Goal: Task Accomplishment & Management: Complete application form

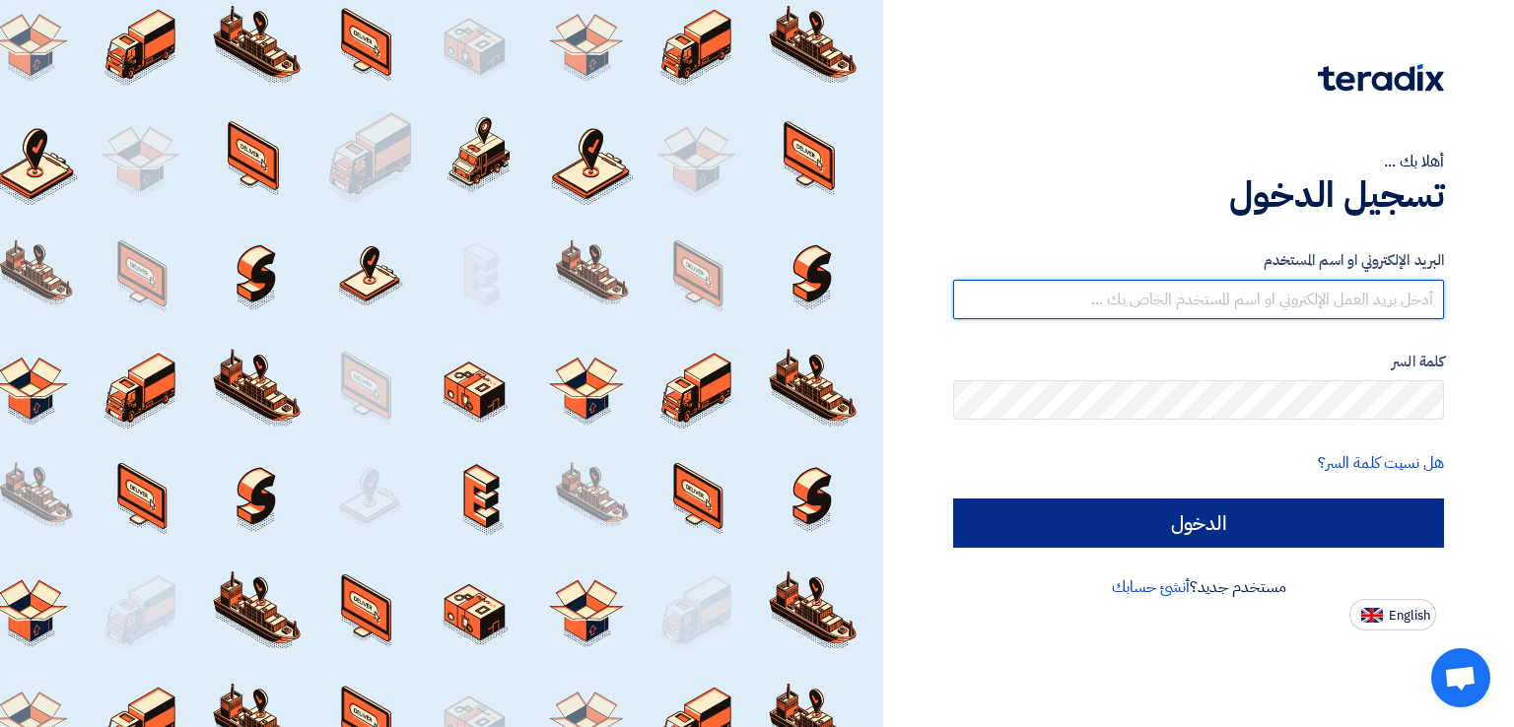
type input "[EMAIL_ADDRESS][DOMAIN_NAME]"
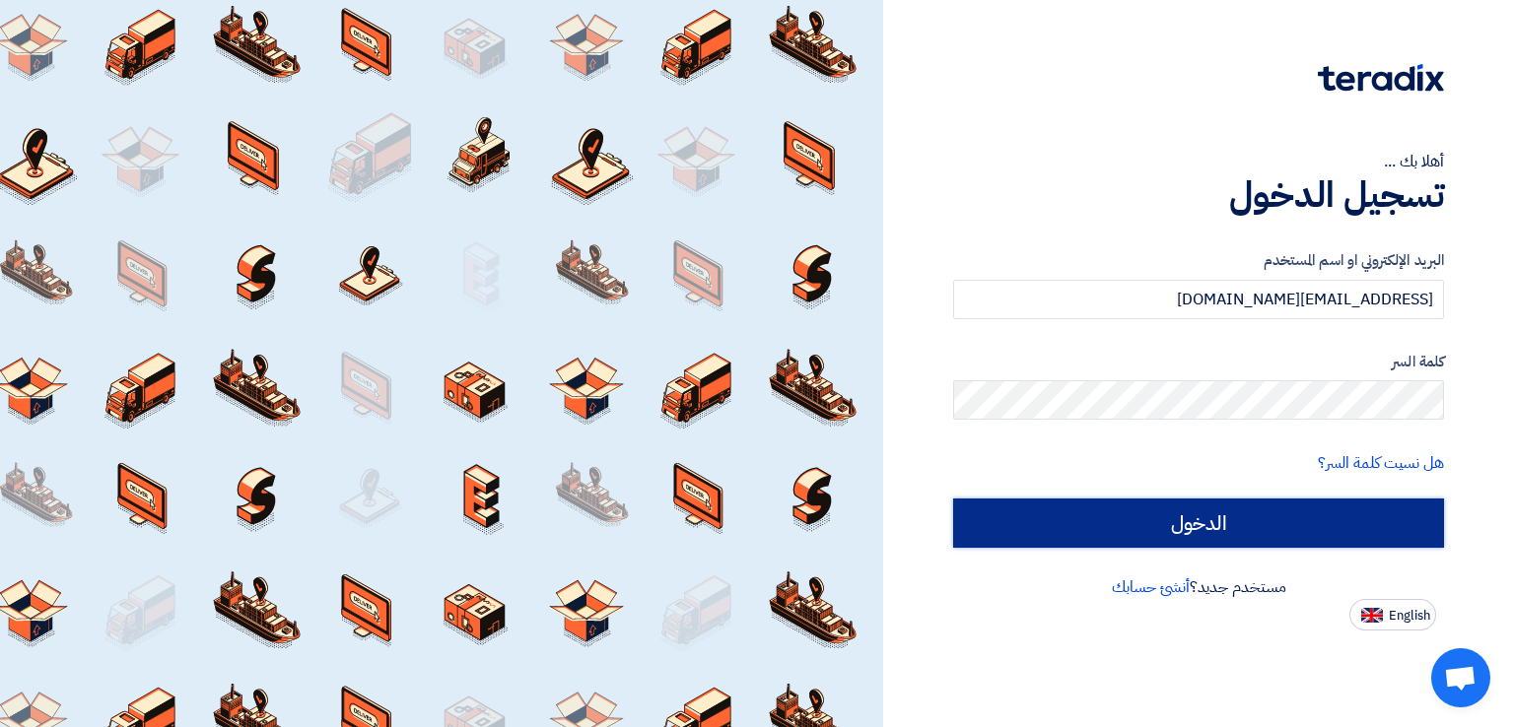
click at [1237, 515] on input "الدخول" at bounding box center [1198, 523] width 491 height 49
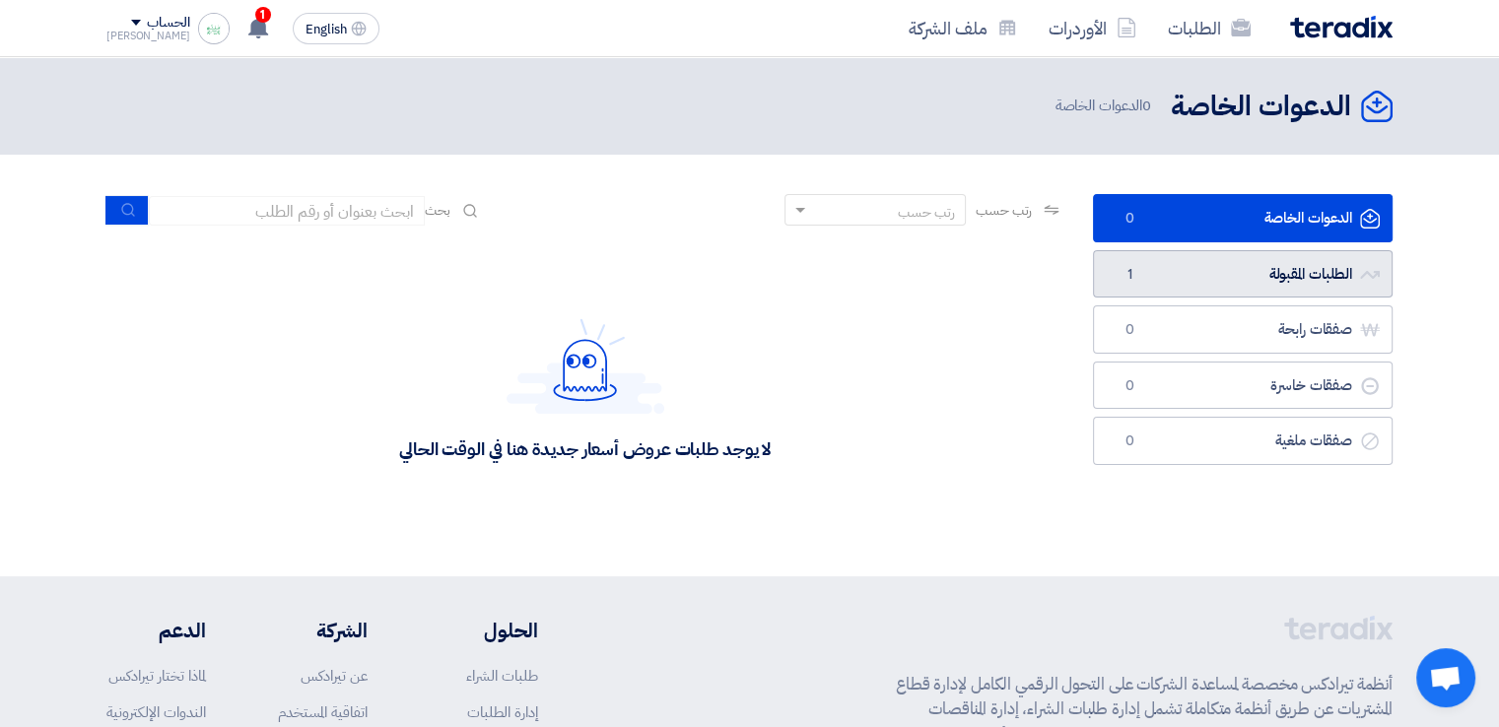
click at [1225, 281] on link "الطلبات المقبولة الطلبات المقبولة 1" at bounding box center [1243, 274] width 300 height 48
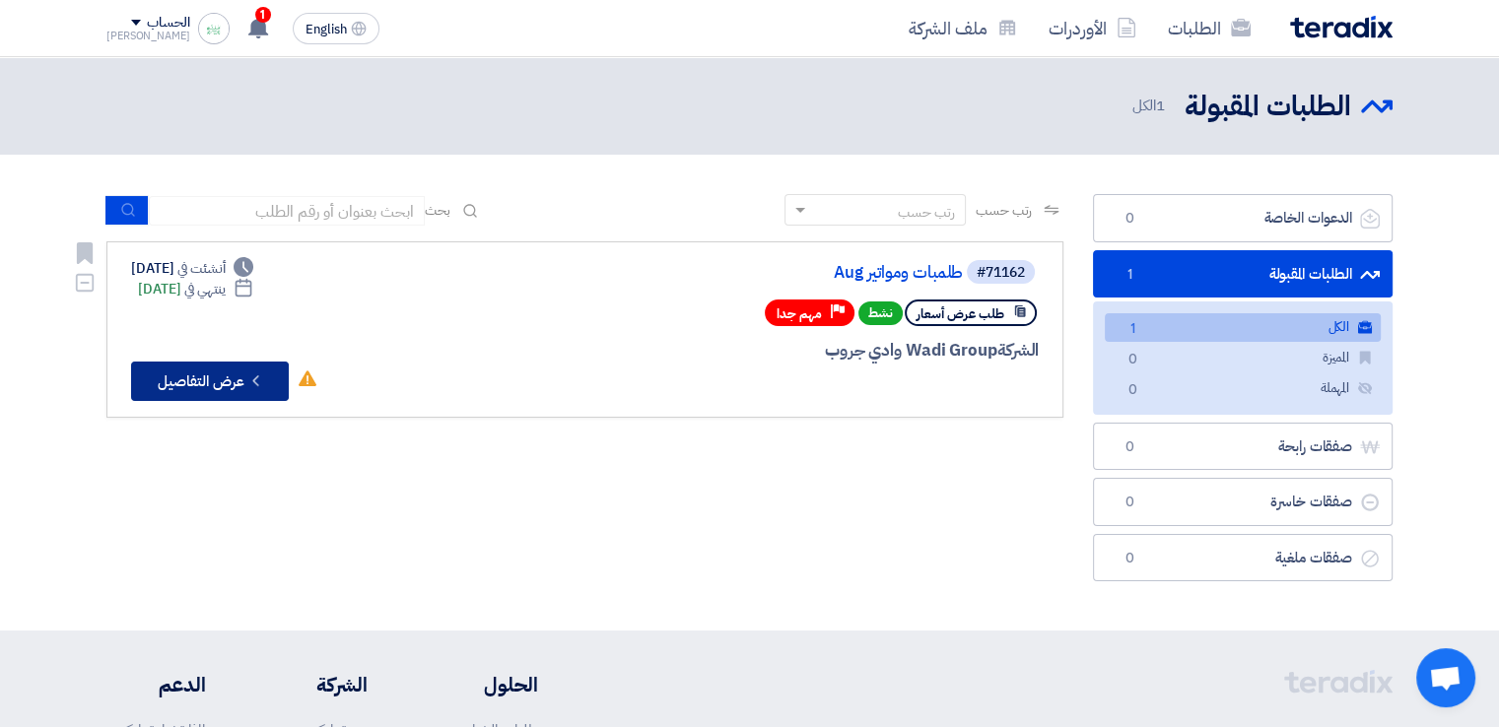
click at [192, 370] on button "Check details عرض التفاصيل" at bounding box center [210, 381] width 158 height 39
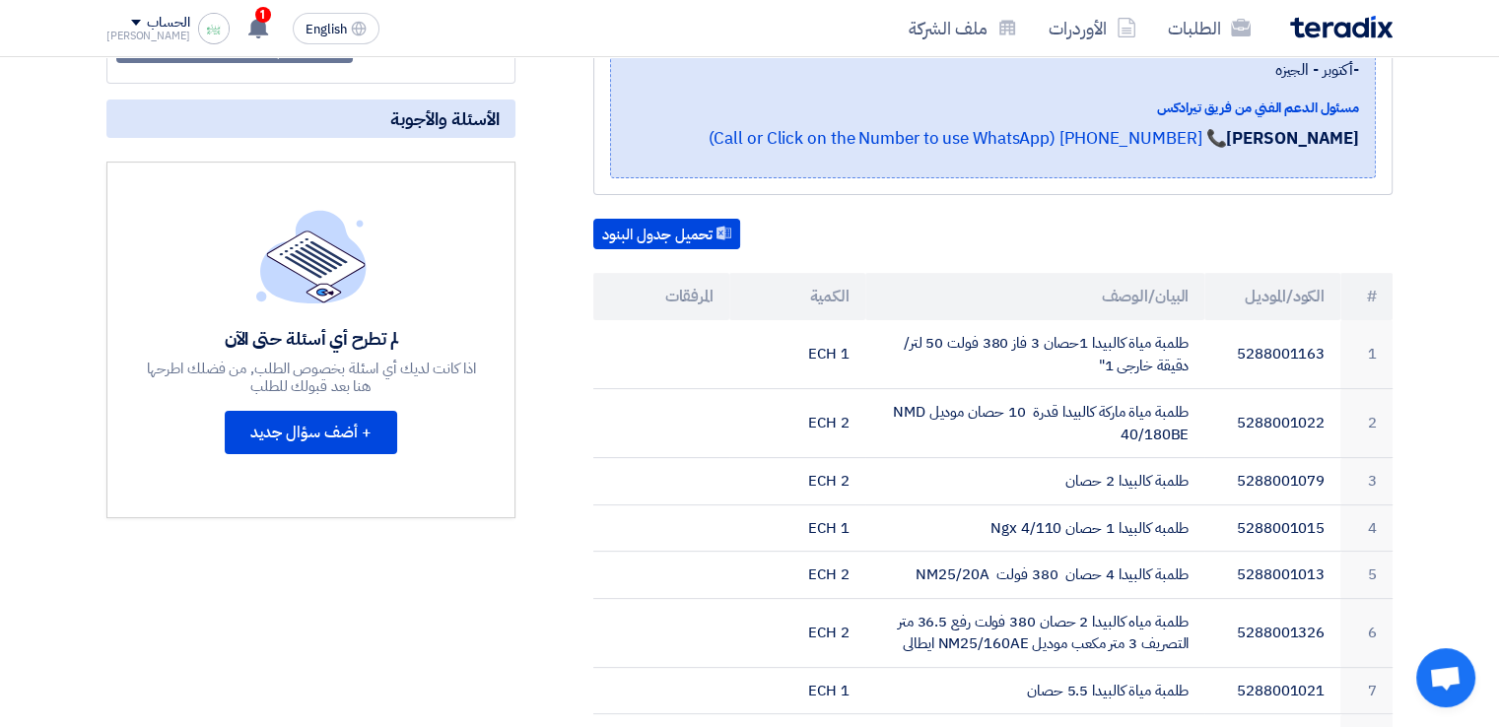
scroll to position [197, 0]
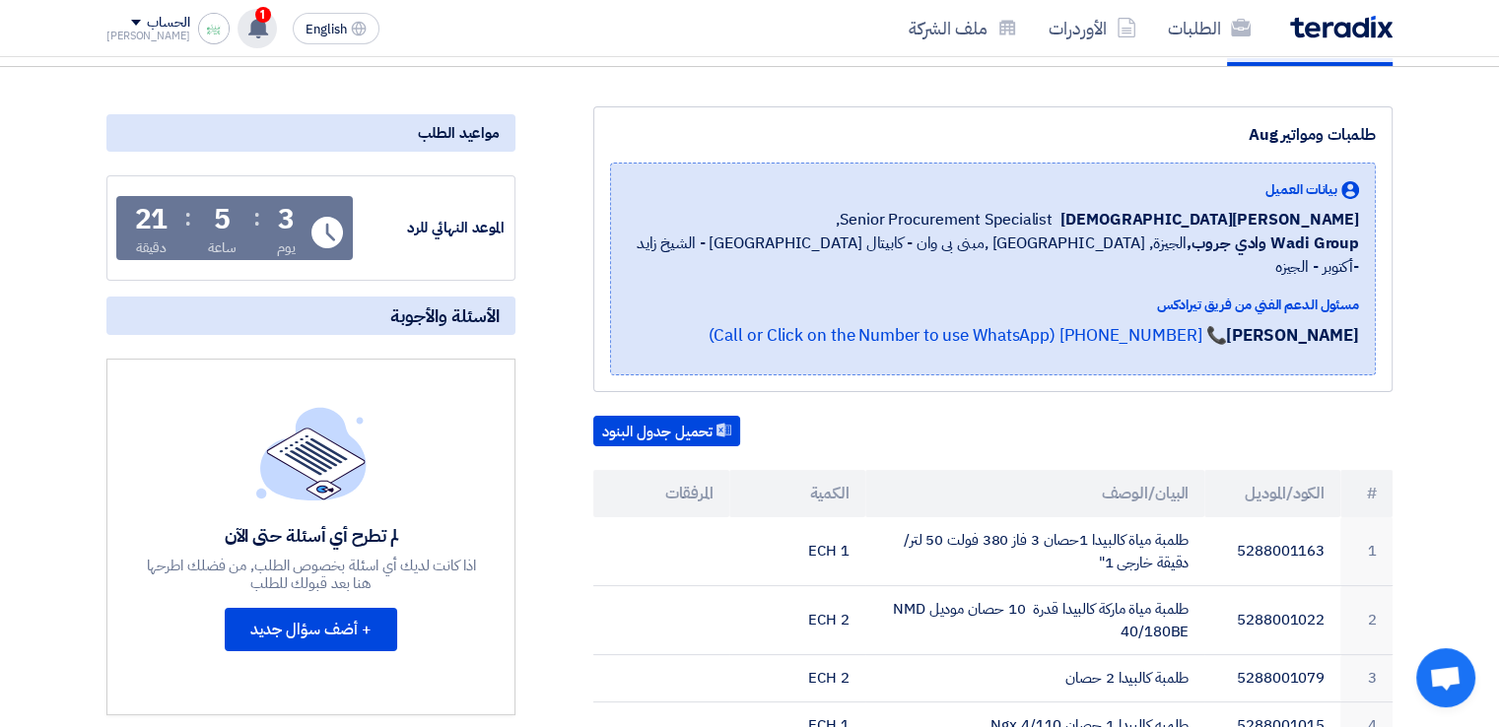
click at [248, 31] on use at bounding box center [258, 28] width 20 height 22
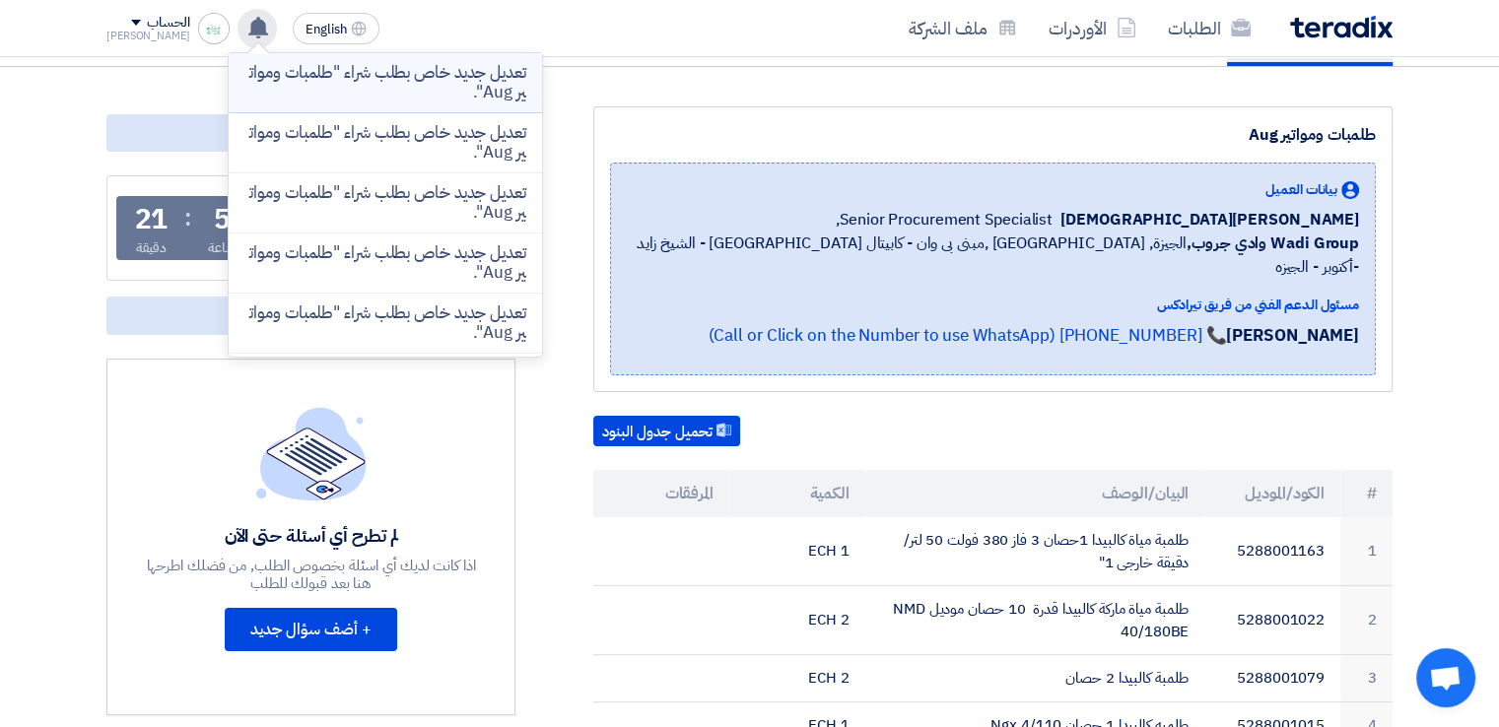
click at [422, 82] on p "تعديل جديد خاص بطلب شراء "طلمبات ومواتير Aug"." at bounding box center [385, 82] width 282 height 39
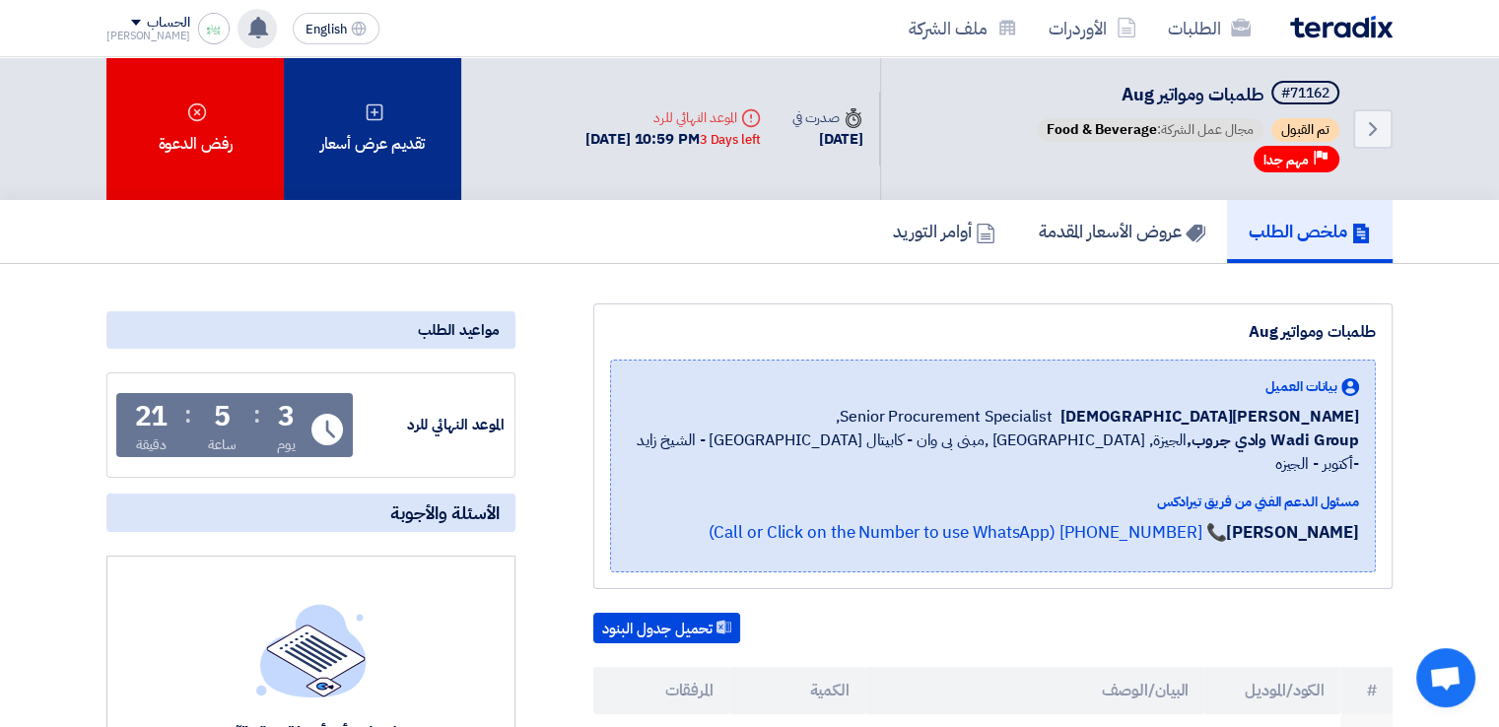
click at [376, 147] on div "تقديم عرض أسعار" at bounding box center [372, 128] width 177 height 143
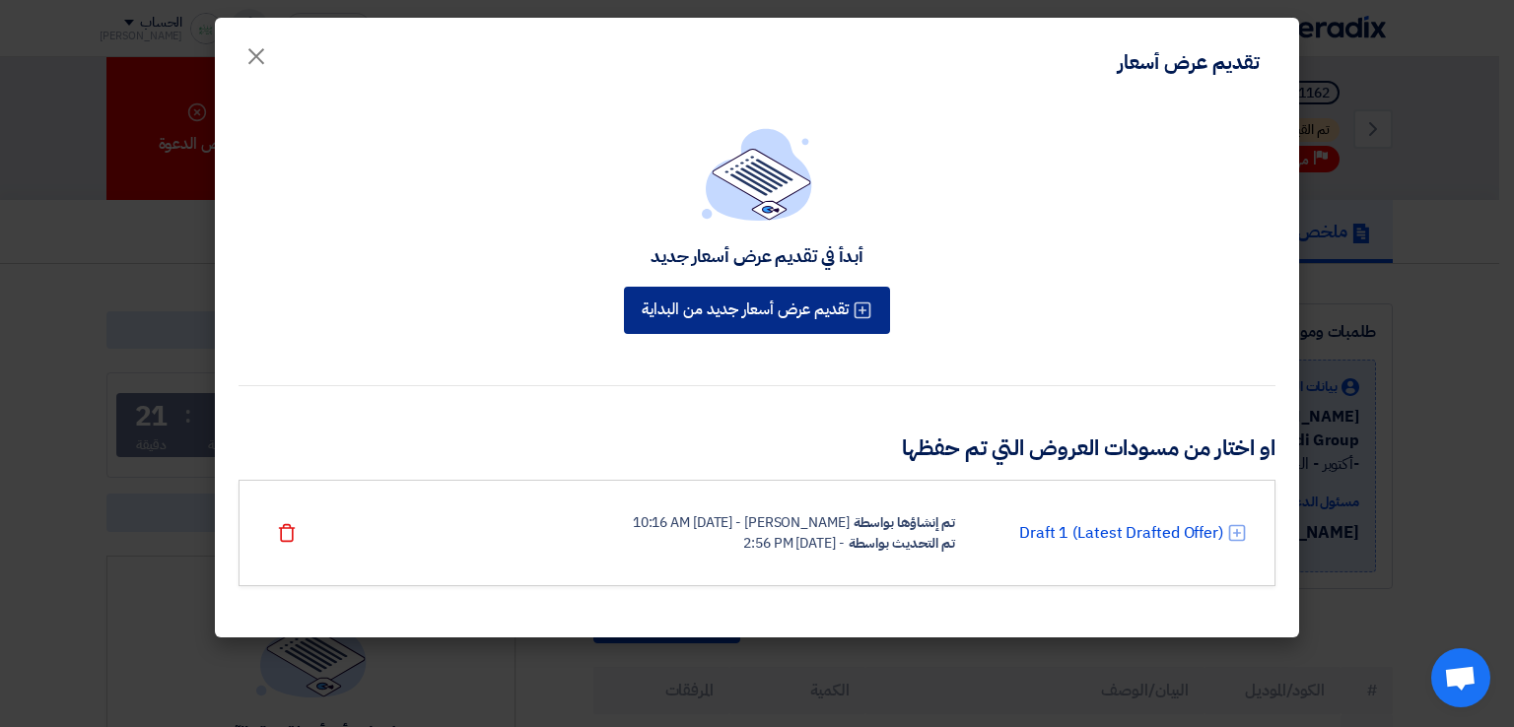
click at [723, 312] on button "تقديم عرض أسعار جديد من البداية" at bounding box center [757, 310] width 266 height 47
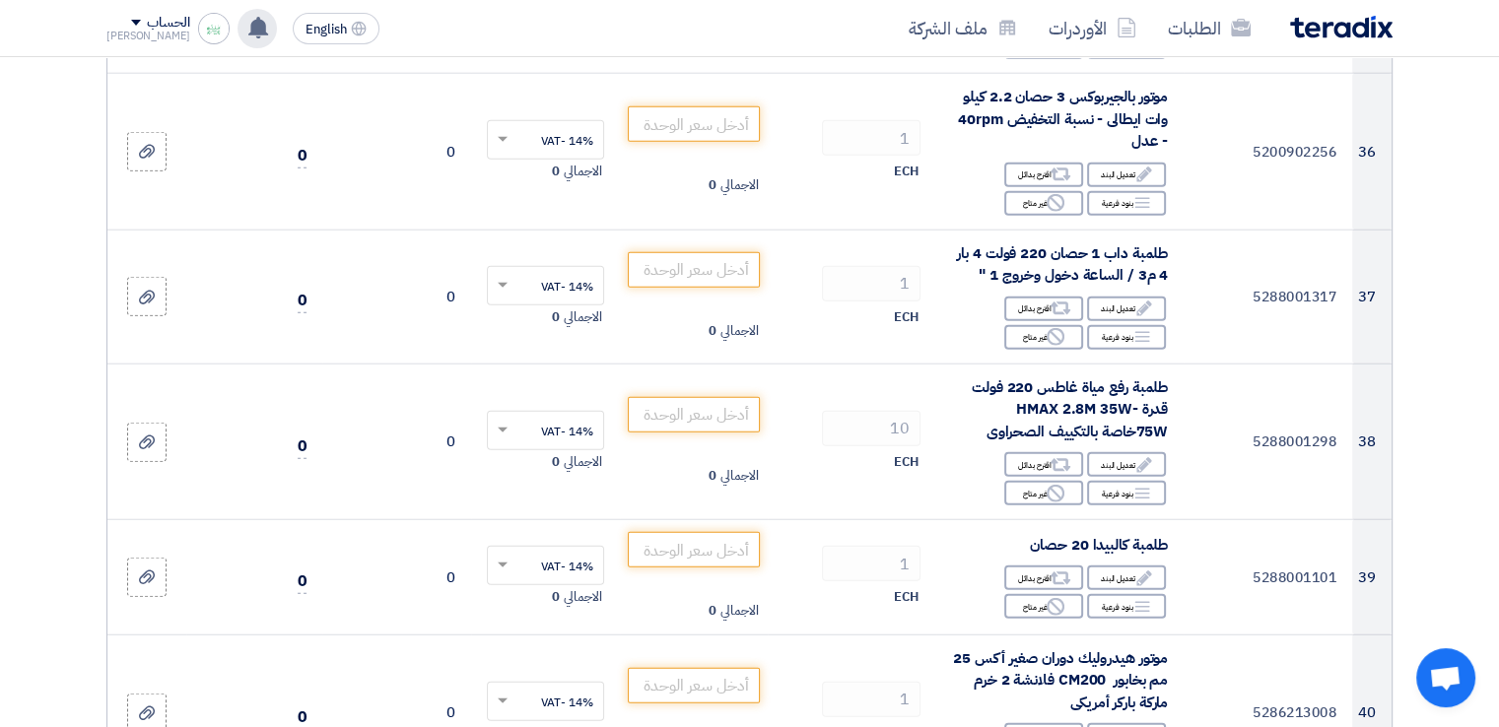
scroll to position [5322, 0]
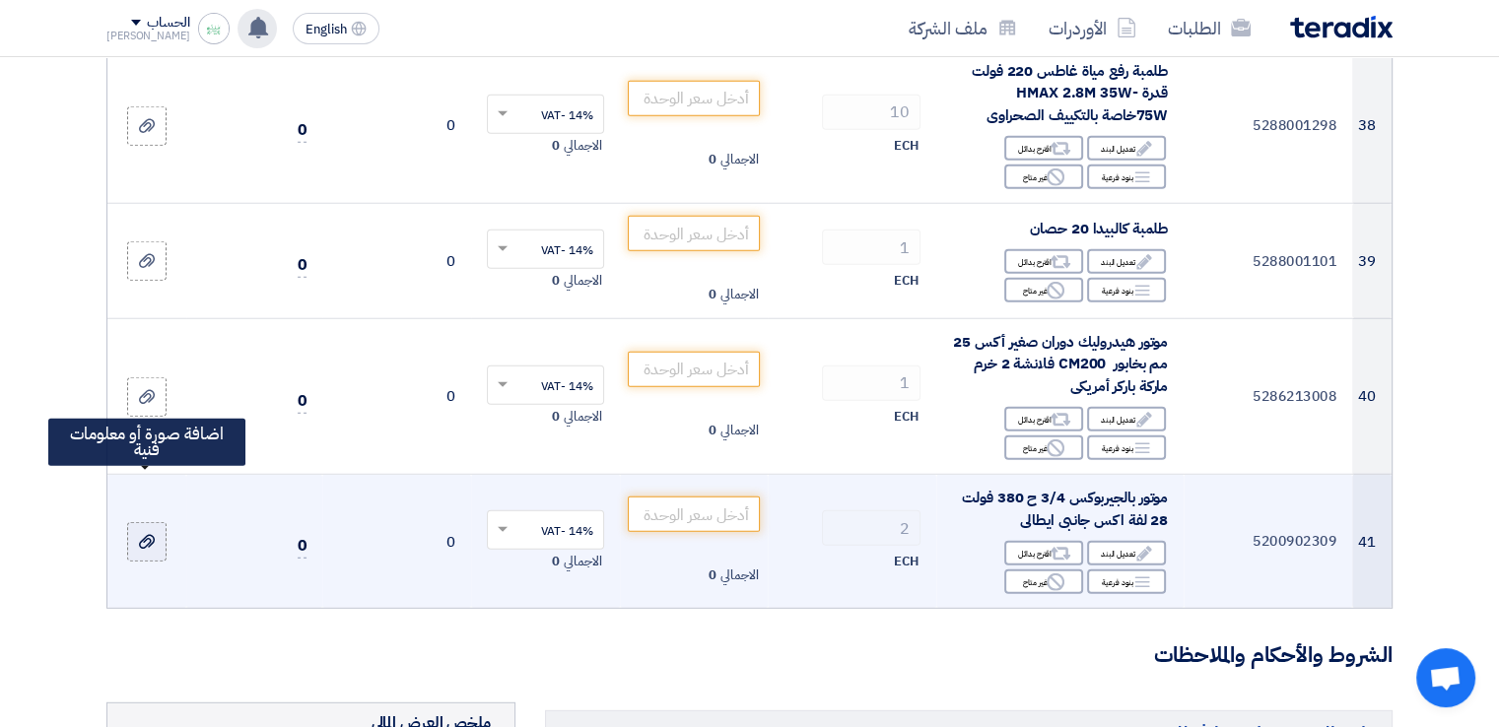
click at [148, 535] on use at bounding box center [147, 542] width 16 height 14
click at [0, 0] on input "file" at bounding box center [0, 0] width 0 height 0
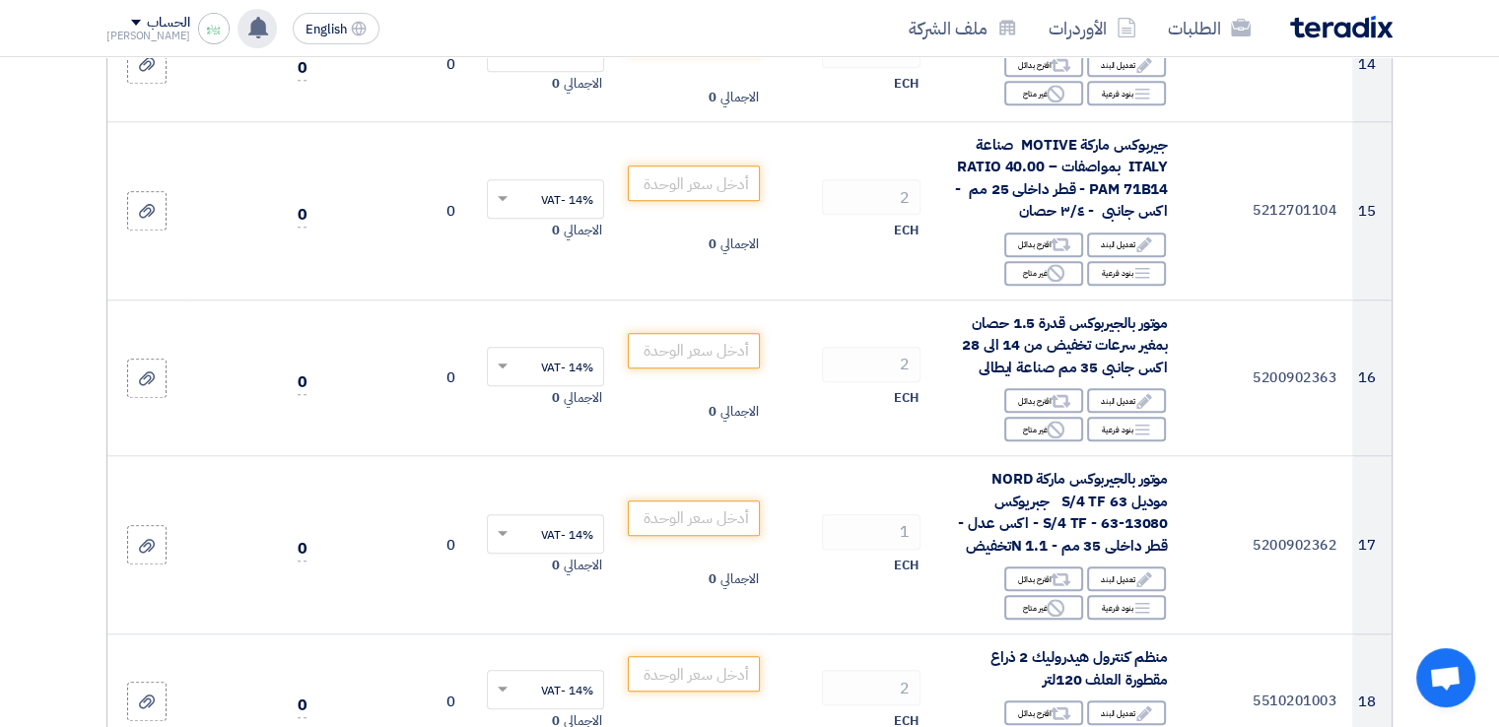
scroll to position [1971, 0]
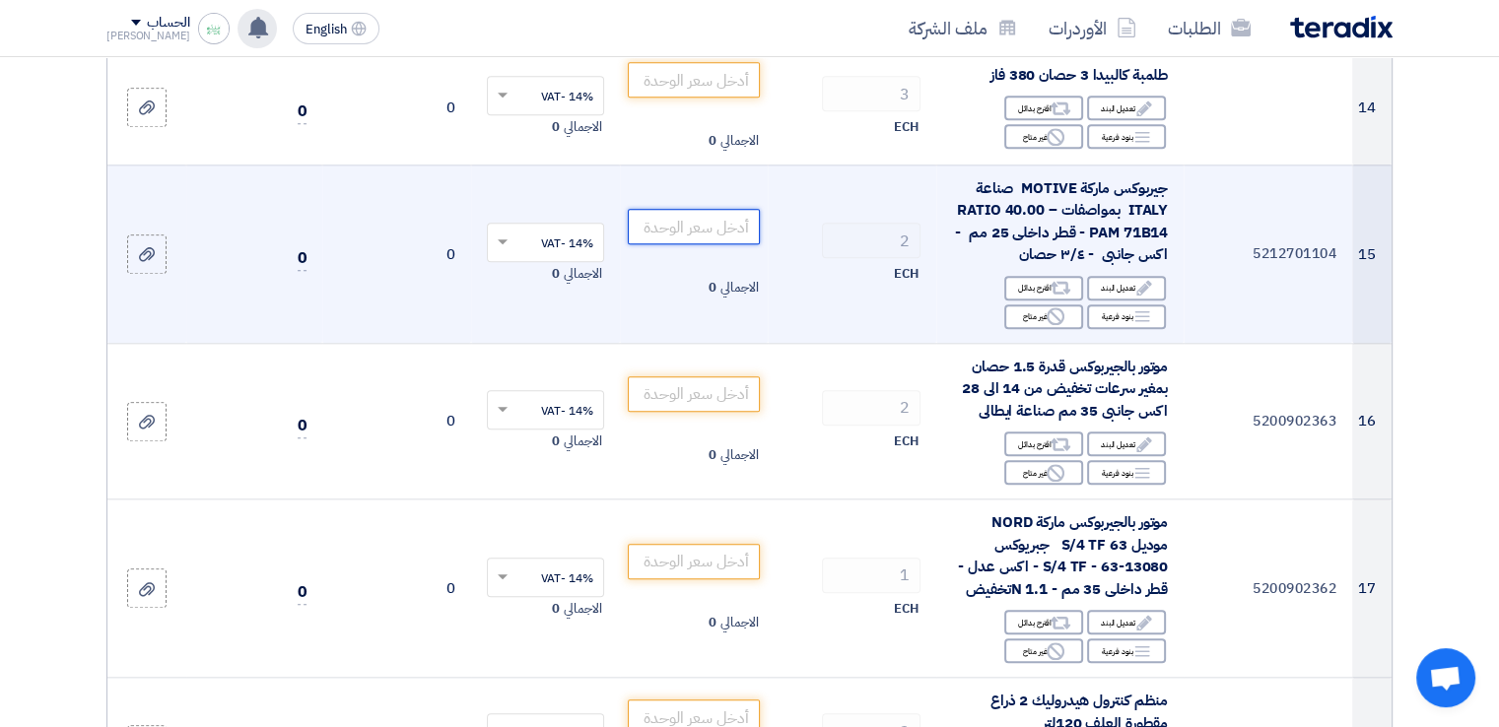
click at [692, 226] on input "number" at bounding box center [694, 226] width 133 height 35
paste input "11500"
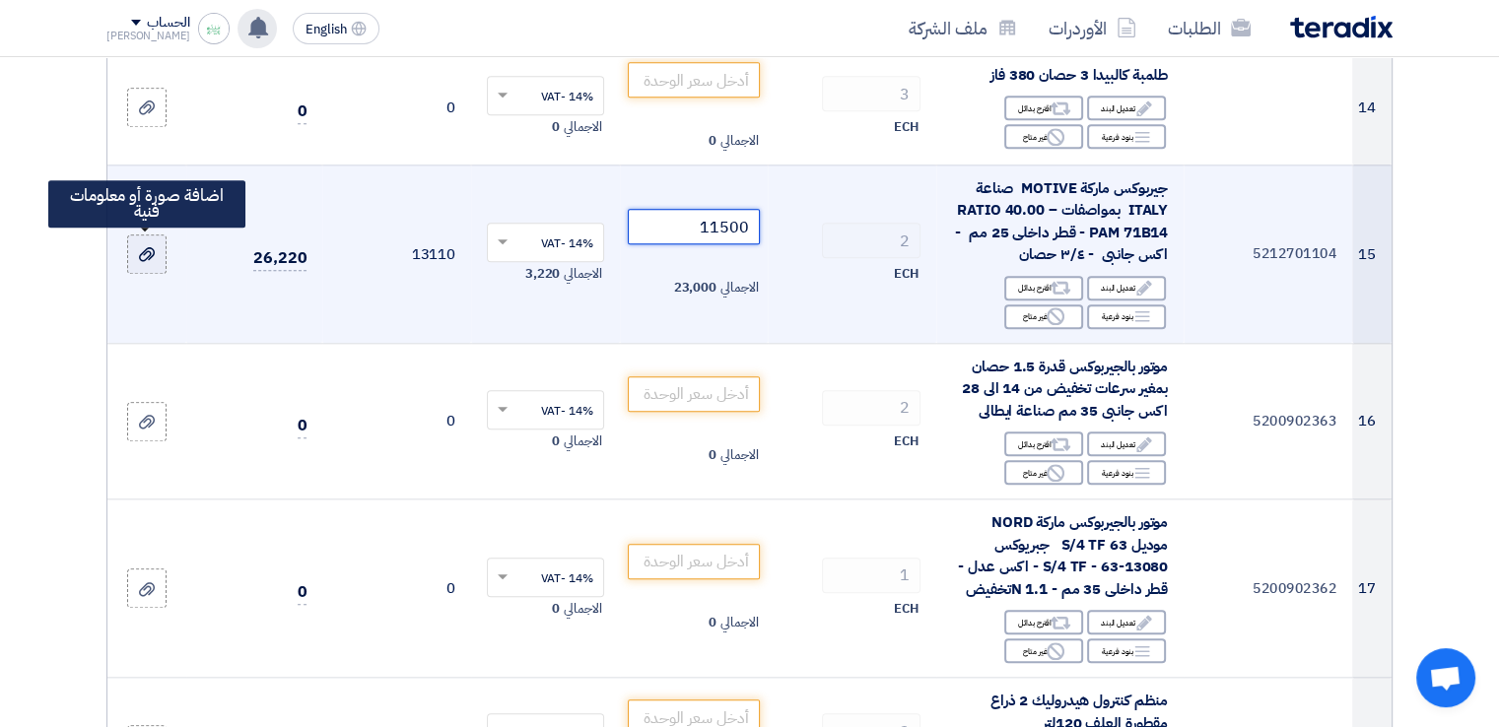
type input "11500"
click at [154, 253] on icon at bounding box center [147, 254] width 16 height 16
click at [0, 0] on input "file" at bounding box center [0, 0] width 0 height 0
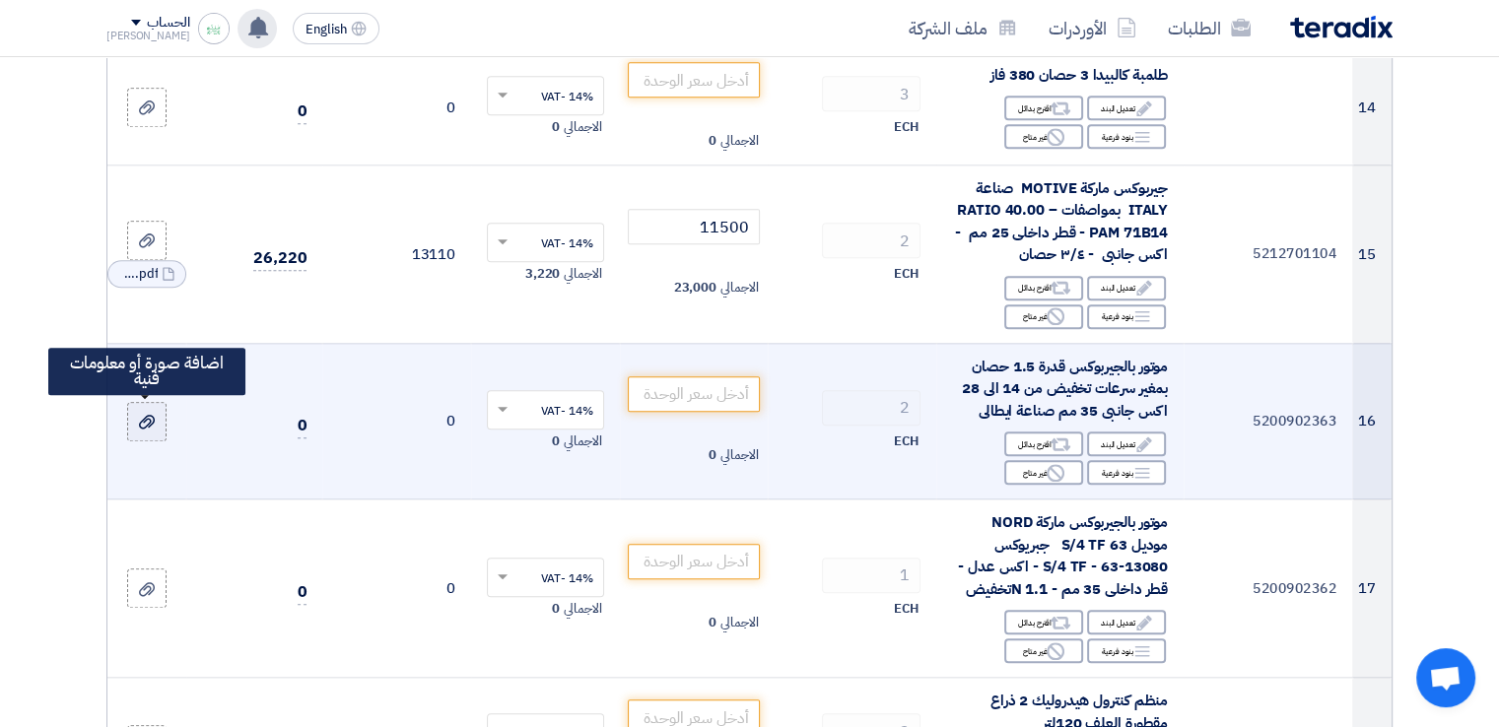
click at [145, 421] on icon at bounding box center [147, 422] width 16 height 16
click at [0, 0] on input "file" at bounding box center [0, 0] width 0 height 0
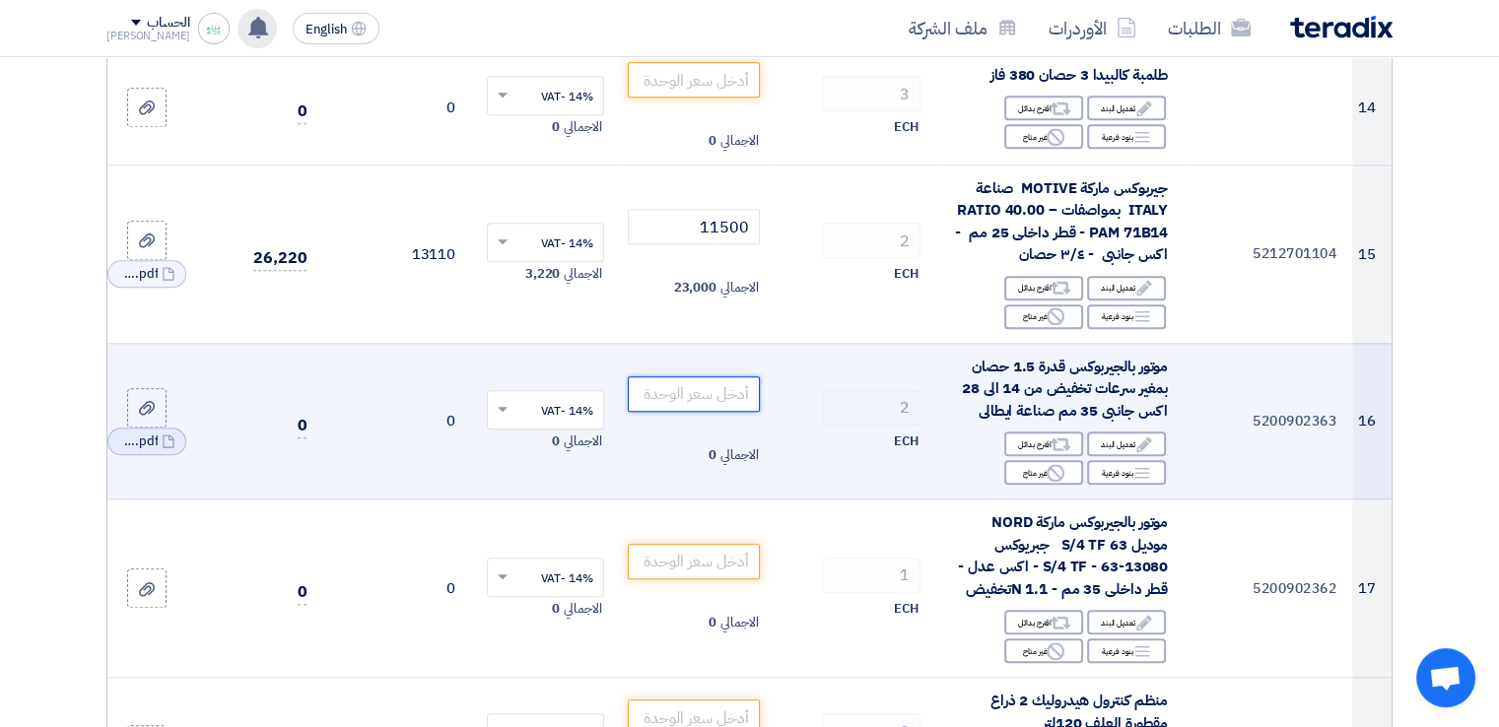
click at [666, 394] on input "number" at bounding box center [694, 393] width 133 height 35
paste input "57850"
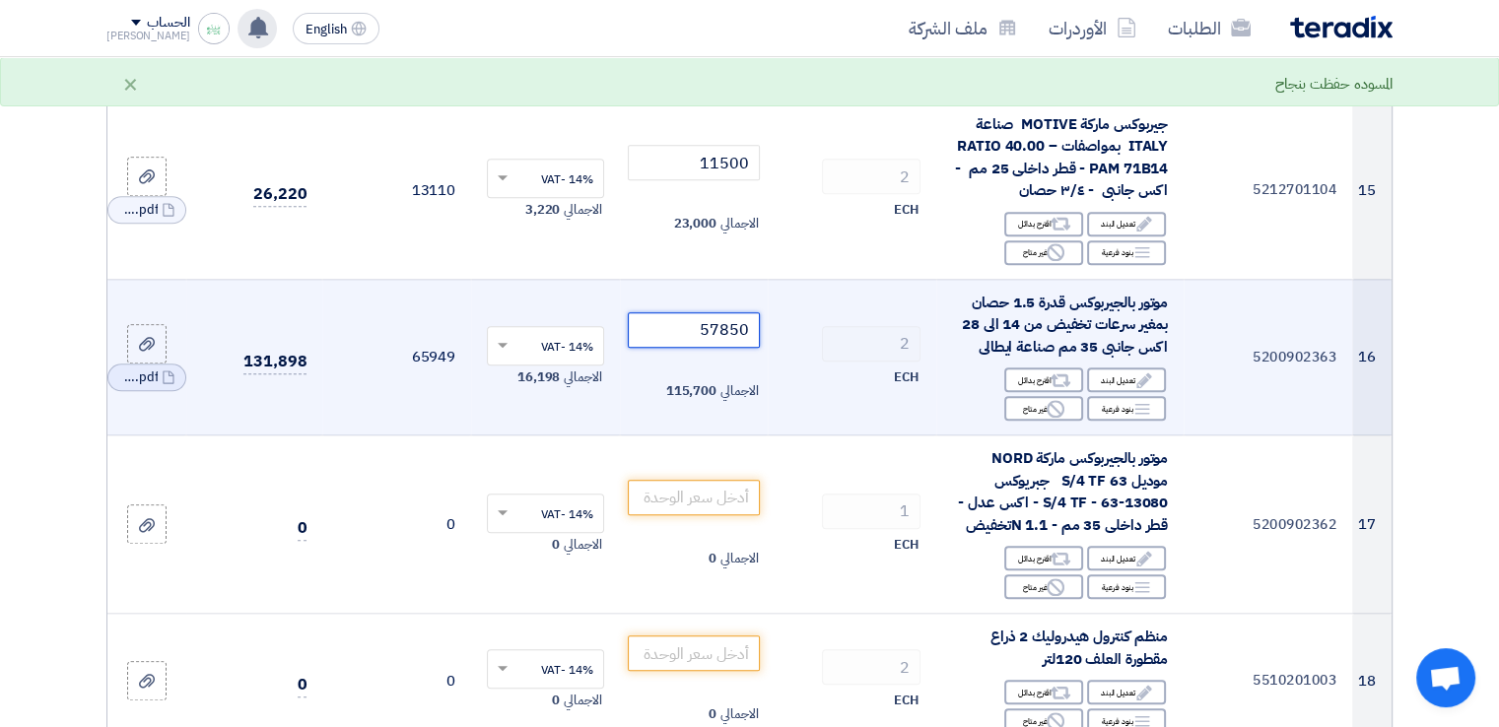
scroll to position [2070, 0]
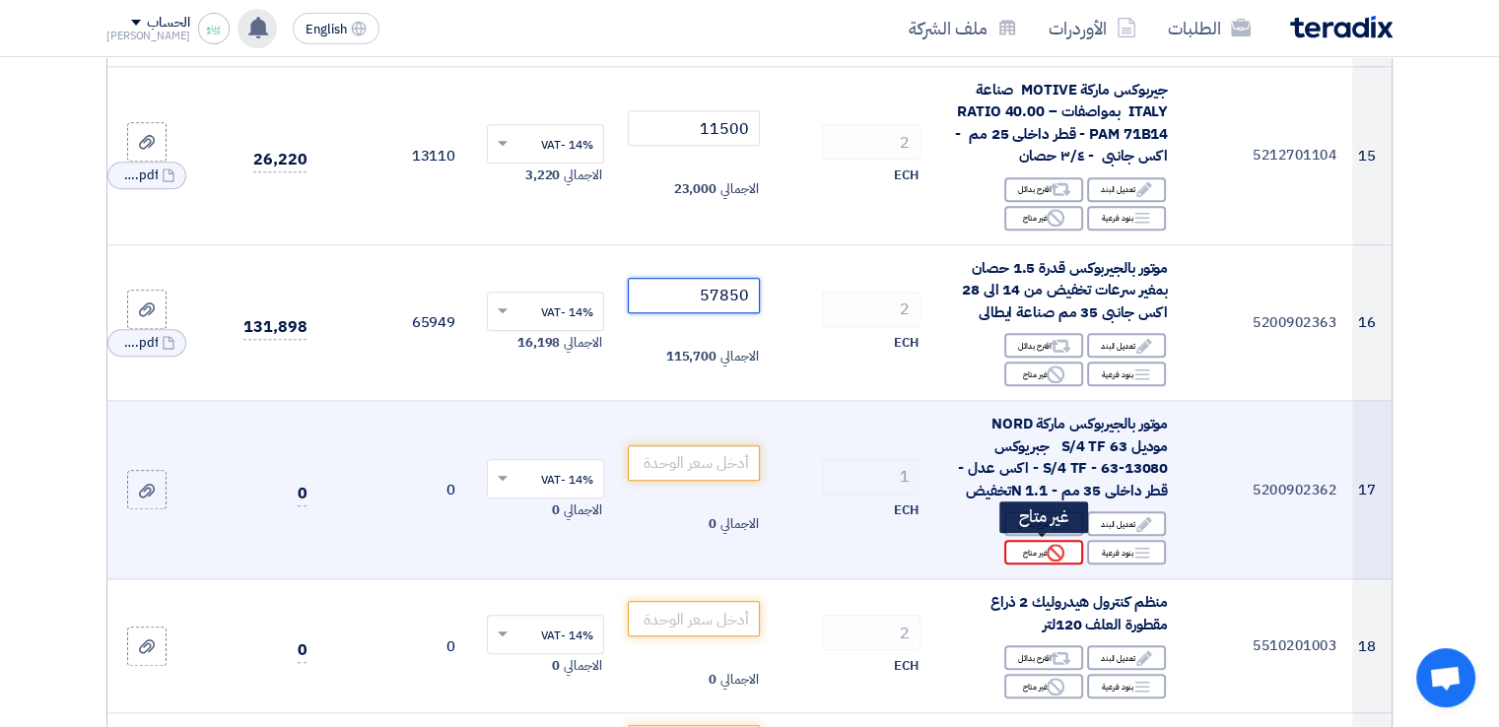
type input "57850"
click at [1031, 552] on div "Reject غير متاح" at bounding box center [1043, 552] width 79 height 25
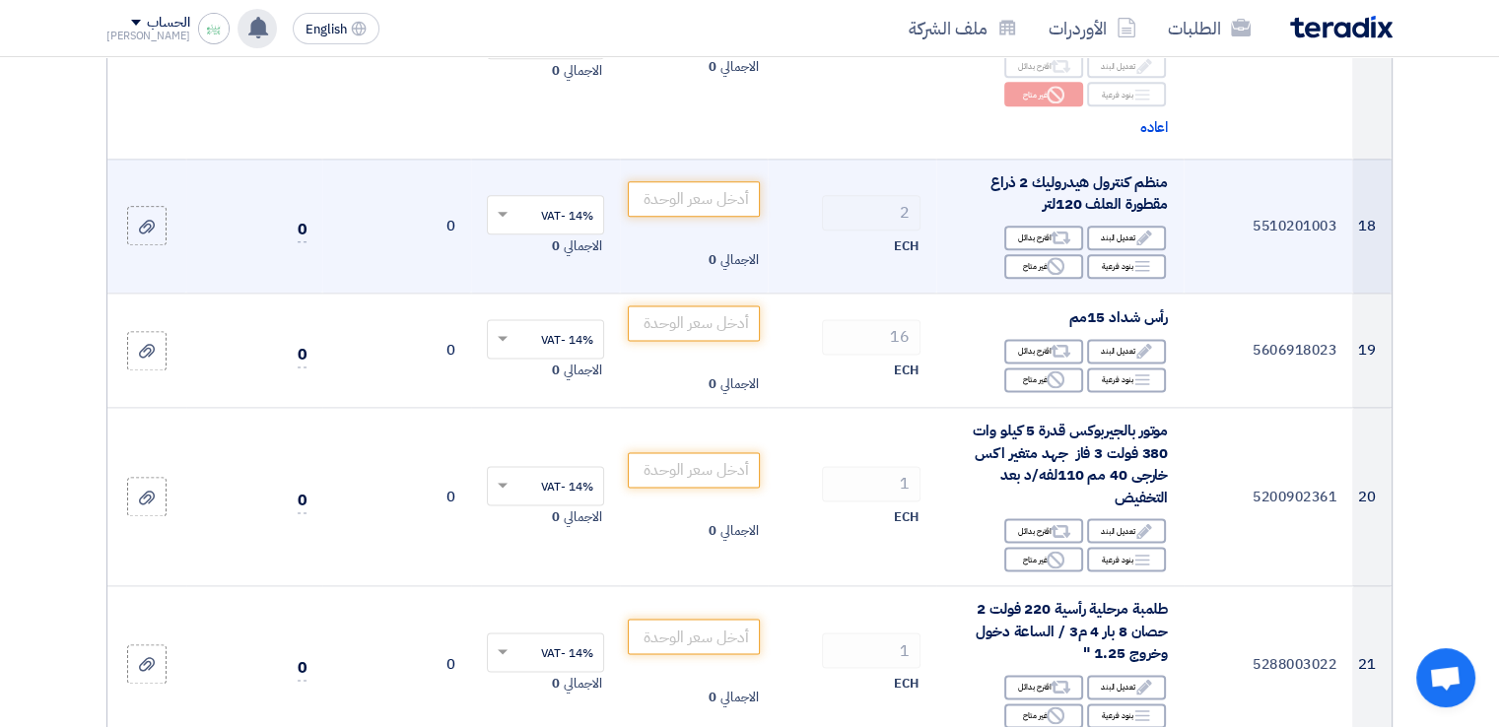
scroll to position [2562, 0]
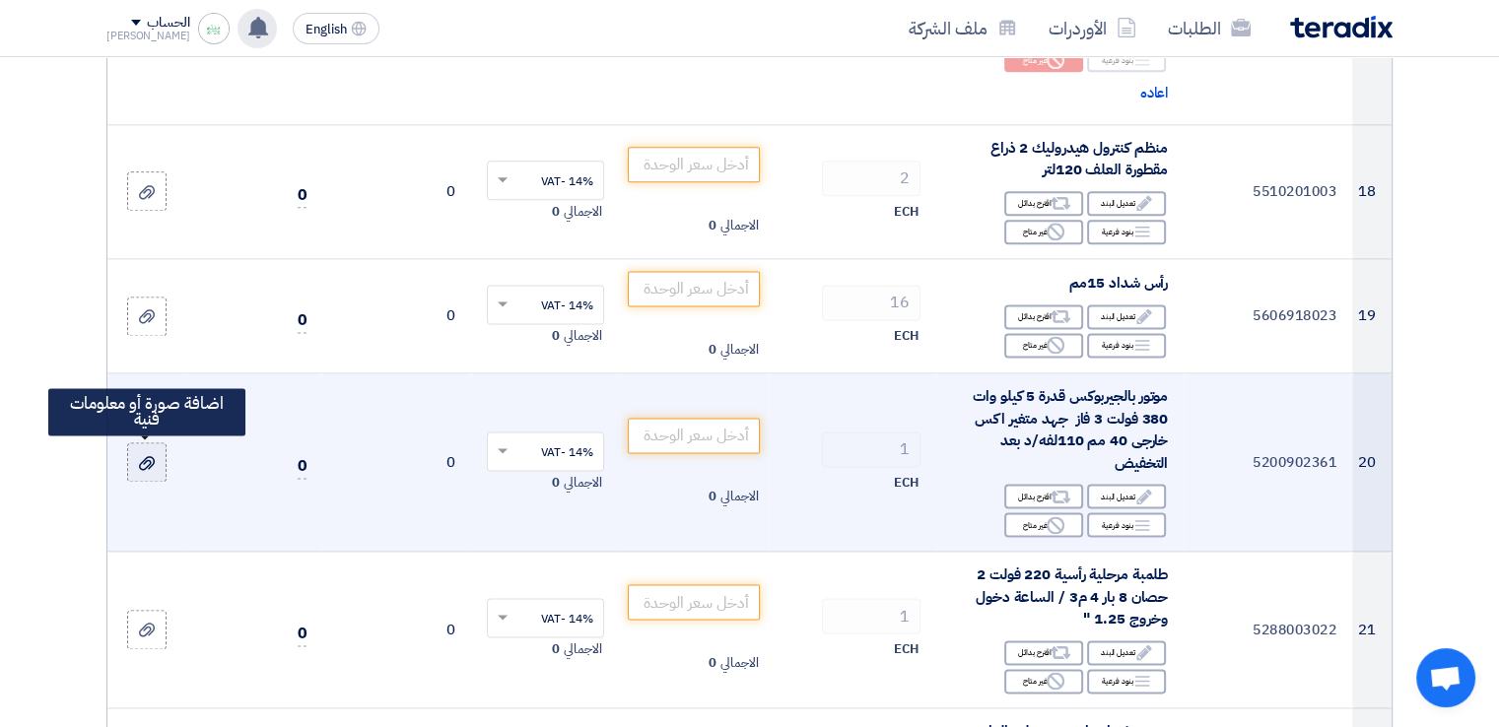
click at [149, 457] on icon at bounding box center [147, 463] width 16 height 16
click at [0, 0] on input "file" at bounding box center [0, 0] width 0 height 0
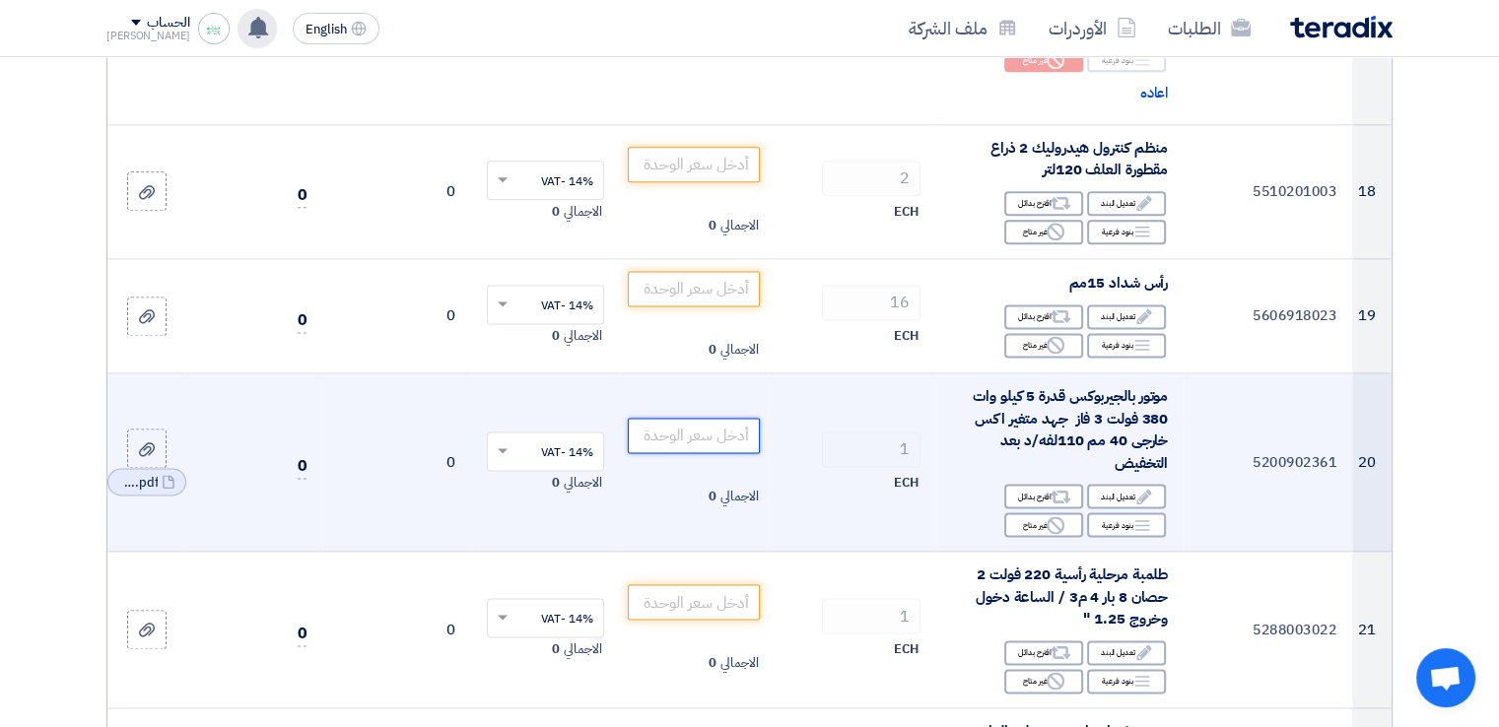
click at [713, 435] on input "number" at bounding box center [694, 435] width 133 height 35
paste input "78200"
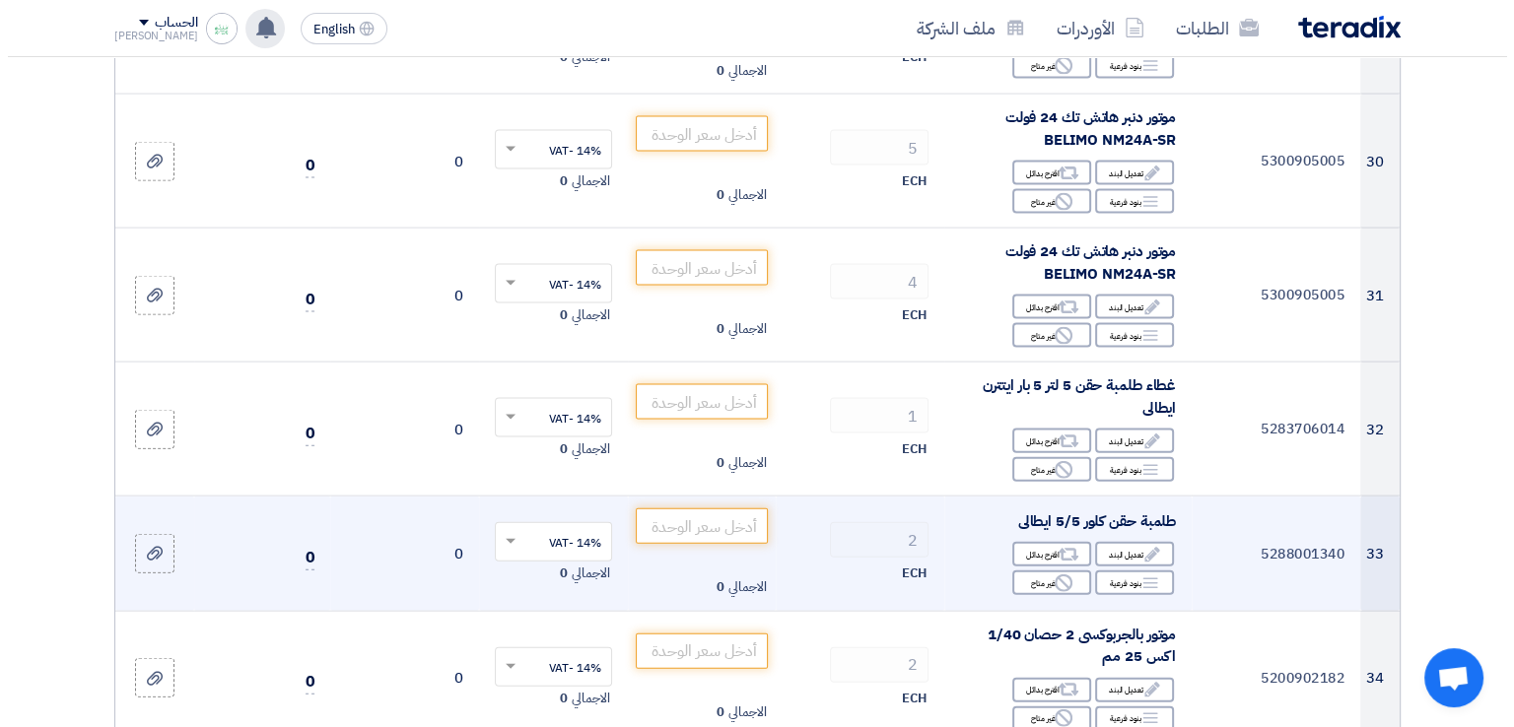
scroll to position [4336, 0]
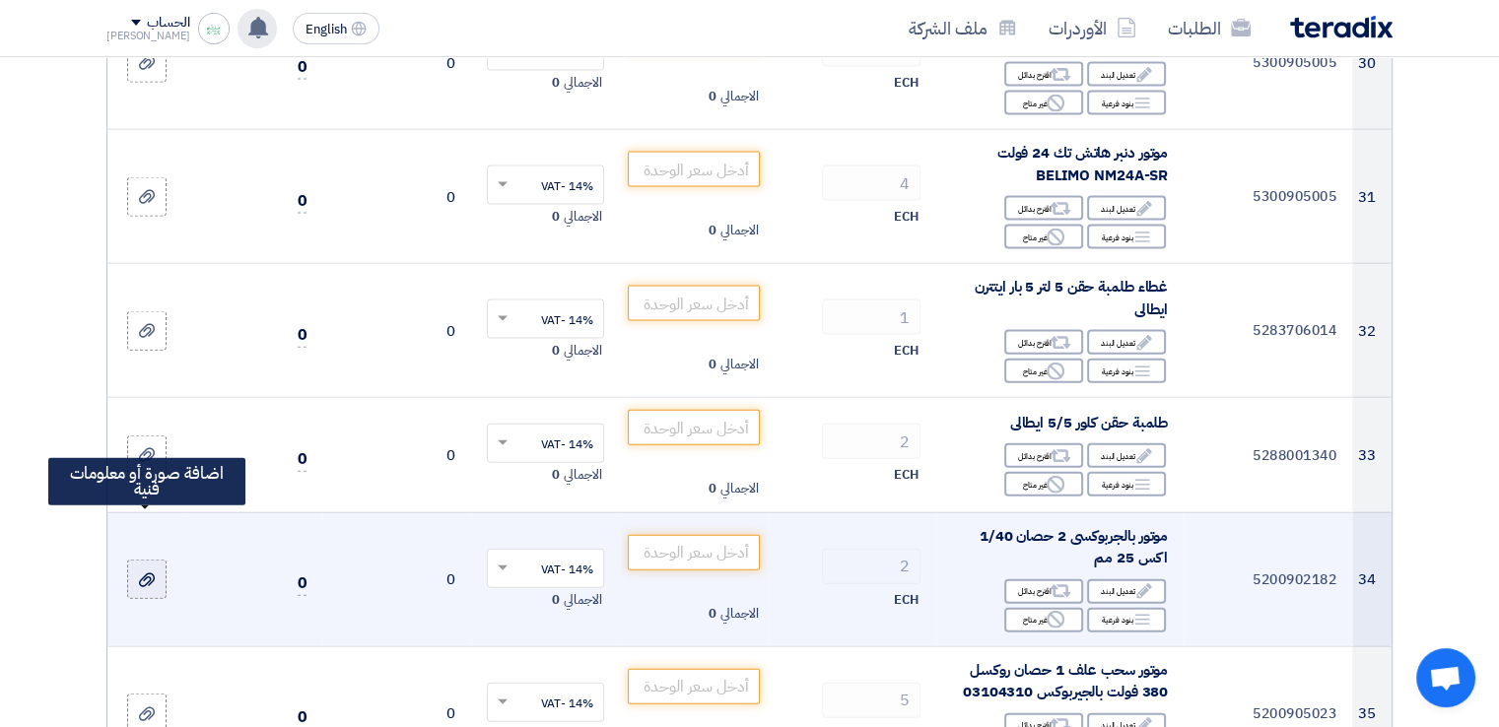
type input "78200"
click at [149, 573] on icon at bounding box center [147, 581] width 16 height 16
click at [0, 0] on input "file" at bounding box center [0, 0] width 0 height 0
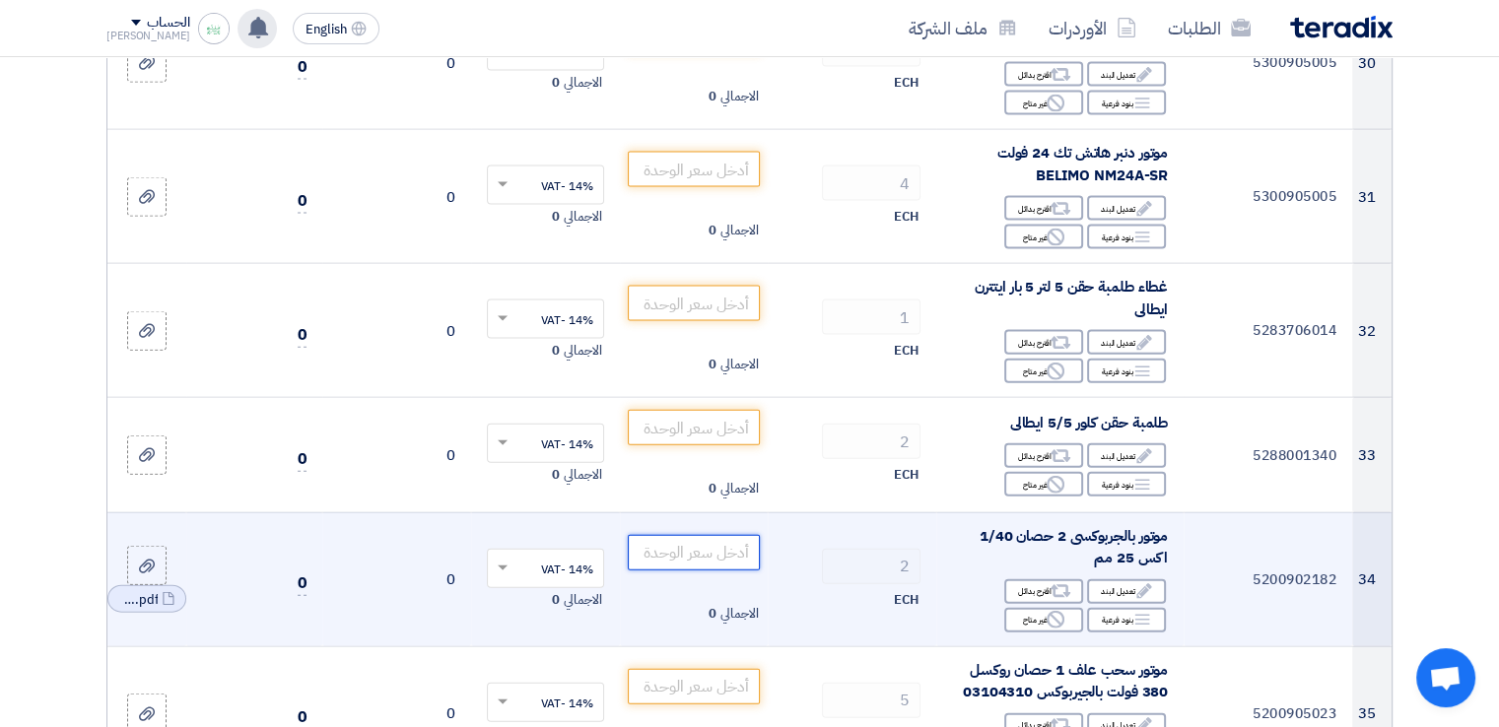
click at [650, 535] on input "number" at bounding box center [694, 552] width 133 height 35
paste input "34250"
type input "34250"
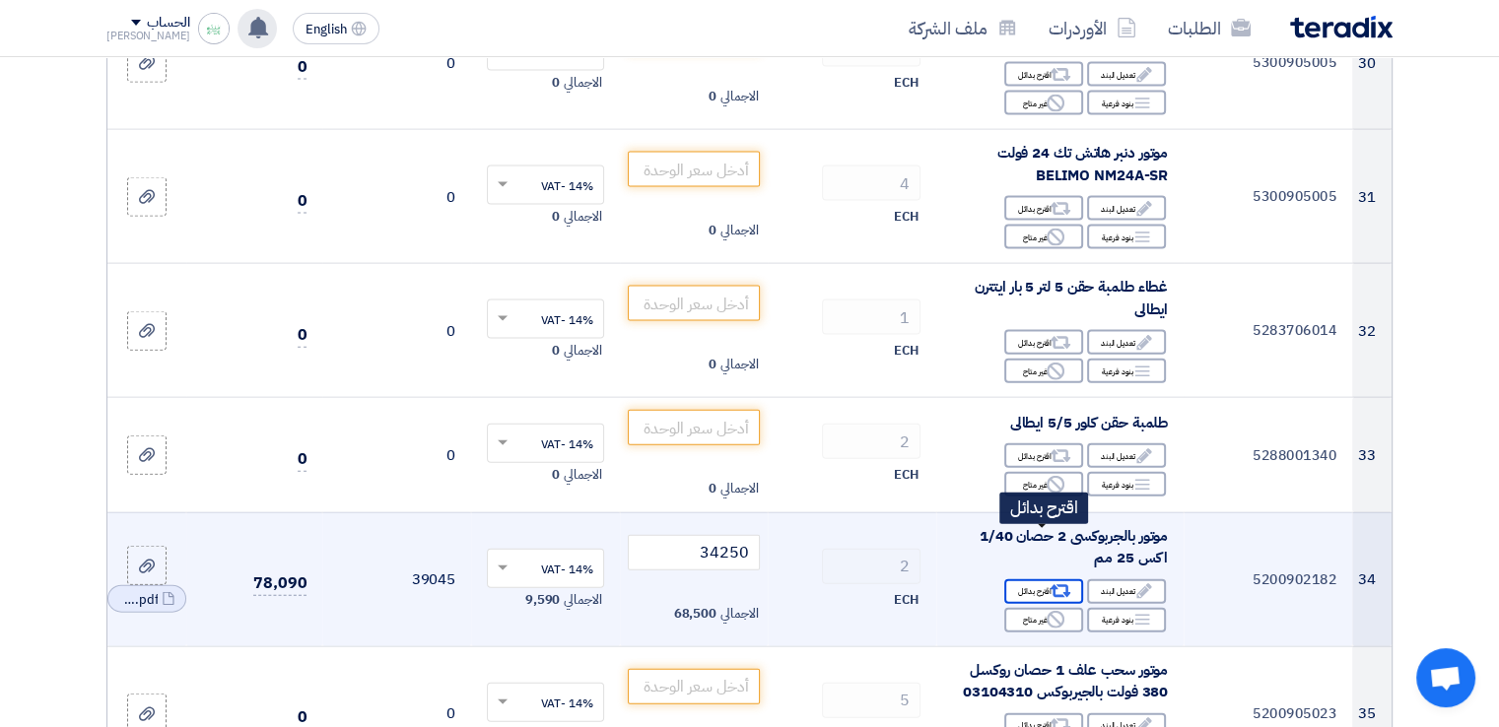
click at [1042, 580] on div "Alternative اقترح بدائل" at bounding box center [1043, 592] width 79 height 25
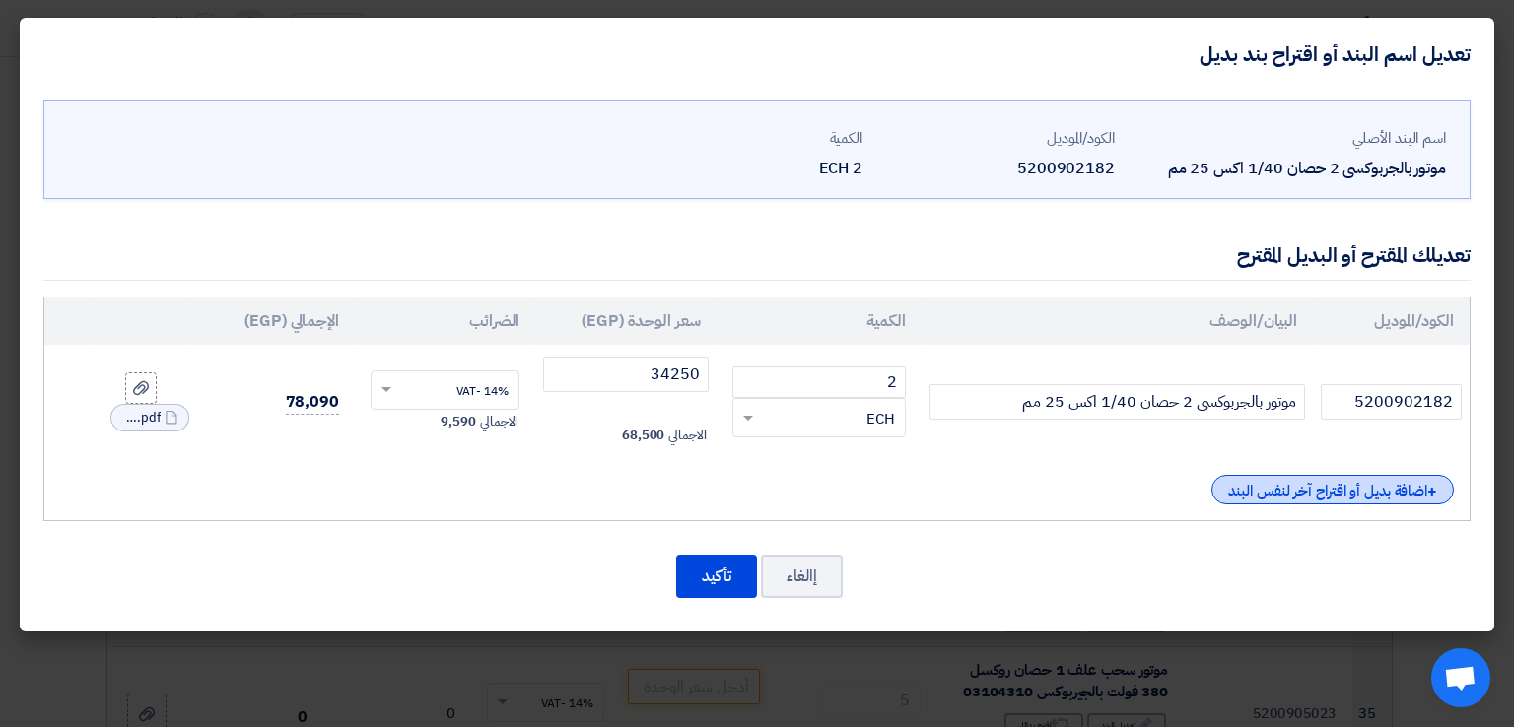
click at [1384, 492] on div "+ اضافة بديل أو اقتراح آخر لنفس البند" at bounding box center [1332, 490] width 242 height 30
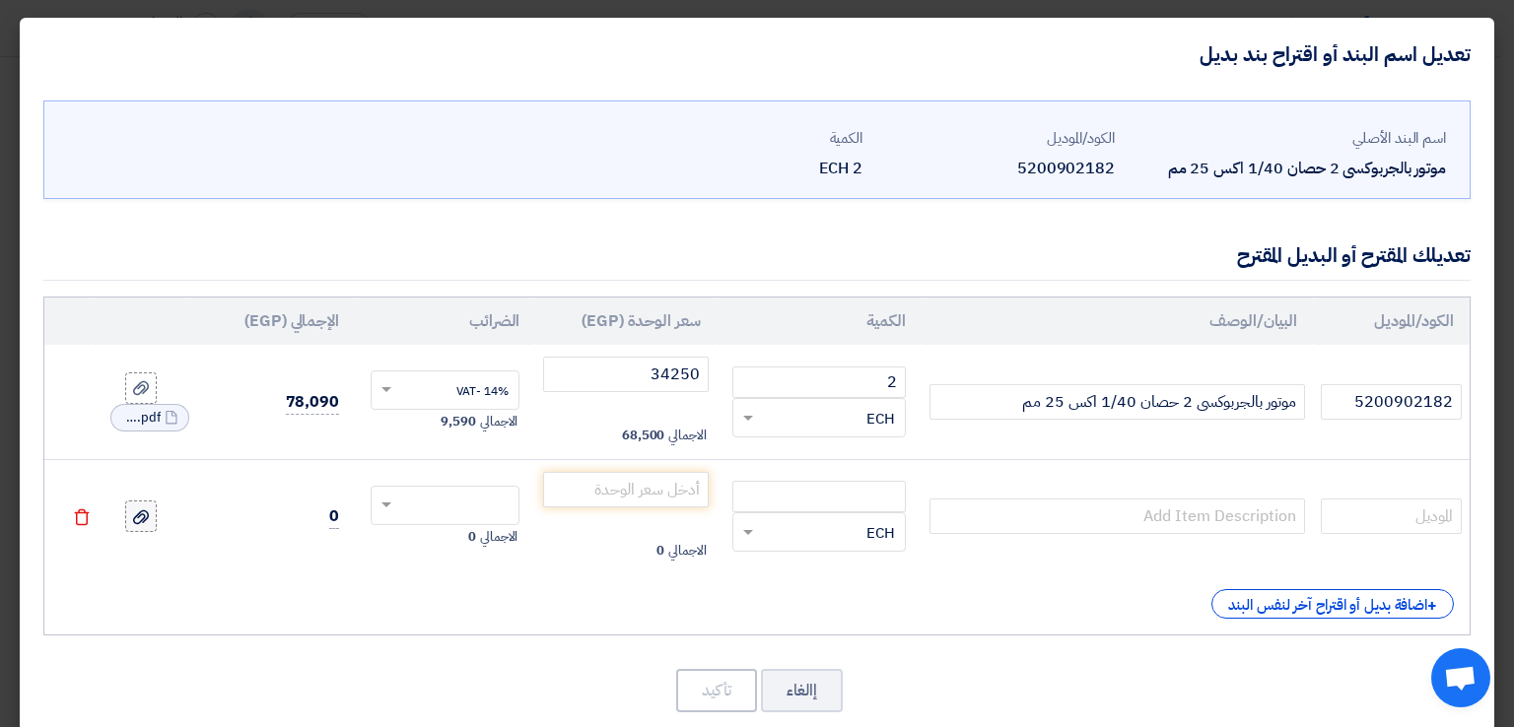
click at [149, 517] on icon at bounding box center [141, 518] width 16 height 16
click at [0, 0] on input "file" at bounding box center [0, 0] width 0 height 0
click at [1094, 403] on input "موتور بالجربوكسى 2 حصان 1/40 اكس 25 مم" at bounding box center [1116, 401] width 375 height 35
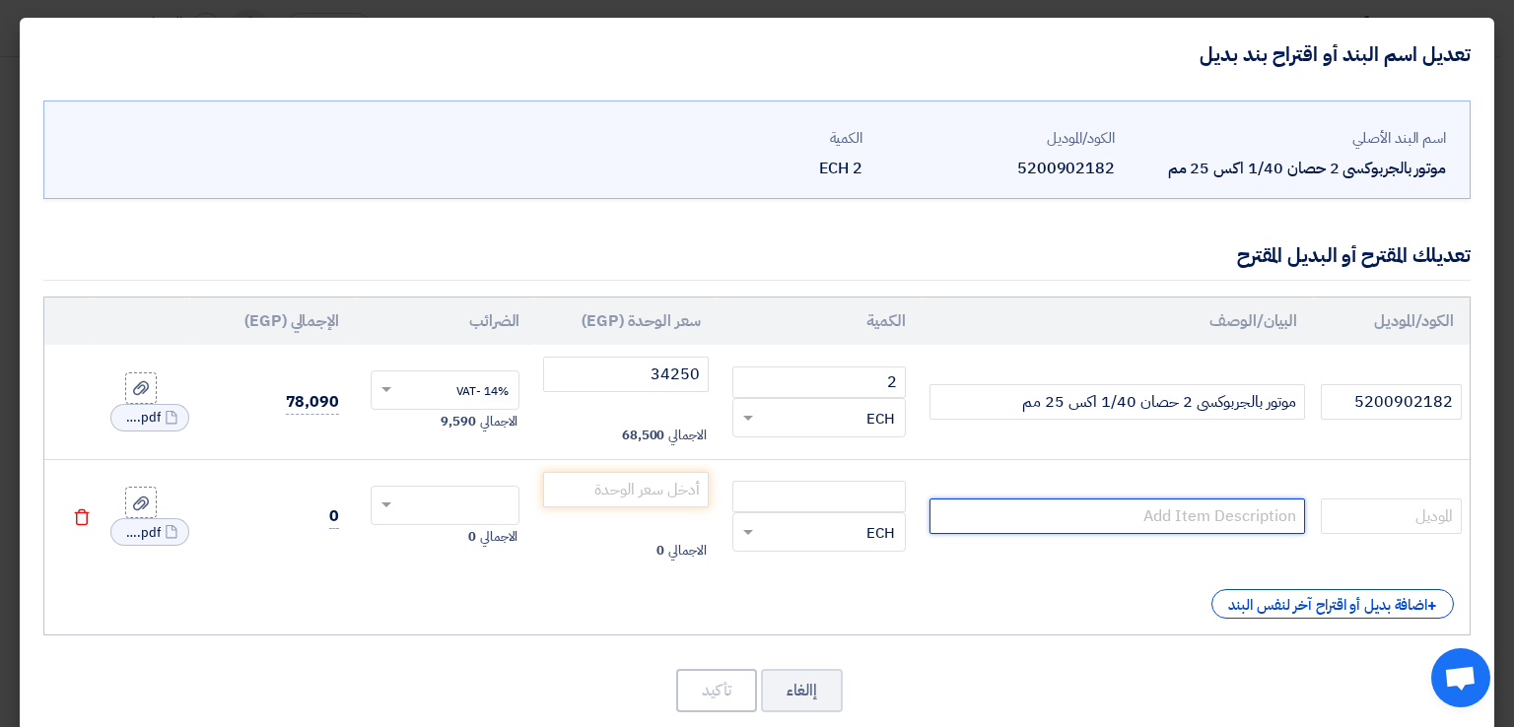
click at [1146, 515] on input "text" at bounding box center [1116, 516] width 375 height 35
paste input "موتور بالجربوكسى 2 حصان 1/40 اكس 25 مم"
type input "موتور بالجربوكسى 2 حصان 1/40 اكس 25 مم"
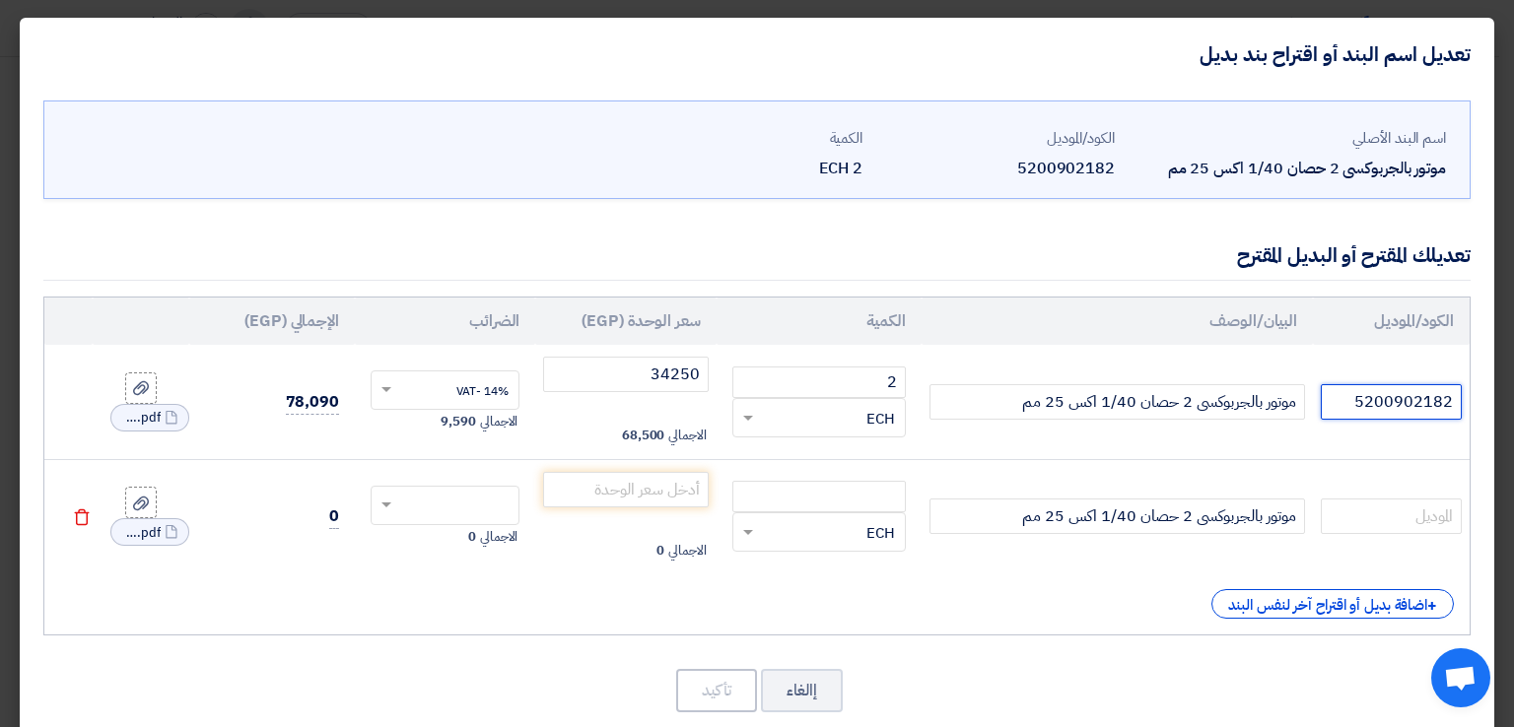
click at [1396, 400] on input "5200902182" at bounding box center [1391, 401] width 141 height 35
click at [1407, 510] on input "text" at bounding box center [1391, 516] width 141 height 35
paste input "5200902182"
type input "5200902182"
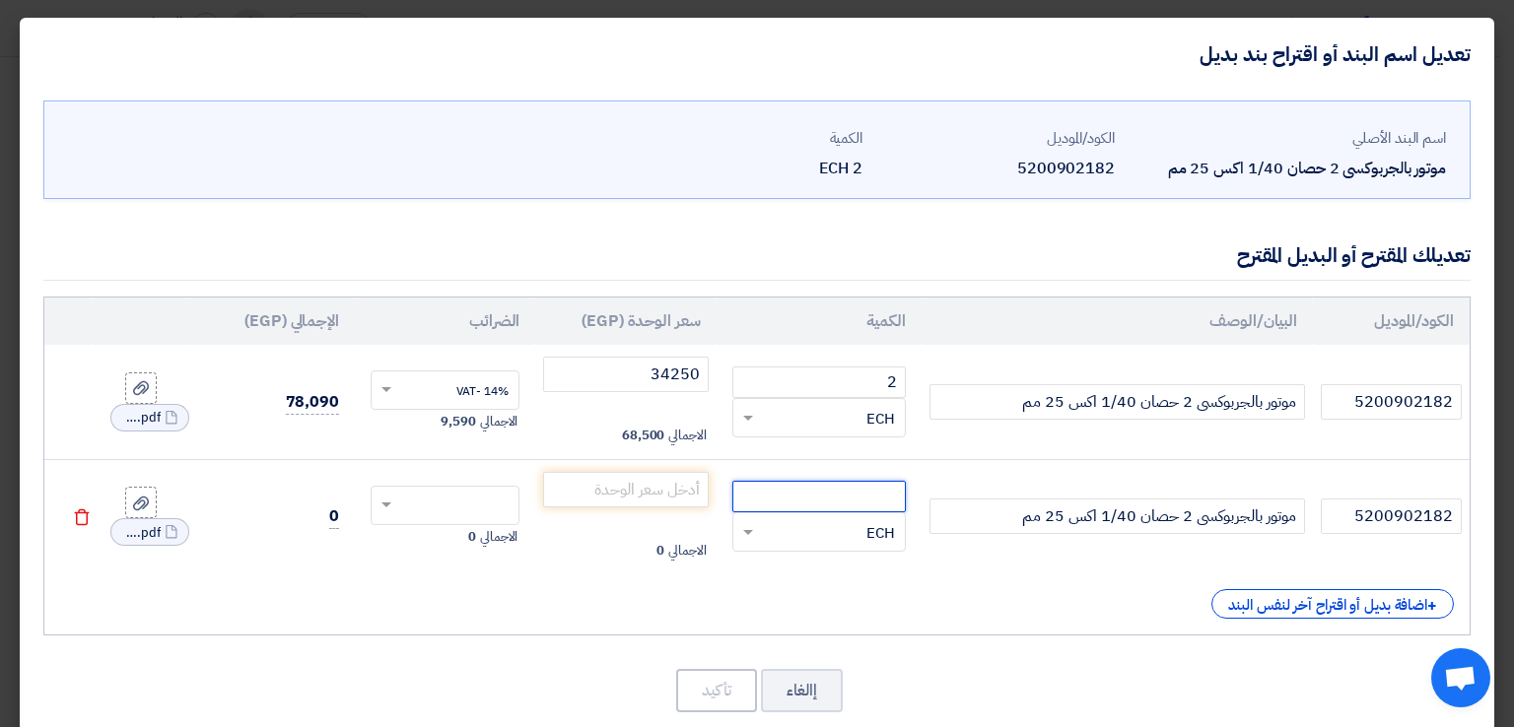
click at [817, 502] on input "number" at bounding box center [818, 497] width 173 height 32
paste input "12500"
click at [866, 494] on input "12500" at bounding box center [818, 497] width 173 height 32
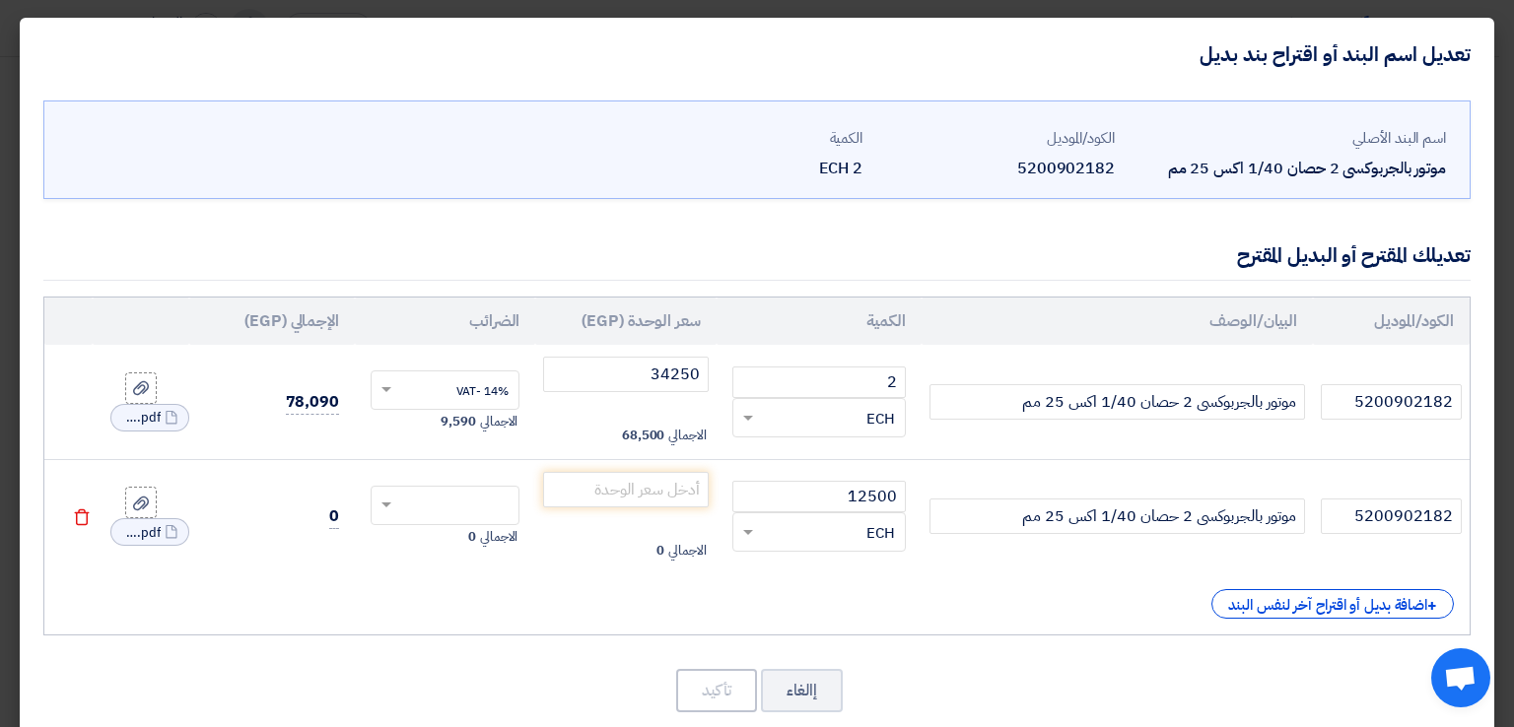
click at [774, 531] on div "RFQ_STEP1.ITEMS.2.TYPE_PLACEHOLDER × ECH" at bounding box center [831, 532] width 147 height 23
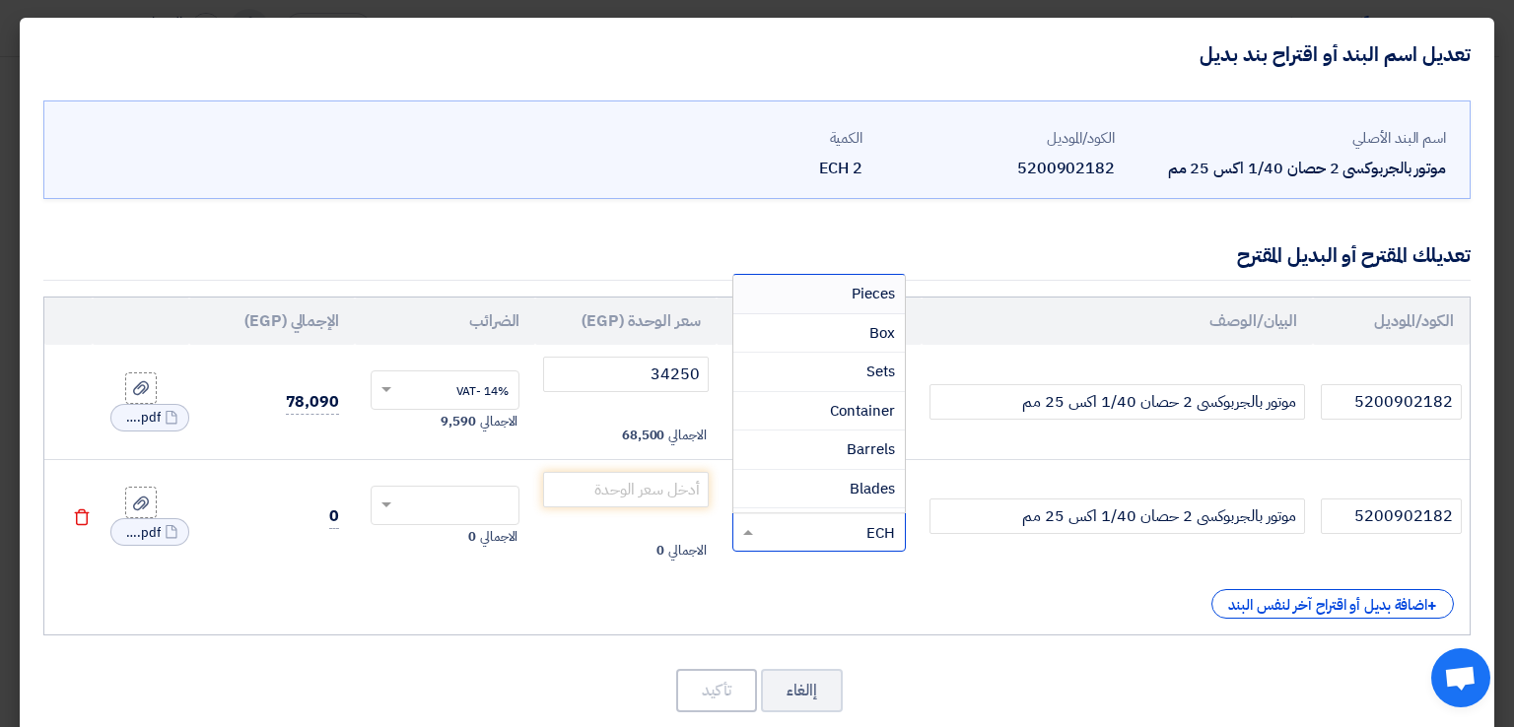
click at [768, 534] on div "RFQ_STEP1.ITEMS.2.TYPE_PLACEHOLDER × ECH" at bounding box center [831, 532] width 147 height 23
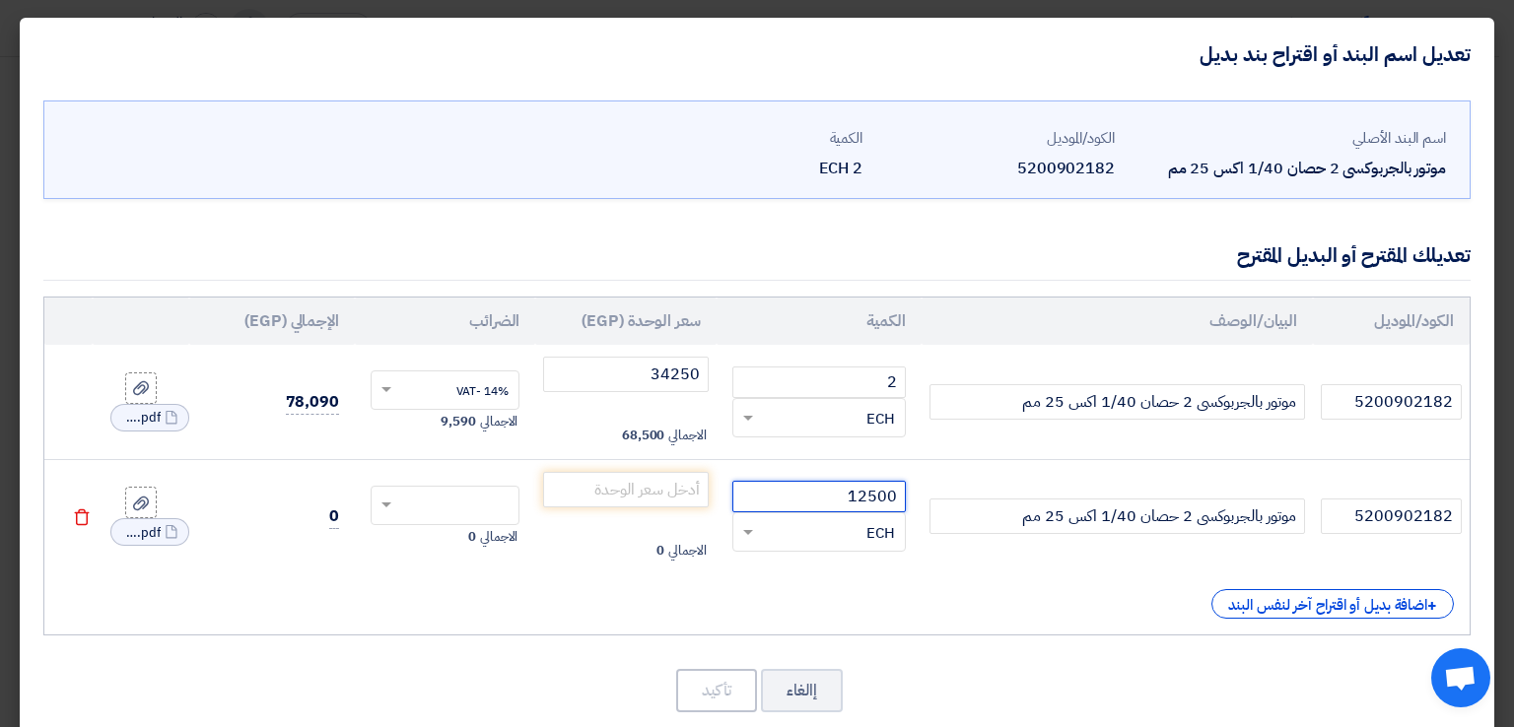
click at [858, 500] on input "12500" at bounding box center [818, 497] width 173 height 32
click at [864, 499] on input "12500" at bounding box center [818, 497] width 173 height 32
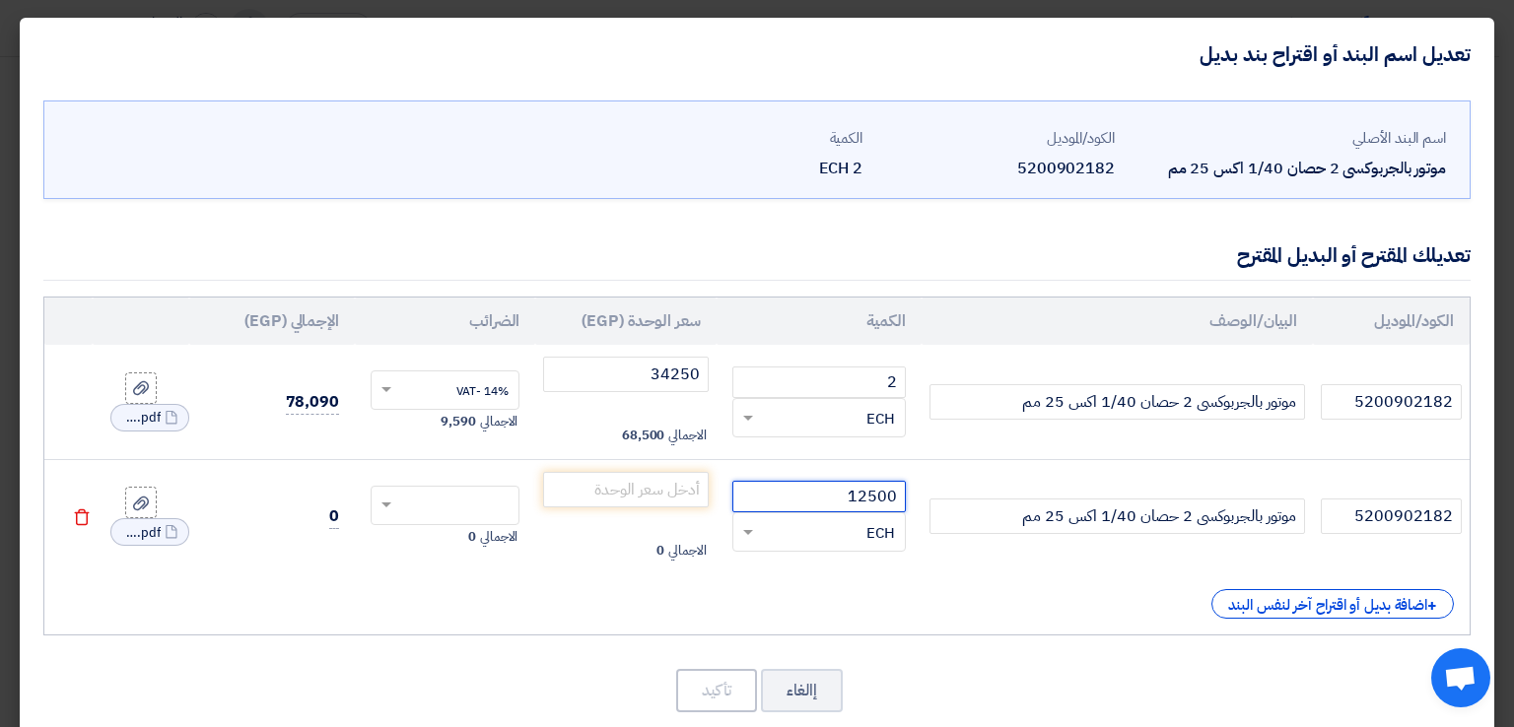
click at [864, 499] on input "12500" at bounding box center [818, 497] width 173 height 32
type input "2"
click at [674, 486] on input "number" at bounding box center [625, 489] width 165 height 35
paste input "12500"
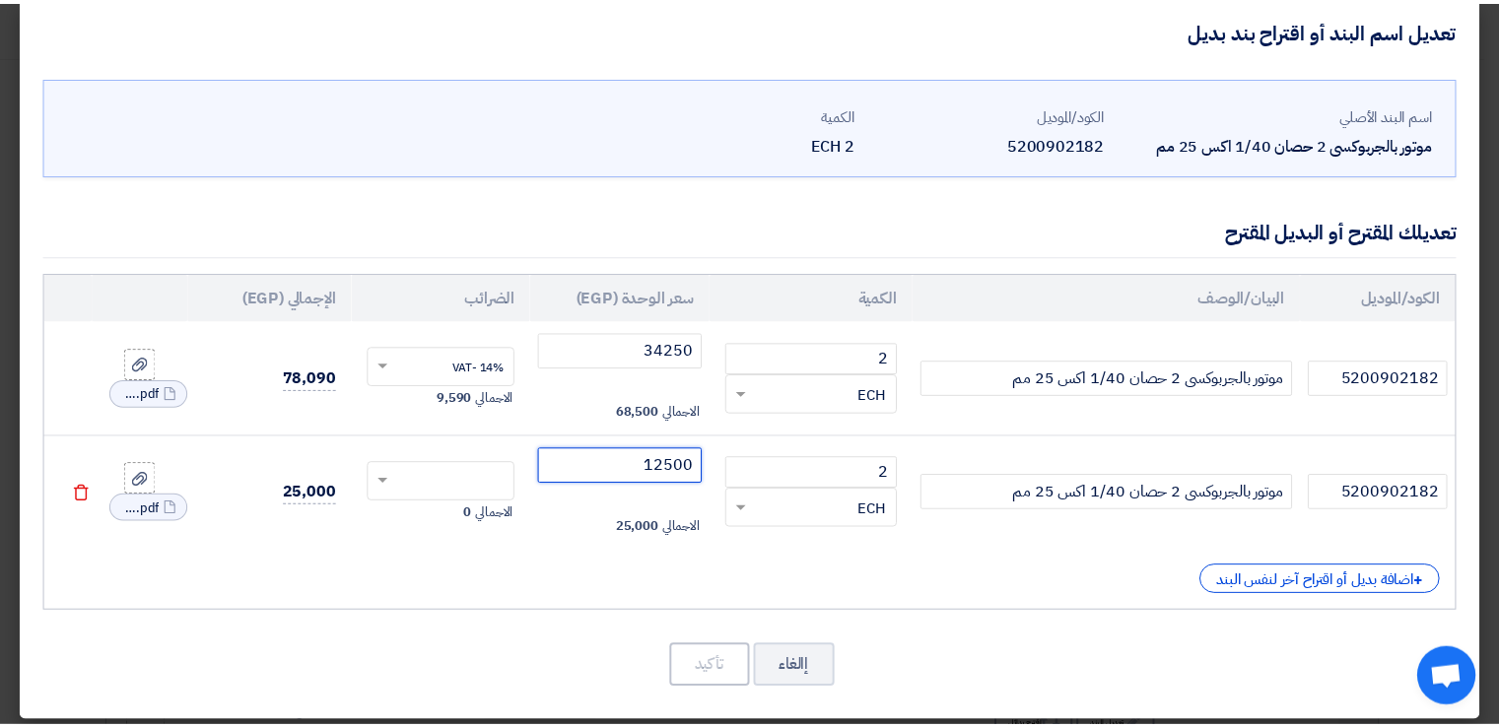
scroll to position [34, 0]
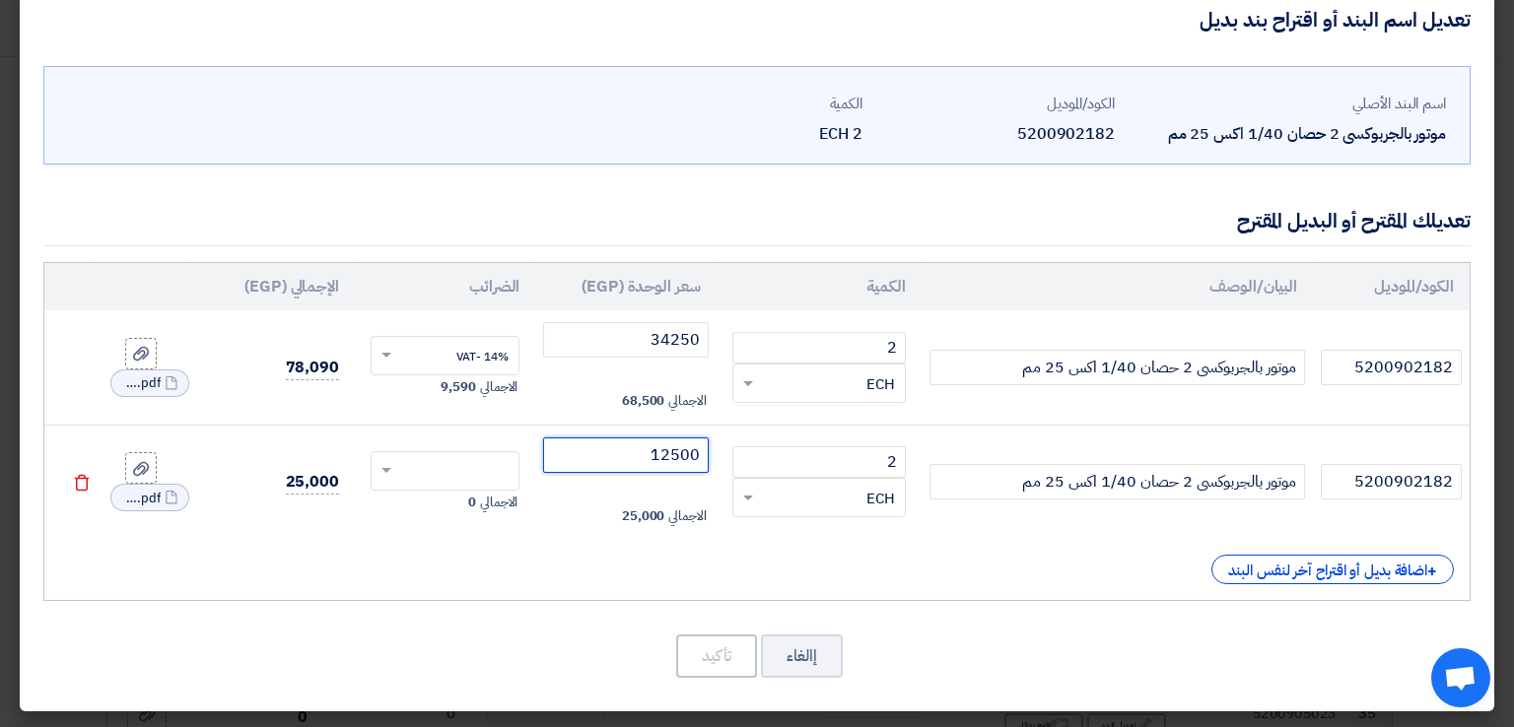
type input "12500"
click at [1060, 619] on div "اسم البند الأصلي موتور بالجربوكسى 2 حصان 1/40 اكس 25 مم الكود/الموديل 520090218…" at bounding box center [757, 384] width 1474 height 656
click at [1385, 482] on input "5200902182" at bounding box center [1391, 481] width 141 height 35
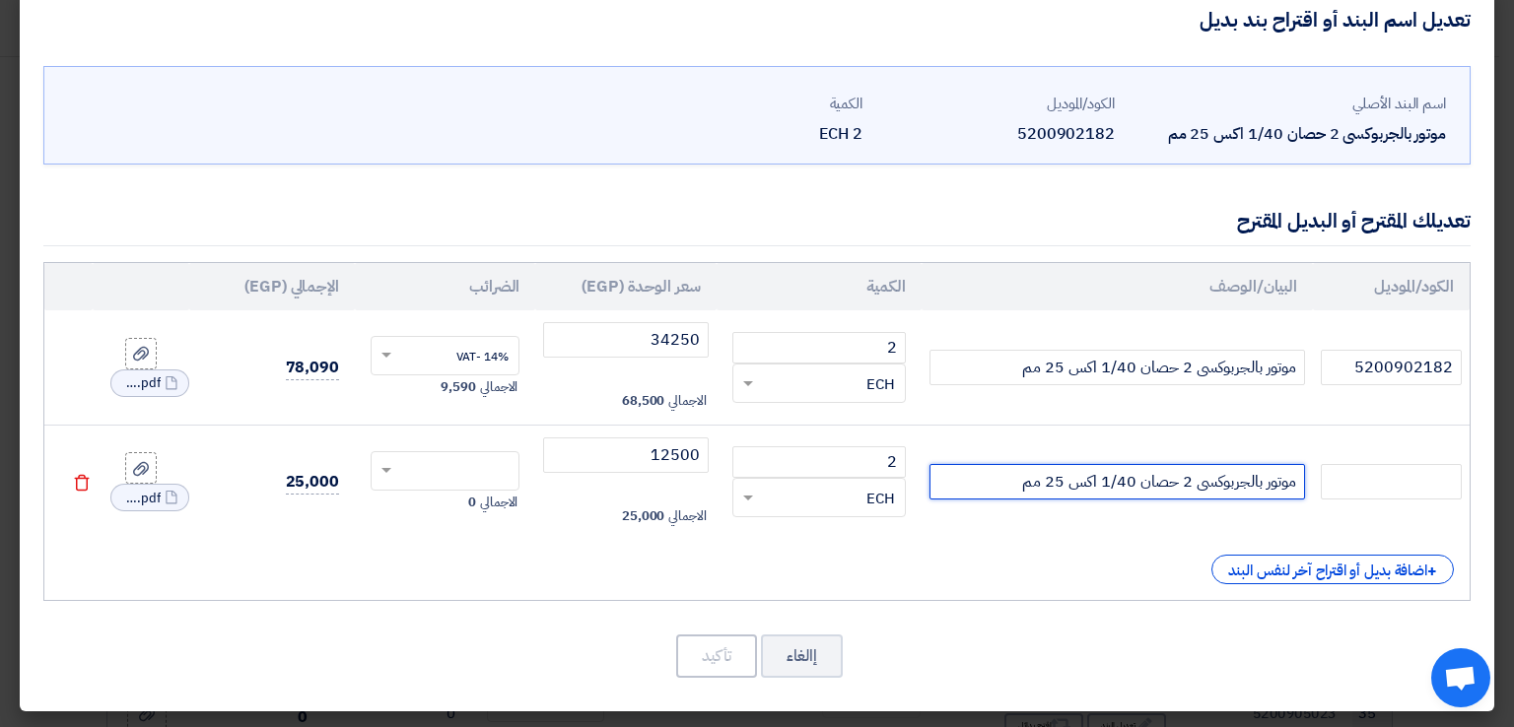
click at [1175, 486] on input "موتور بالجربوكسى 2 حصان 1/40 اكس 25 مم" at bounding box center [1116, 481] width 375 height 35
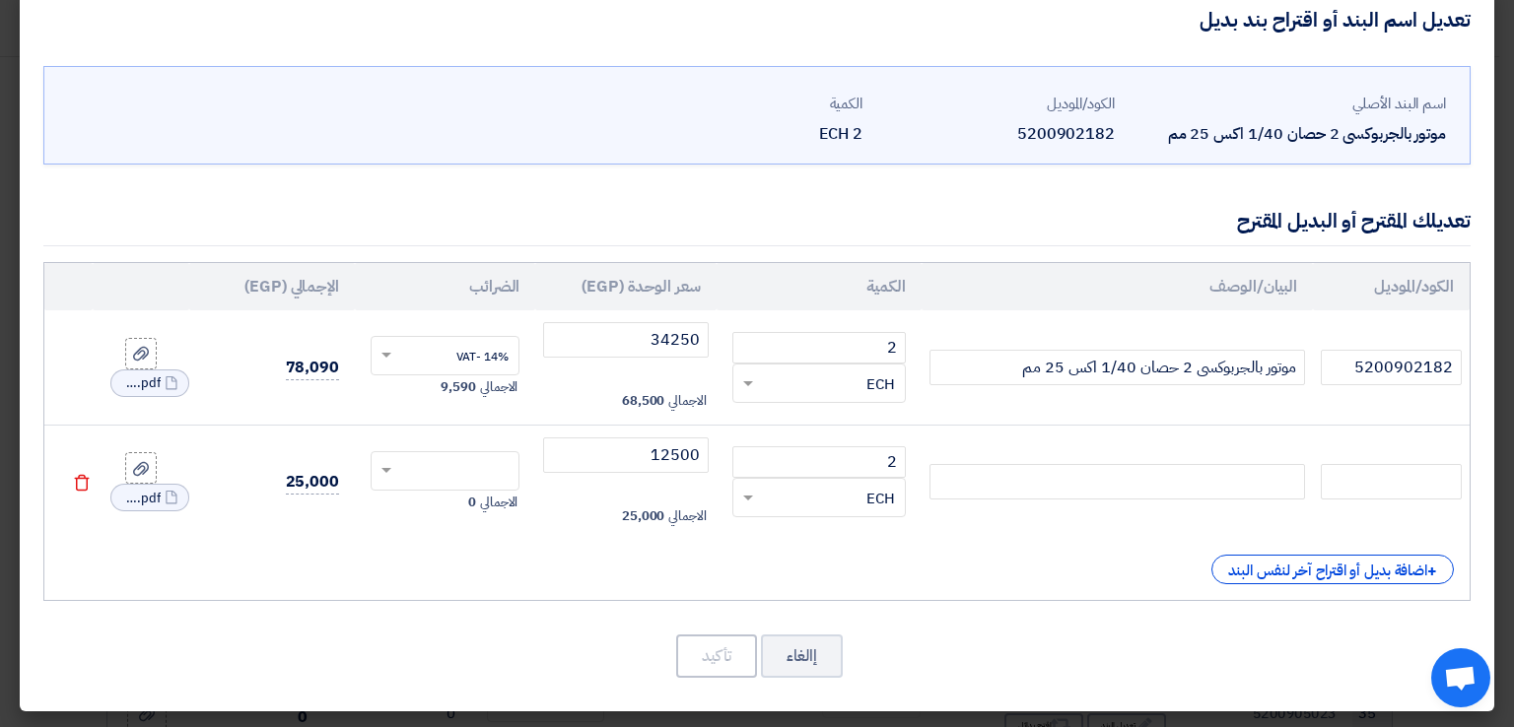
click at [959, 586] on div "الكود/الموديل البيان/الوصف الكمية سعر الوحدة (EGP) الضرائب الإجمالي (EGP) 52009…" at bounding box center [756, 431] width 1427 height 339
click at [887, 465] on input "2" at bounding box center [818, 462] width 173 height 32
click at [887, 464] on input "2" at bounding box center [818, 462] width 173 height 32
type input "موتور بالجربوكسى 2 حصان 1/40 اكس 25 مم"
type input "5200902182"
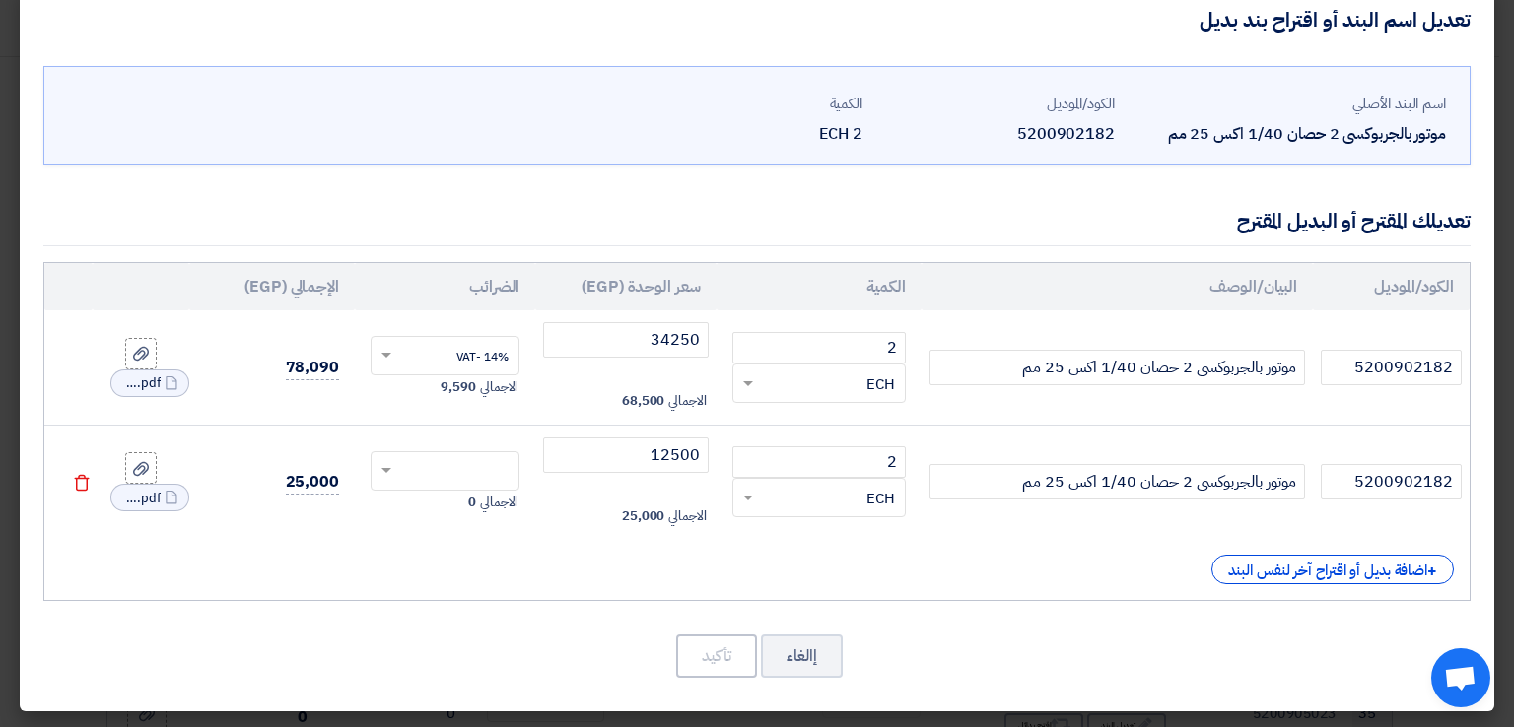
click at [1041, 624] on div "اسم البند الأصلي موتور بالجربوكسى 2 حصان 1/40 اكس 25 مم الكود/الموديل 520090218…" at bounding box center [757, 384] width 1474 height 656
click at [427, 468] on input "text" at bounding box center [457, 473] width 105 height 32
click at [476, 502] on span "14% -VAT" at bounding box center [482, 508] width 52 height 18
click at [729, 655] on button "تأكيد" at bounding box center [716, 656] width 81 height 43
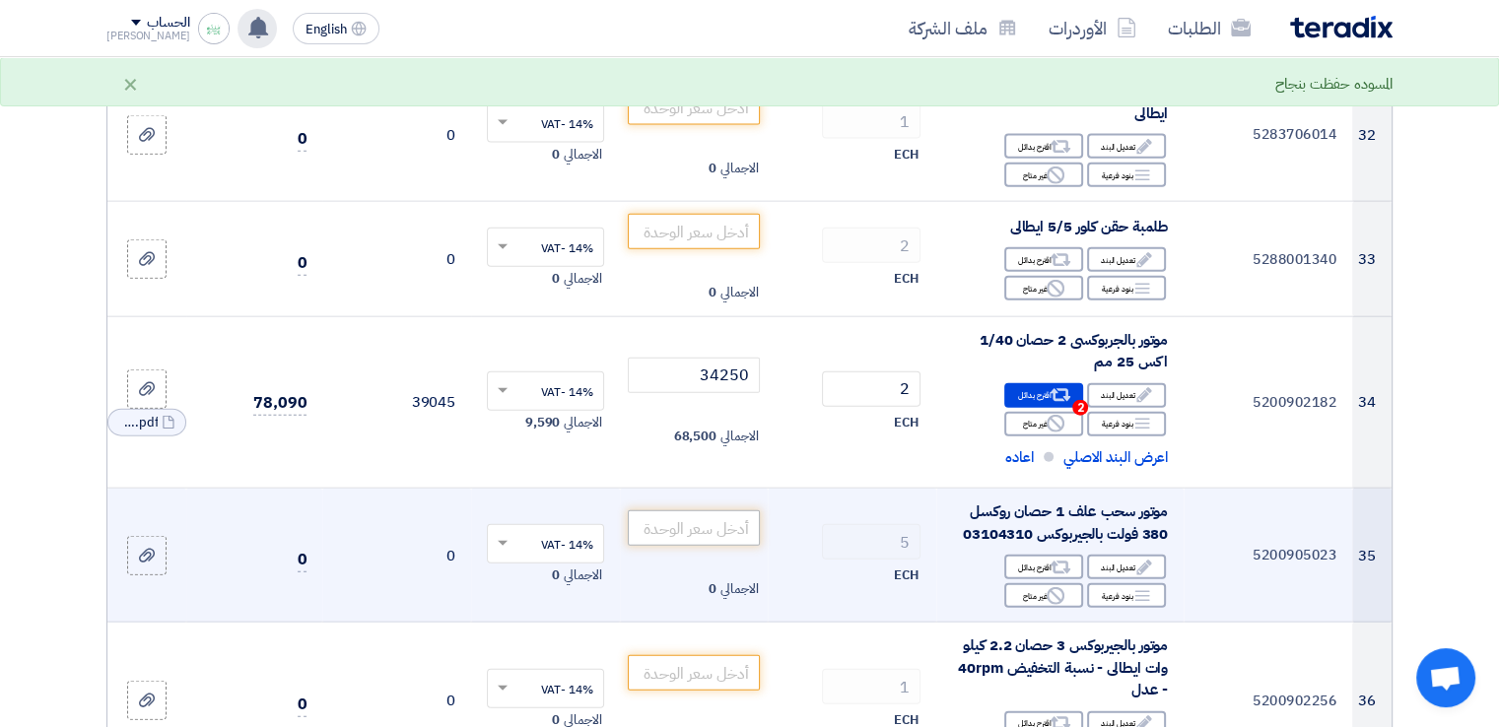
scroll to position [4534, 0]
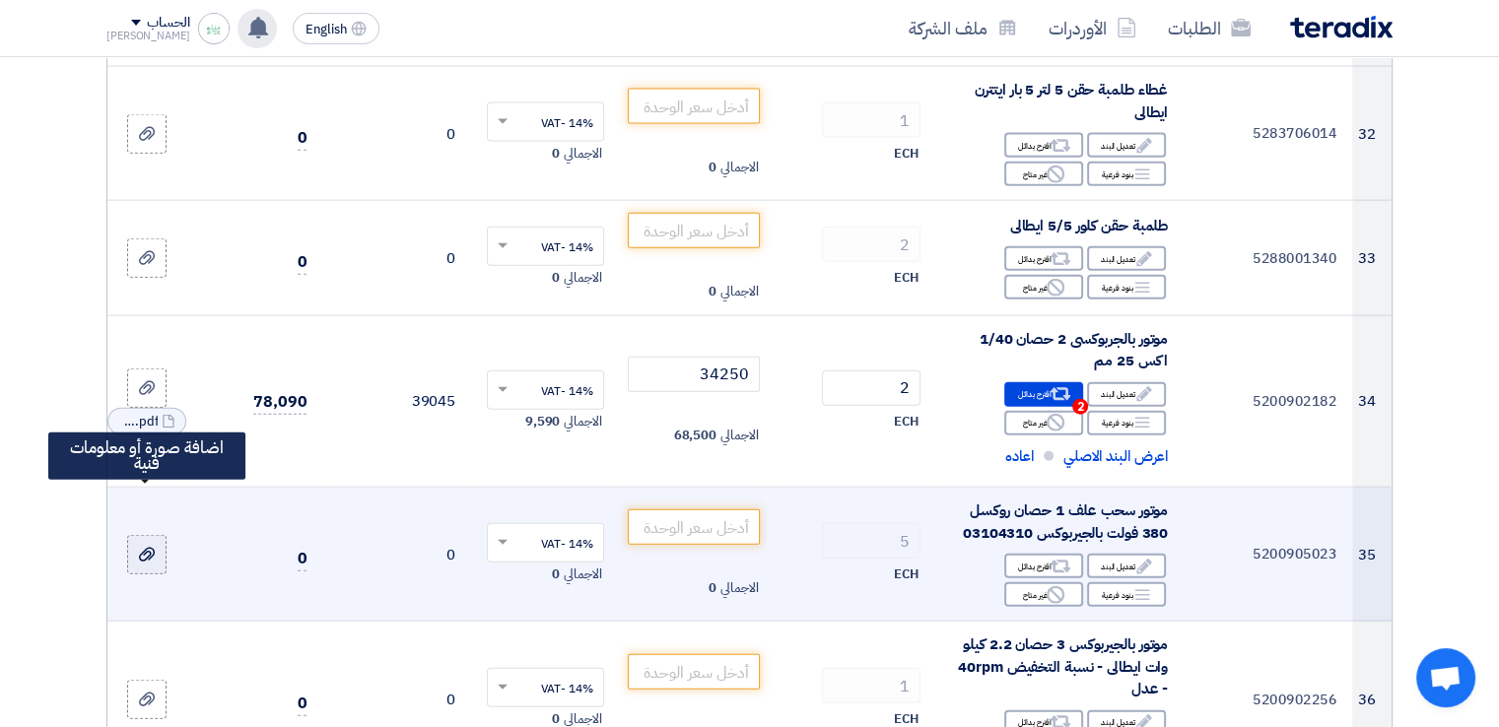
click at [141, 547] on icon at bounding box center [147, 555] width 16 height 16
click at [0, 0] on input "file" at bounding box center [0, 0] width 0 height 0
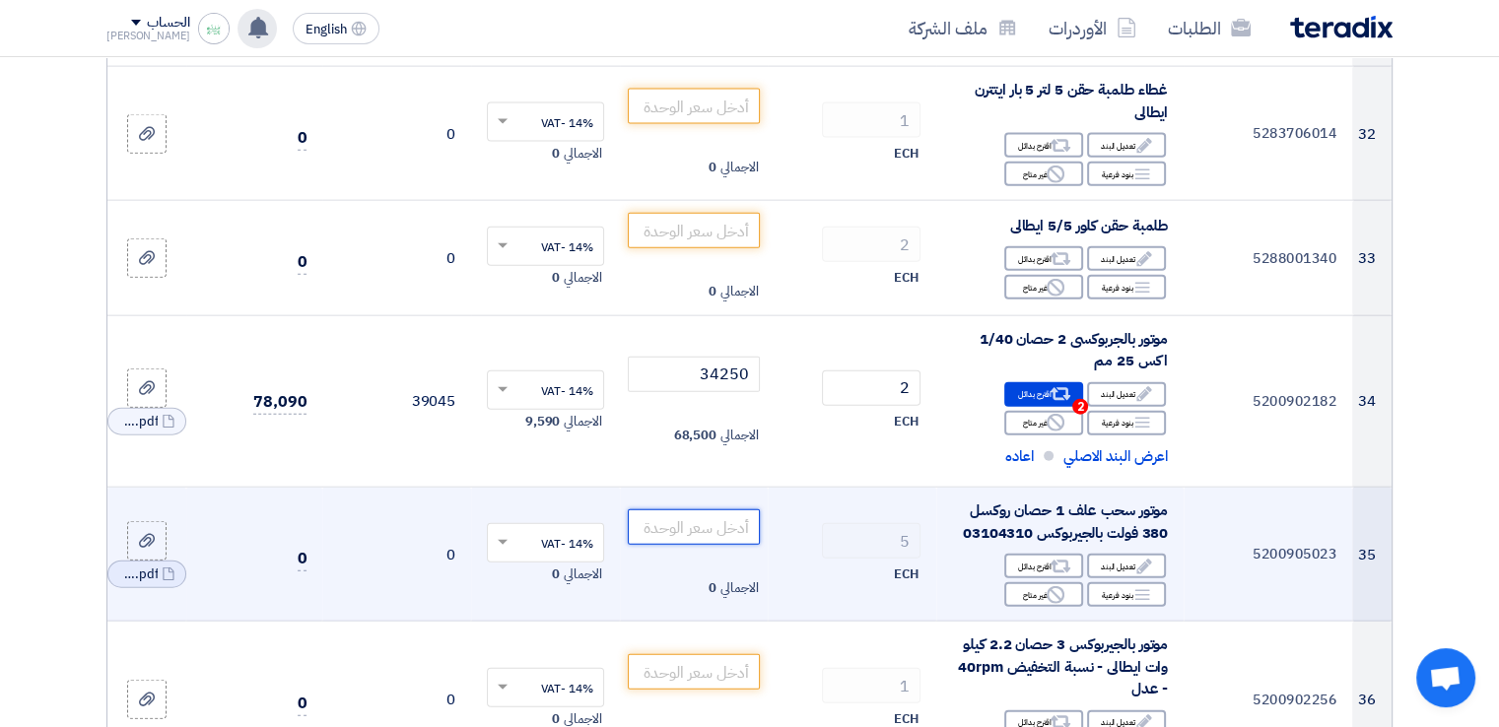
click at [668, 510] on input "number" at bounding box center [694, 527] width 133 height 35
paste input "23500"
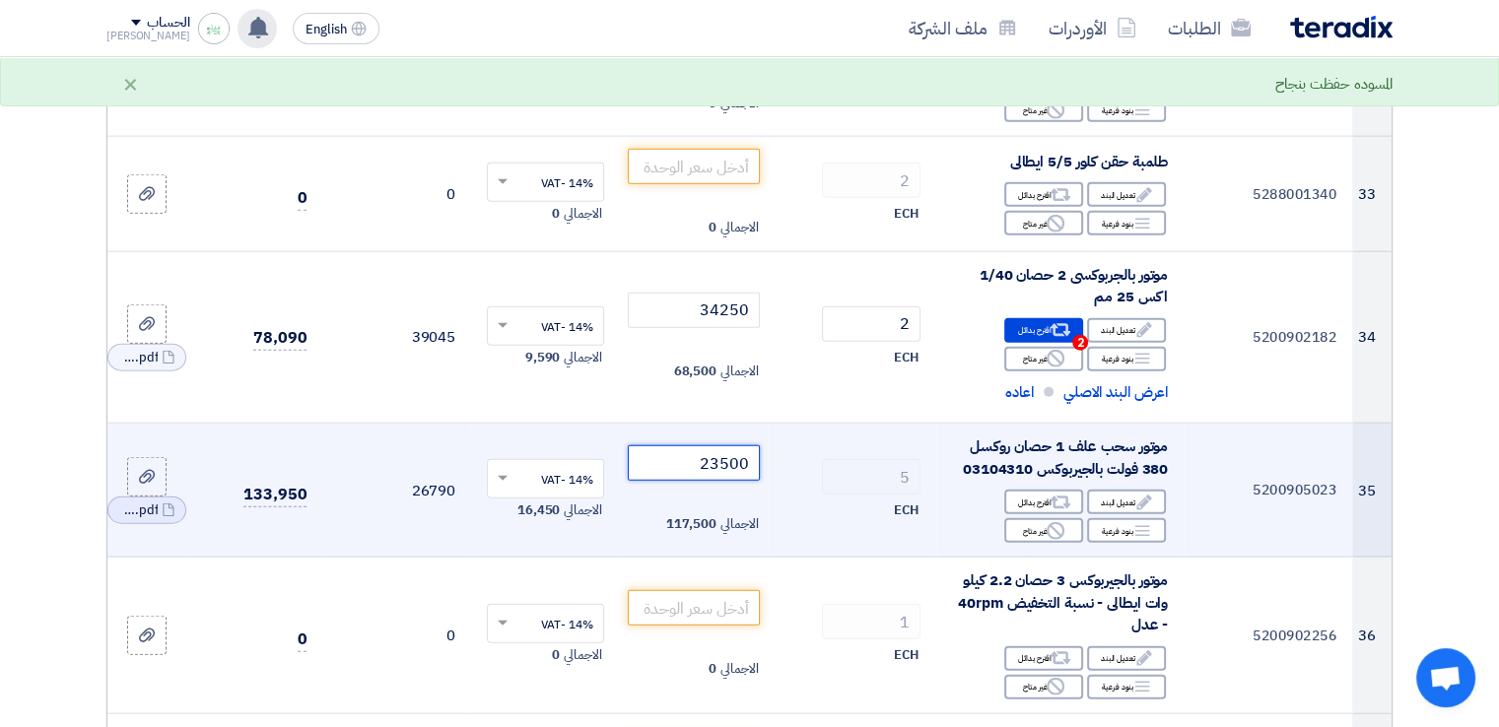
scroll to position [4632, 0]
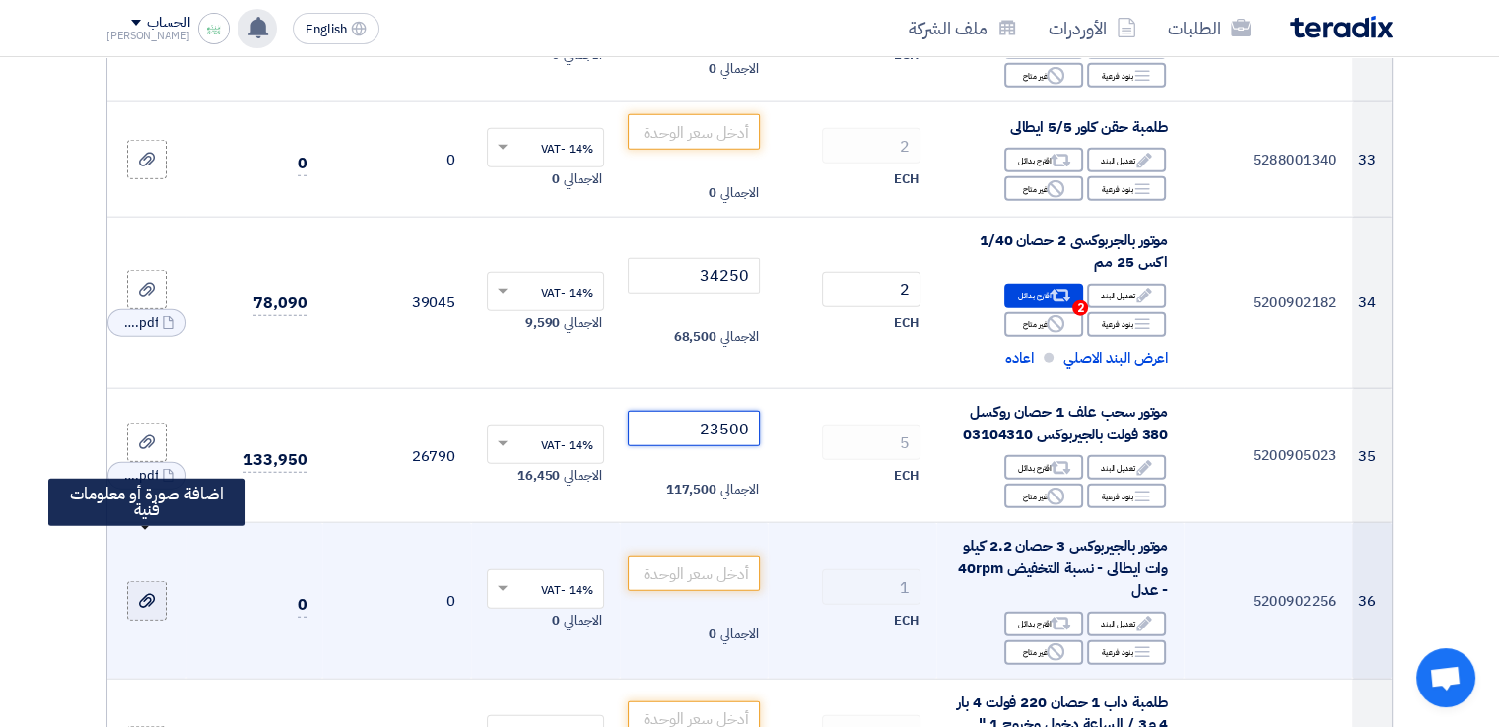
type input "23500"
click at [150, 590] on div at bounding box center [147, 601] width 20 height 23
click at [0, 0] on input "file" at bounding box center [0, 0] width 0 height 0
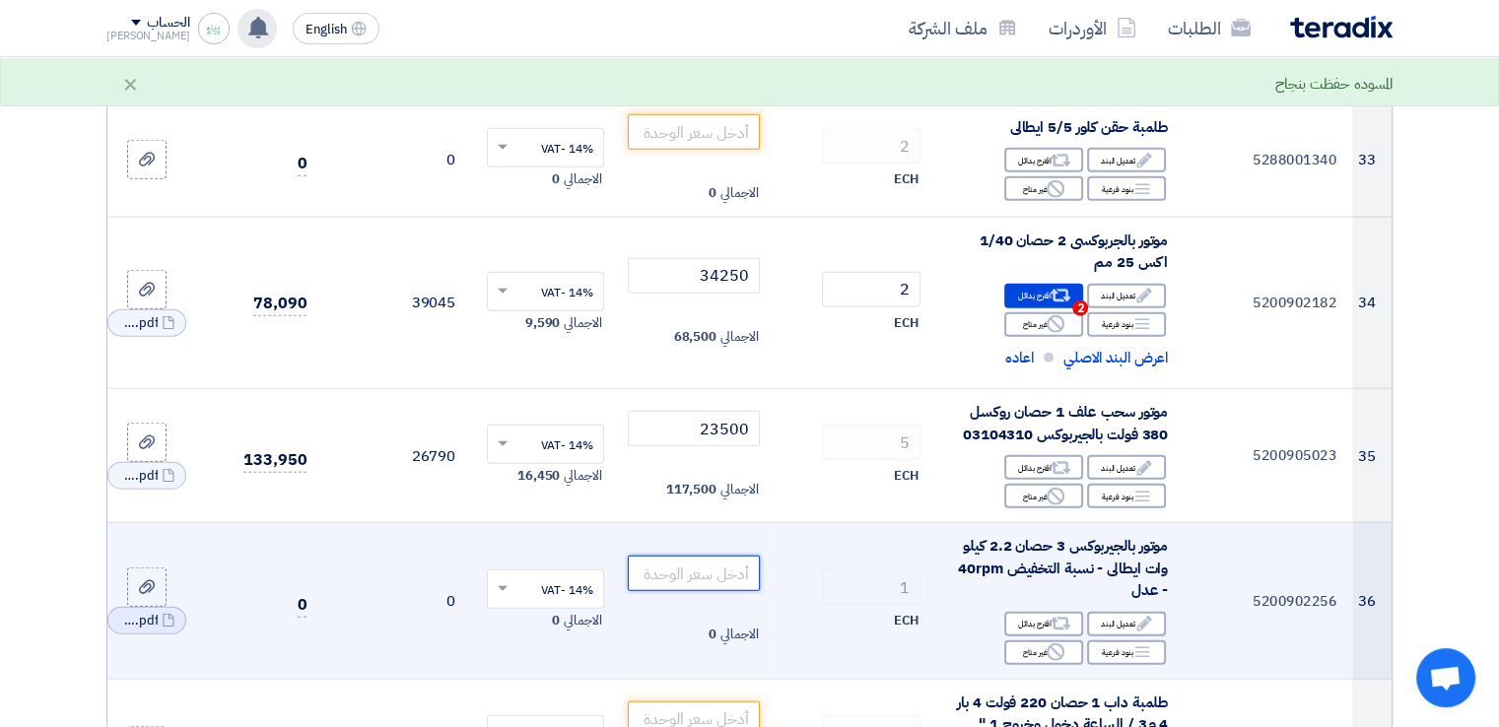
click at [725, 556] on input "number" at bounding box center [694, 573] width 133 height 35
paste input "35500"
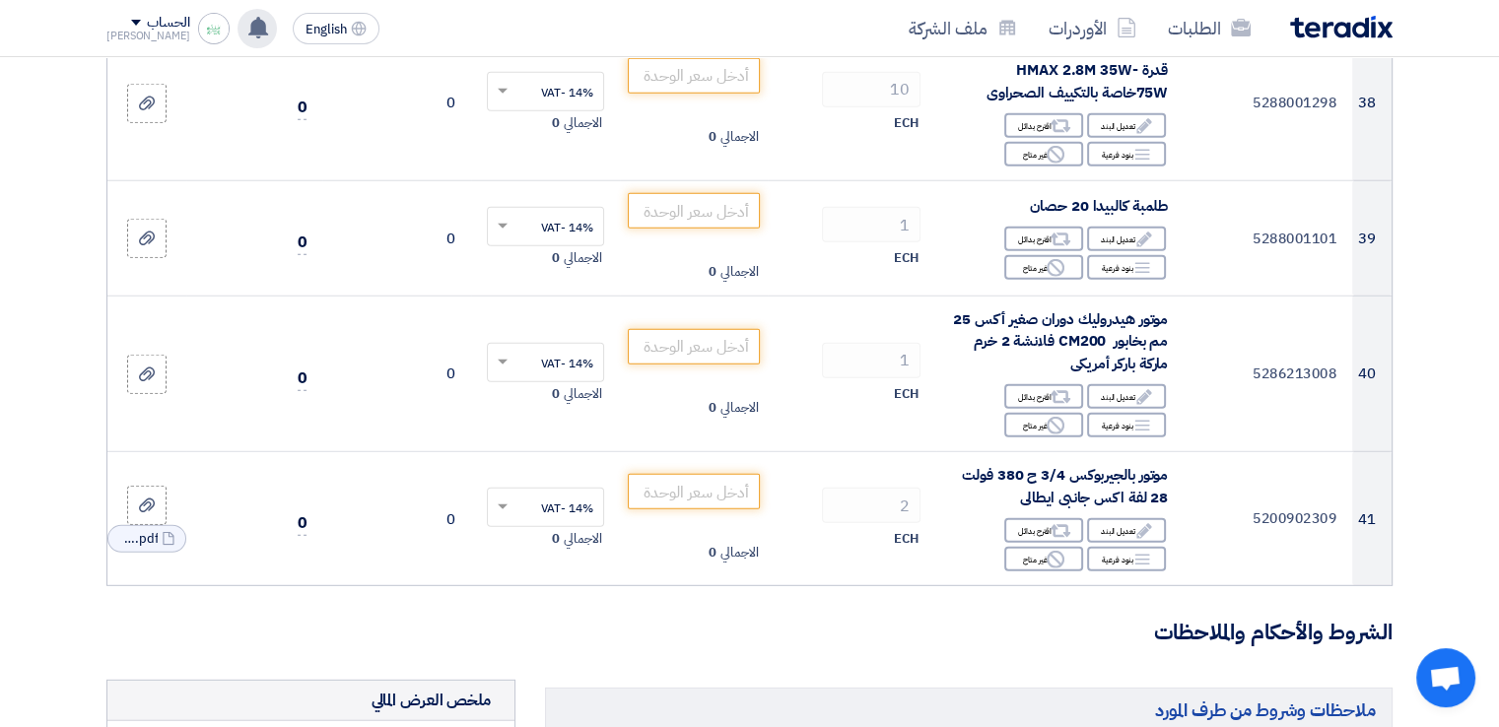
scroll to position [5421, 0]
type input "35500"
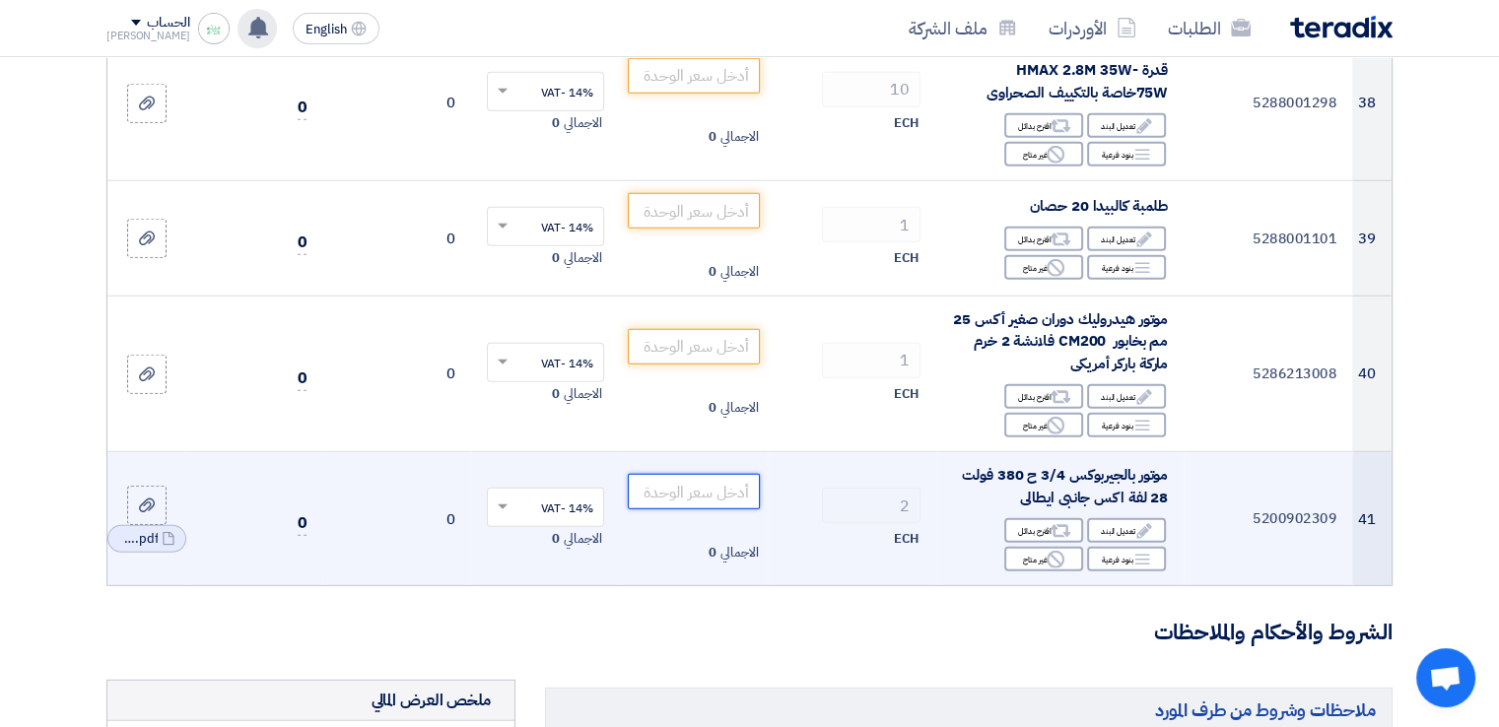
click at [690, 474] on input "number" at bounding box center [694, 491] width 133 height 35
paste input "10200"
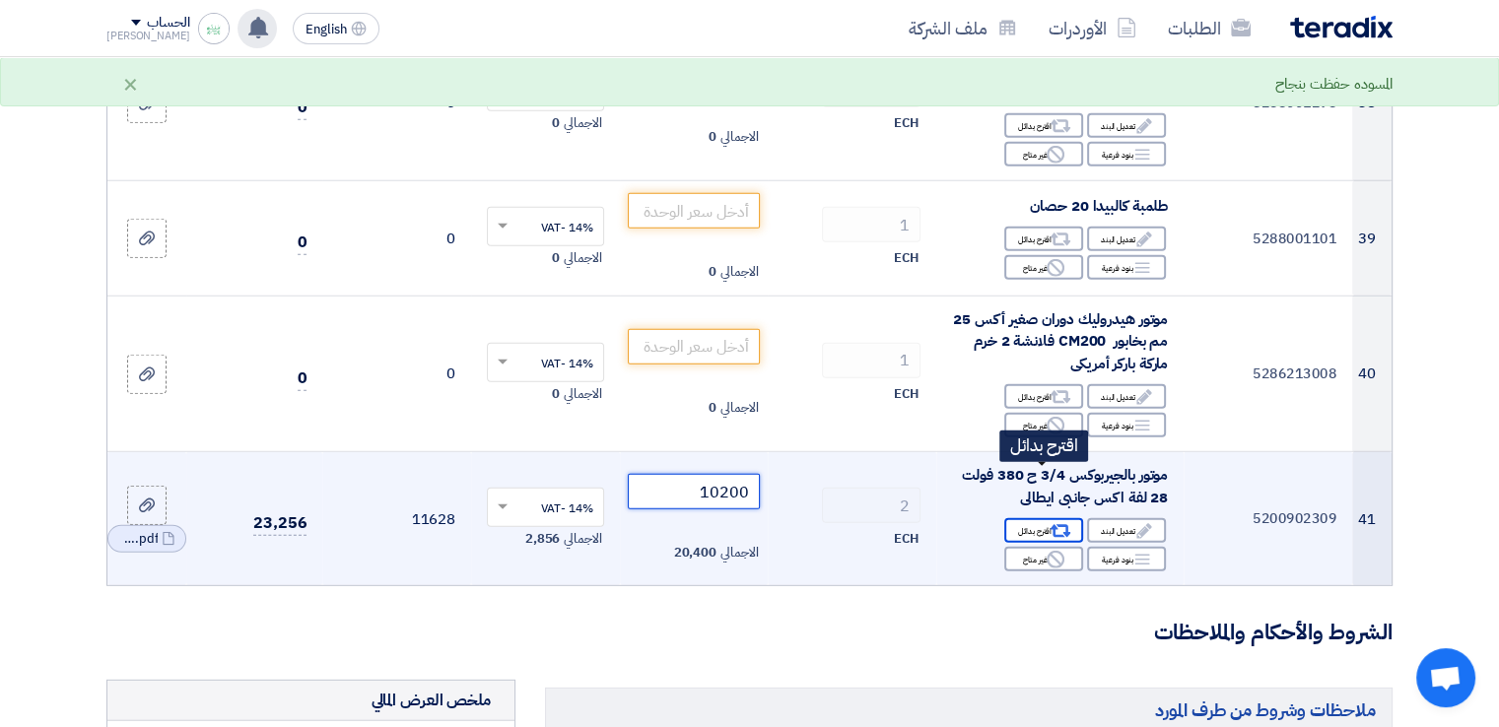
type input "10200"
click at [1047, 518] on div "Alternative اقترح بدائل" at bounding box center [1043, 530] width 79 height 25
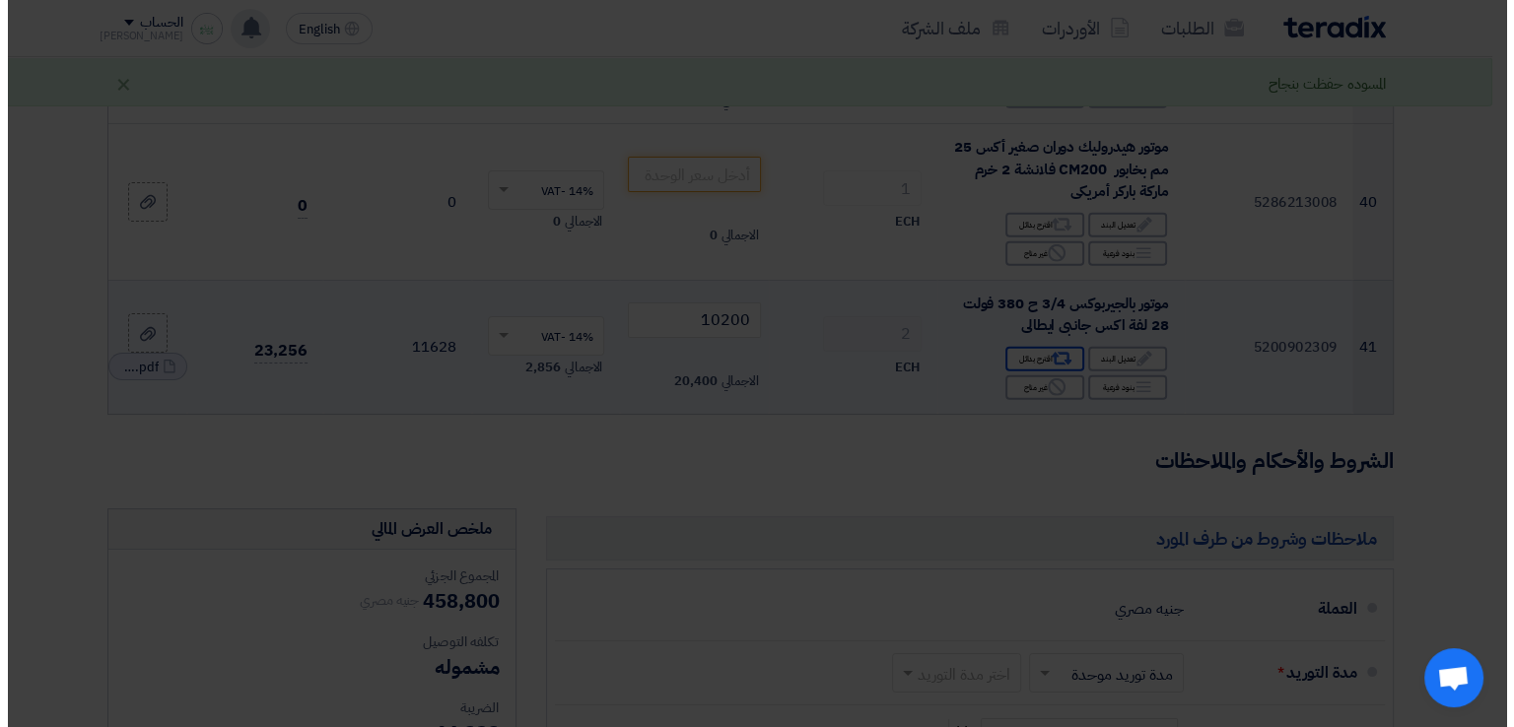
scroll to position [5248, 0]
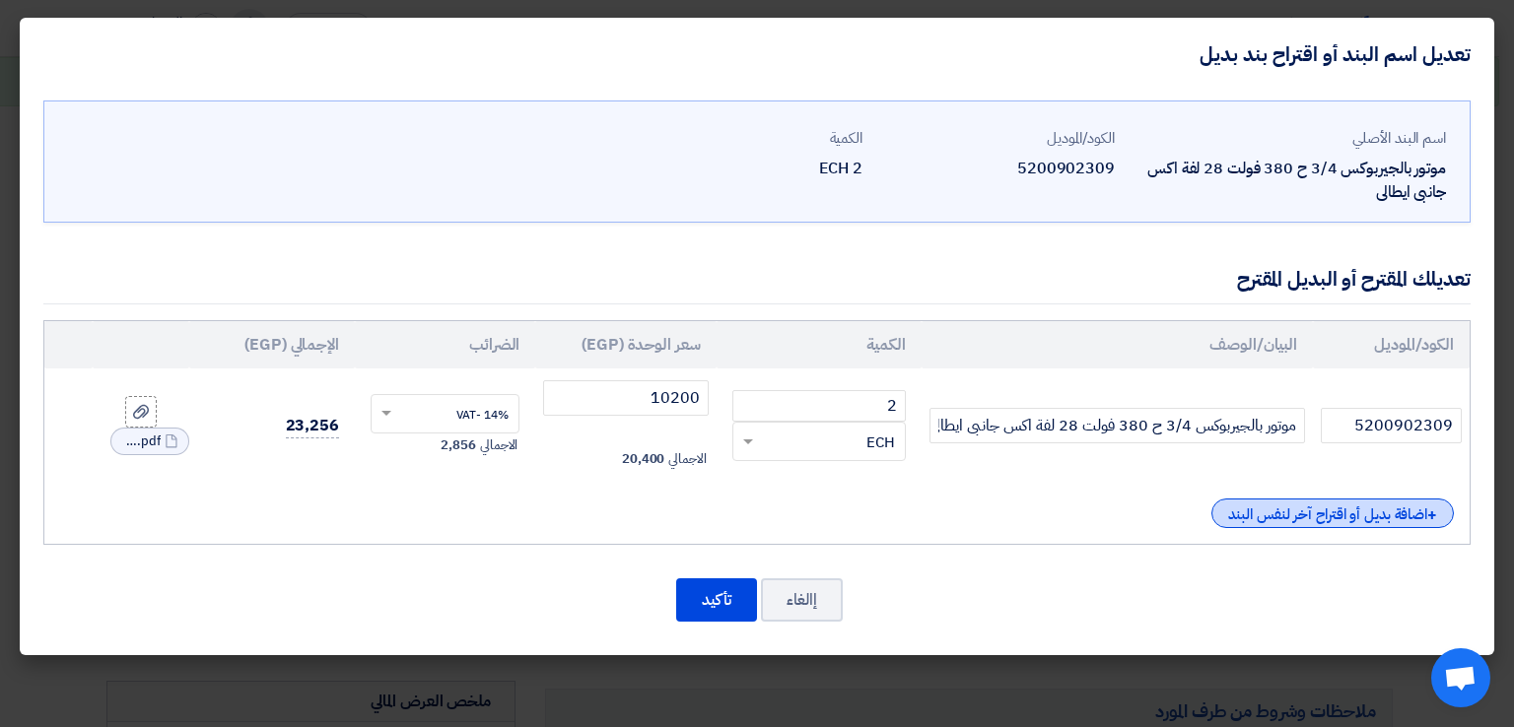
click at [1340, 513] on div "+ اضافة بديل أو اقتراح آخر لنفس البند" at bounding box center [1332, 514] width 242 height 30
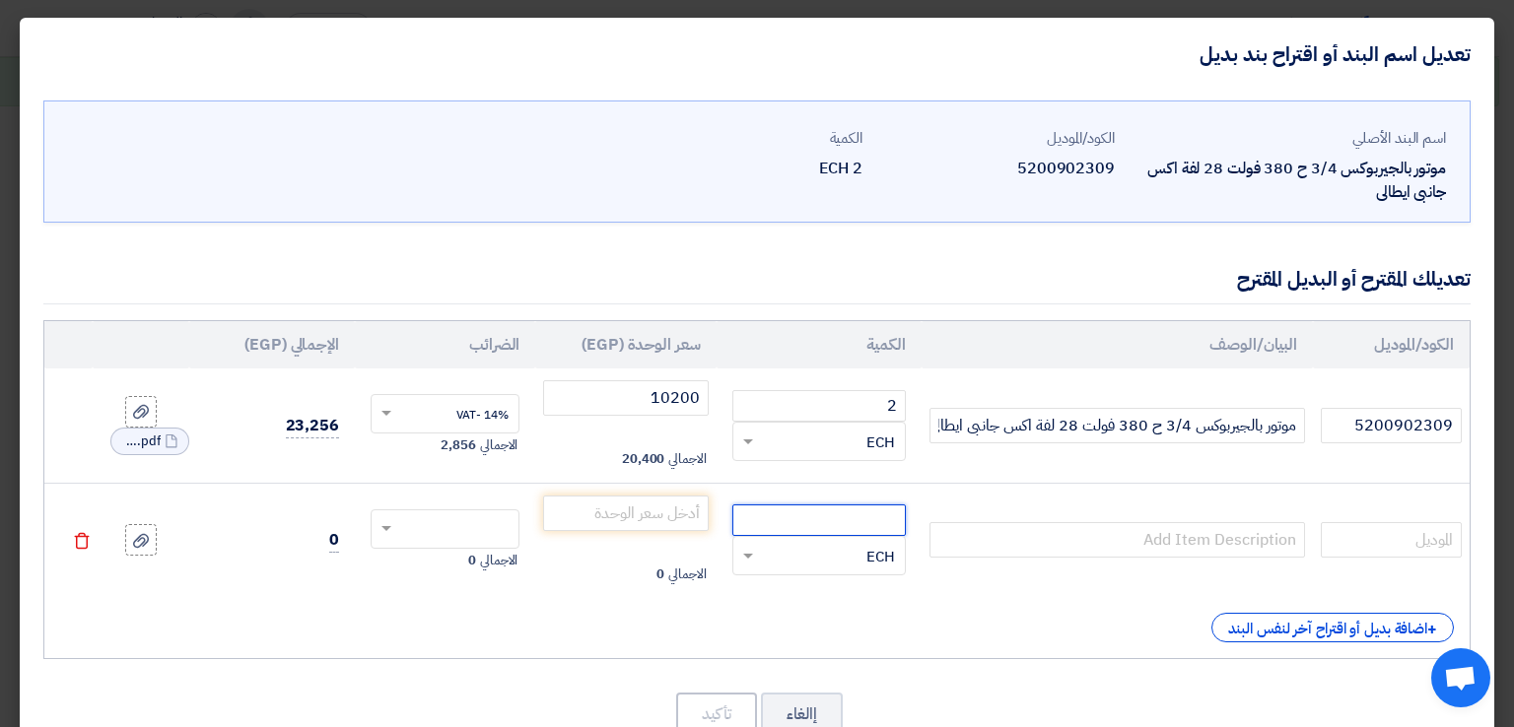
click at [850, 518] on input "number" at bounding box center [818, 521] width 173 height 32
type input "2"
click at [149, 541] on use at bounding box center [141, 540] width 16 height 14
click at [0, 0] on input "file" at bounding box center [0, 0] width 0 height 0
click at [490, 532] on input "text" at bounding box center [457, 531] width 105 height 32
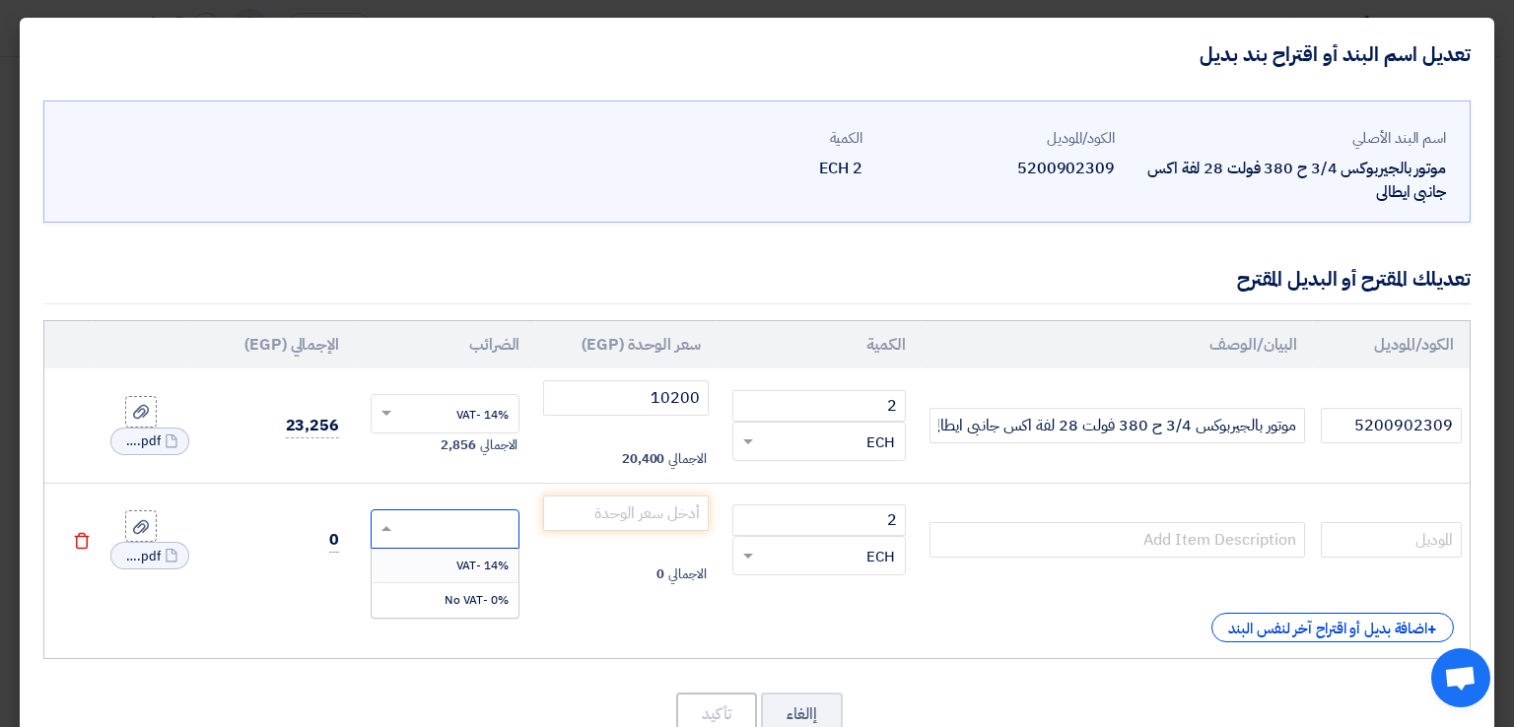
click at [504, 559] on span "14% -VAT" at bounding box center [482, 566] width 52 height 18
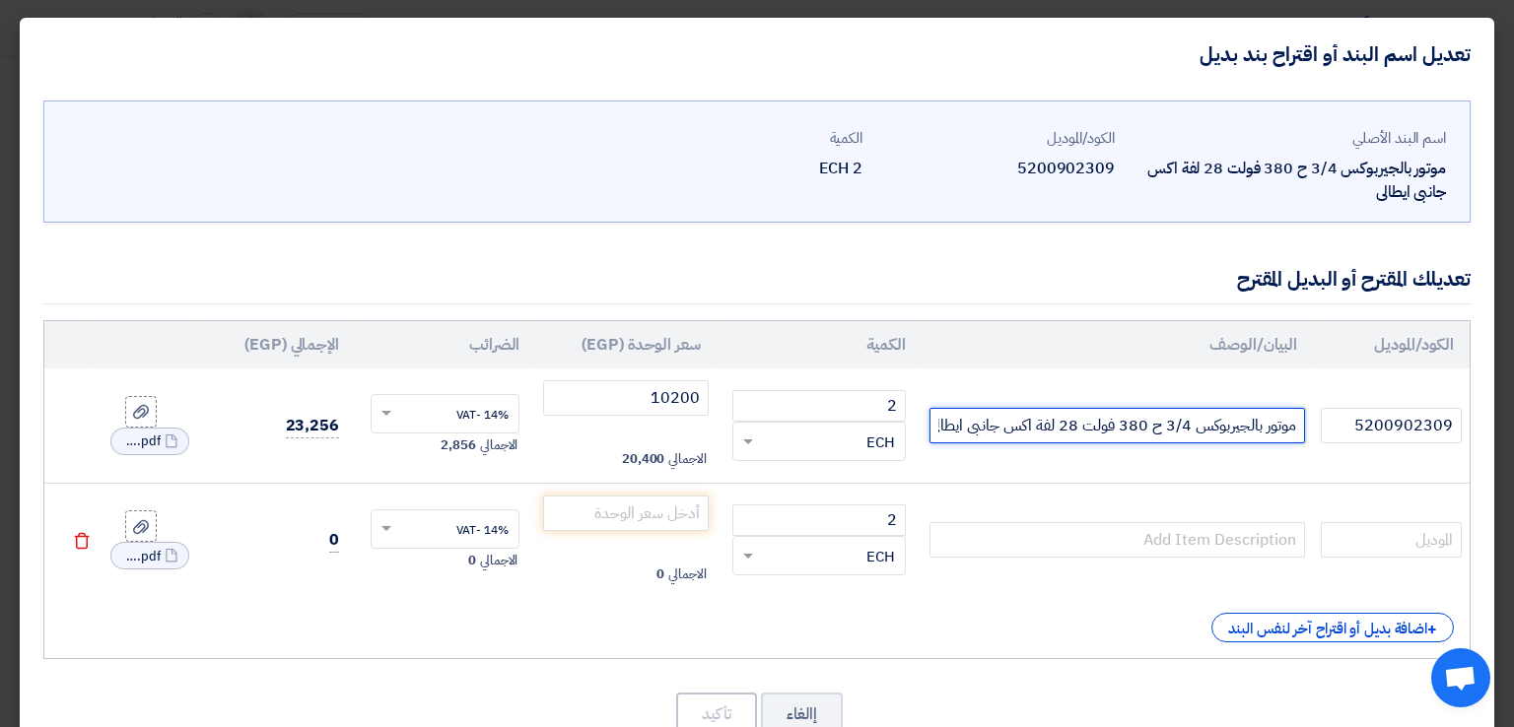
click at [1183, 429] on input "موتور بالجيربوكس 3/4 ح 380 فولت 28 لفة اكس جانبى ايطالى" at bounding box center [1116, 425] width 375 height 35
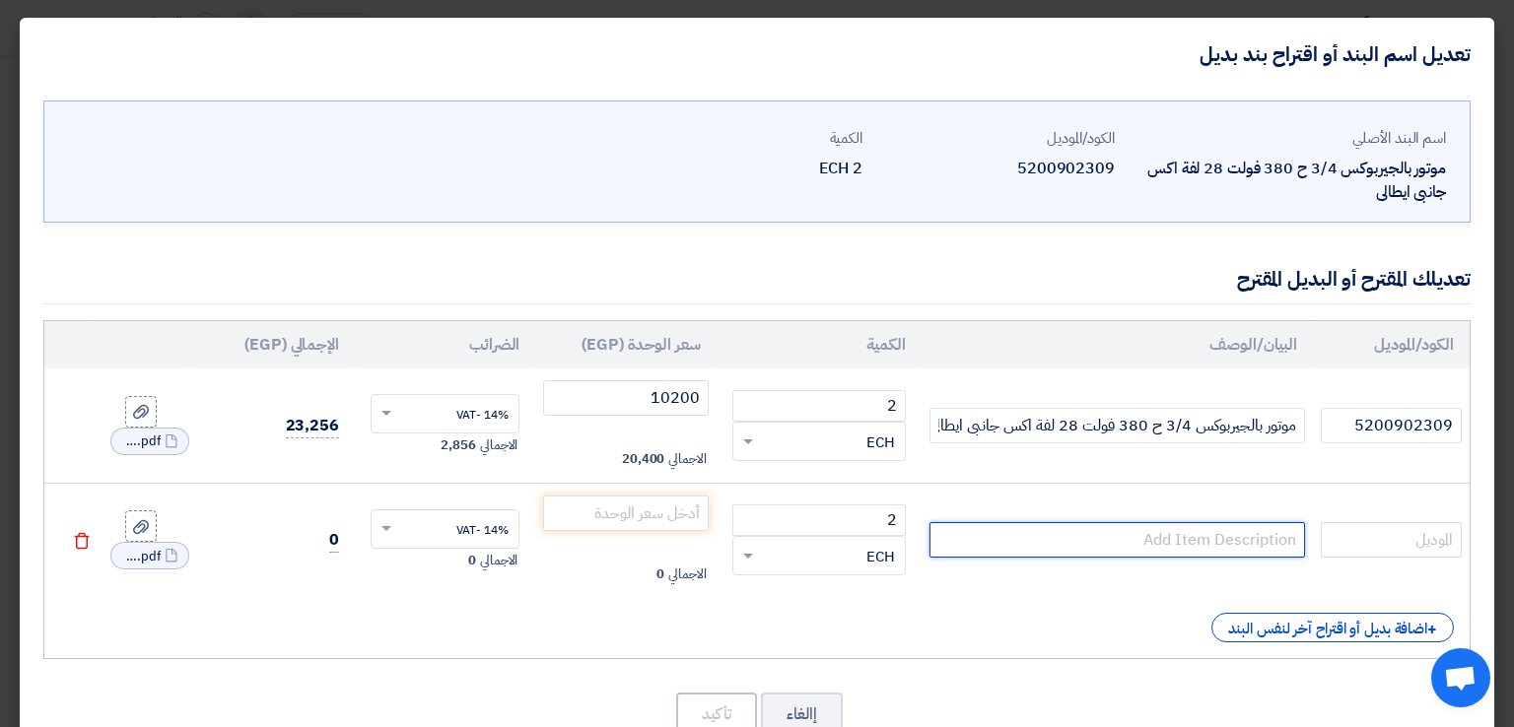
click at [1162, 533] on input "text" at bounding box center [1116, 539] width 375 height 35
paste input "موتور بالجيربوكس 3/4 ح 380 فولت 28 لفة اكس جانبى ايطالى"
type input "موتور بالجيربوكس 3/4 ح 380 فولت 28 لفة اكس جانبى ايطالى"
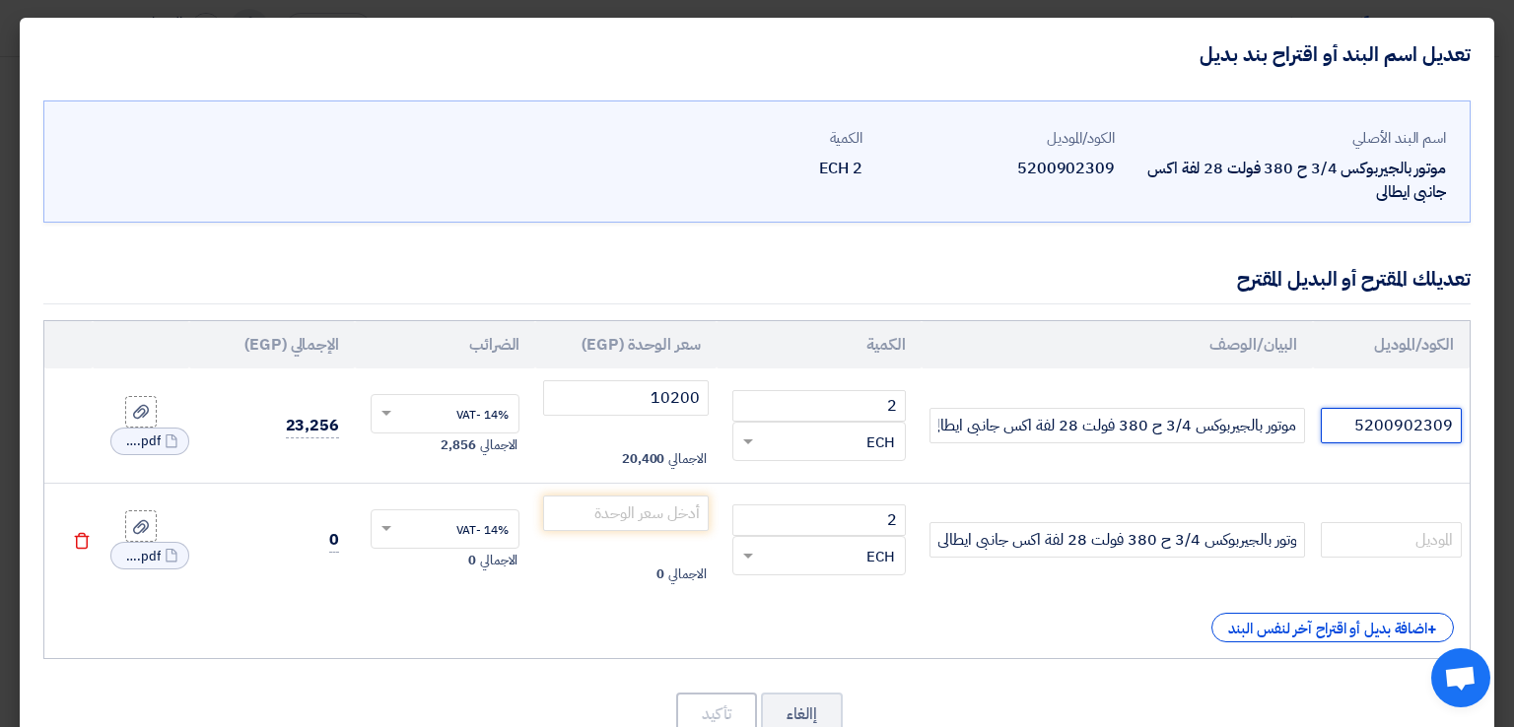
click at [1361, 425] on input "5200902309" at bounding box center [1391, 425] width 141 height 35
click at [1386, 533] on input "text" at bounding box center [1391, 539] width 141 height 35
paste input "5200902309"
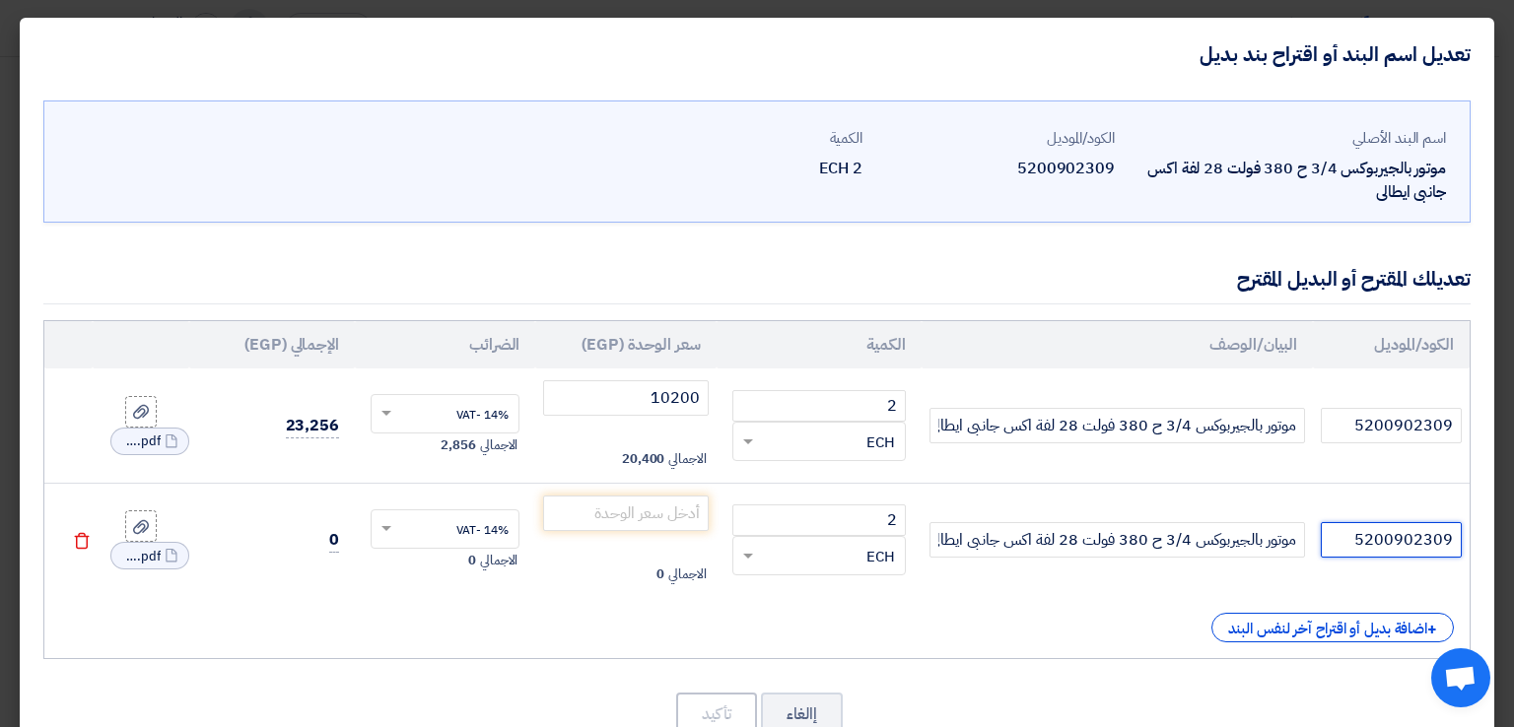
type input "5200902309"
click at [650, 510] on input "number" at bounding box center [625, 513] width 165 height 35
paste input "17690"
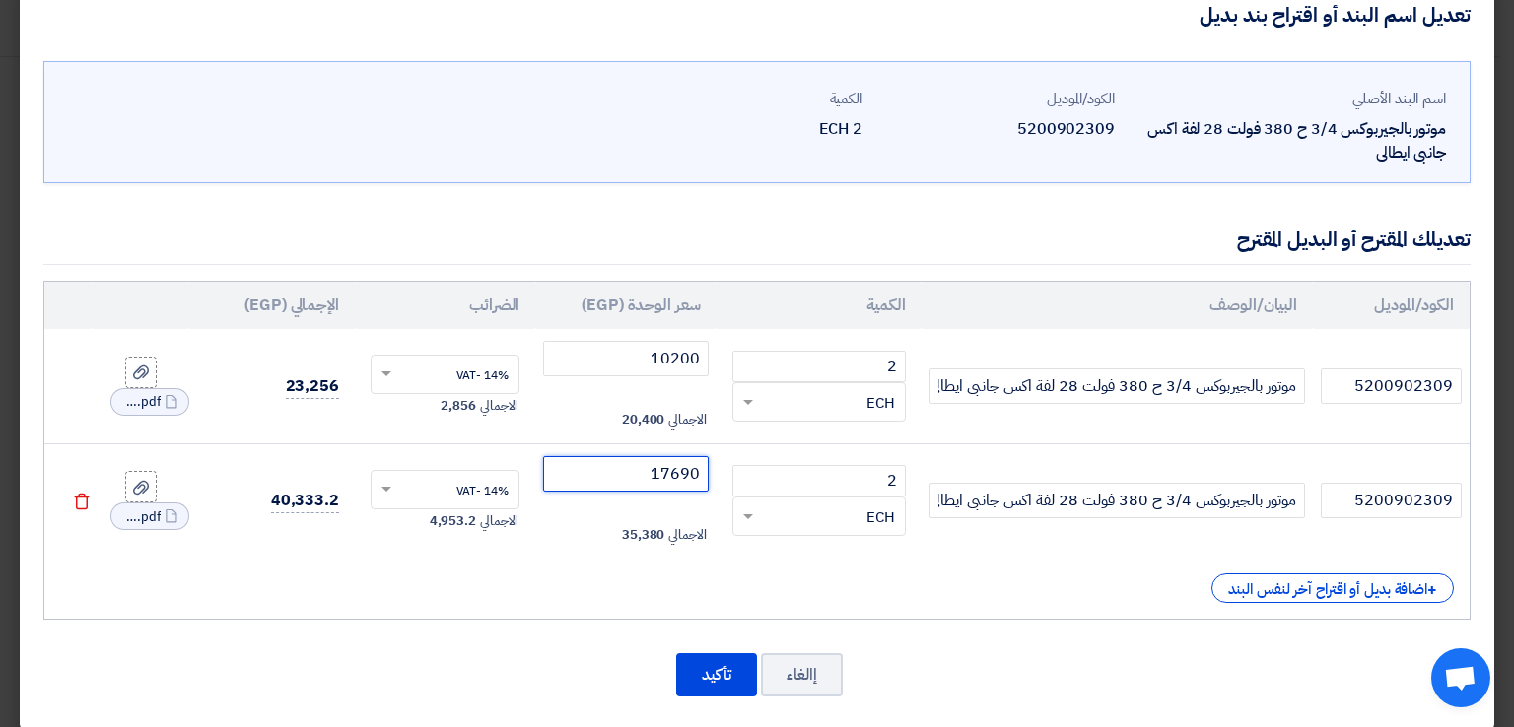
scroll to position [58, 0]
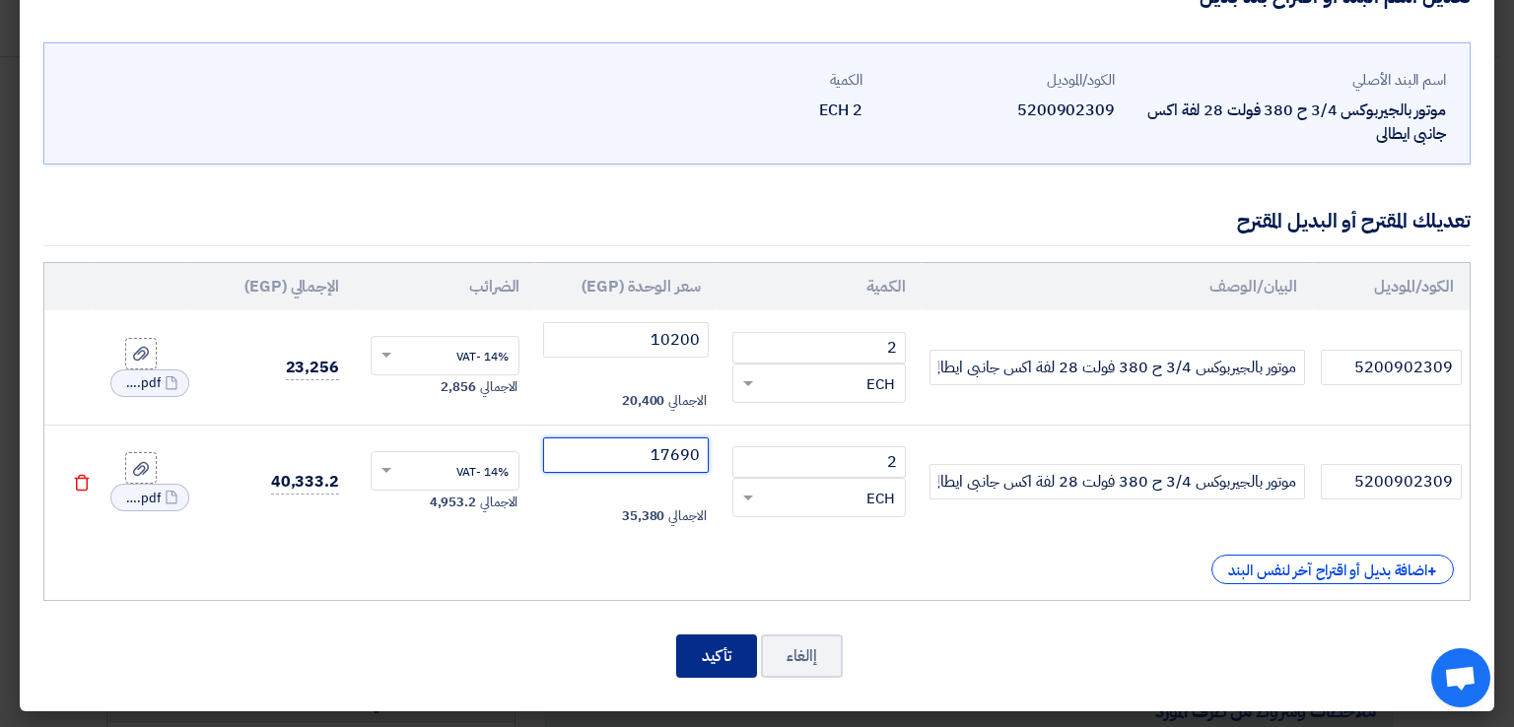
type input "17690"
click at [710, 651] on button "تأكيد" at bounding box center [716, 656] width 81 height 43
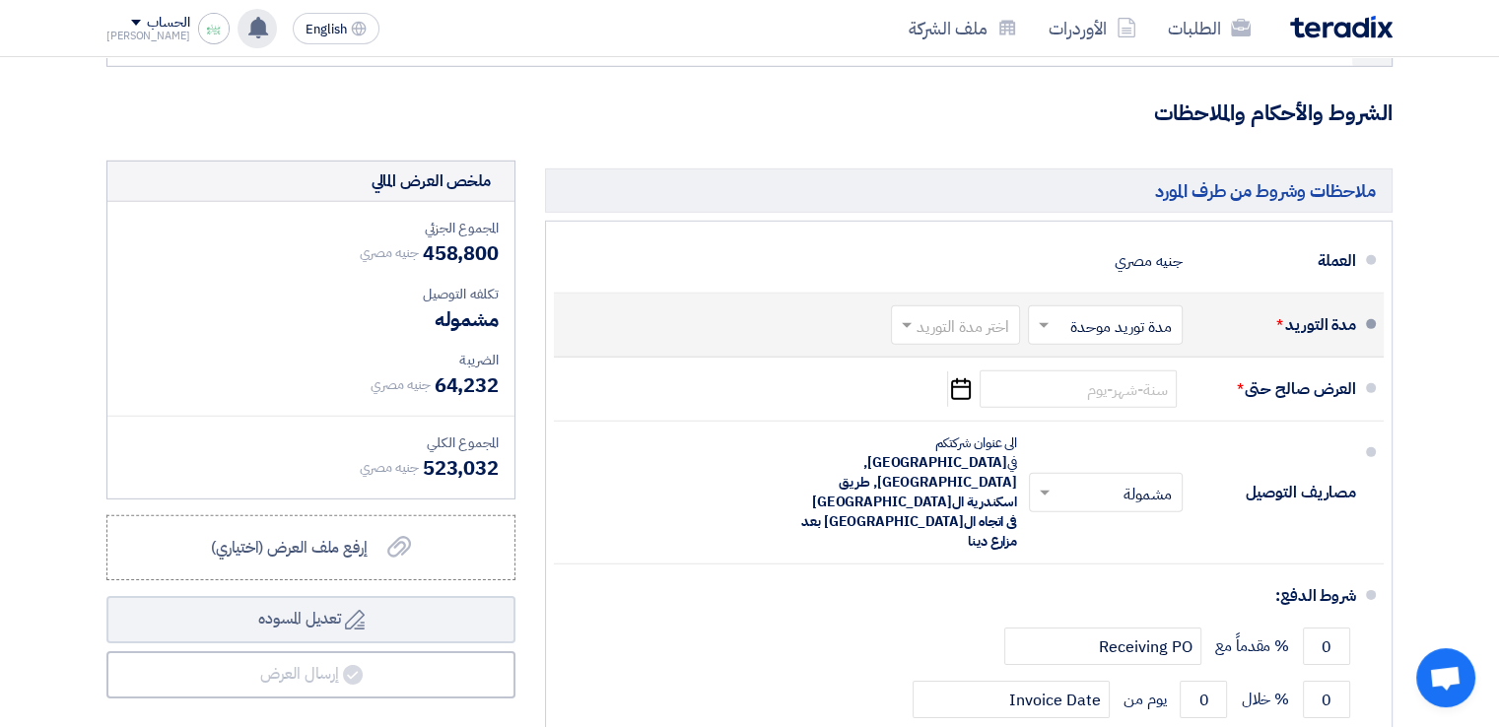
scroll to position [5944, 0]
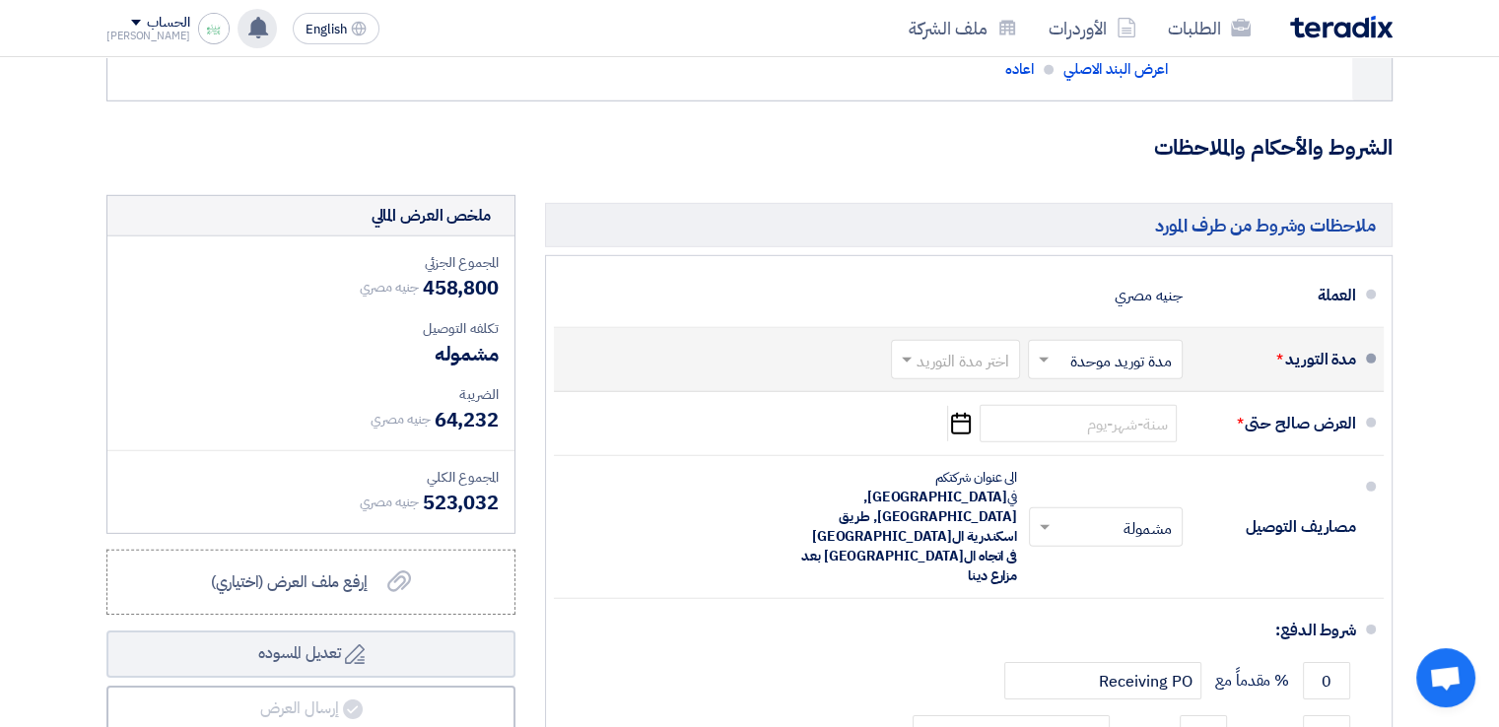
click at [920, 348] on input "text" at bounding box center [951, 362] width 119 height 29
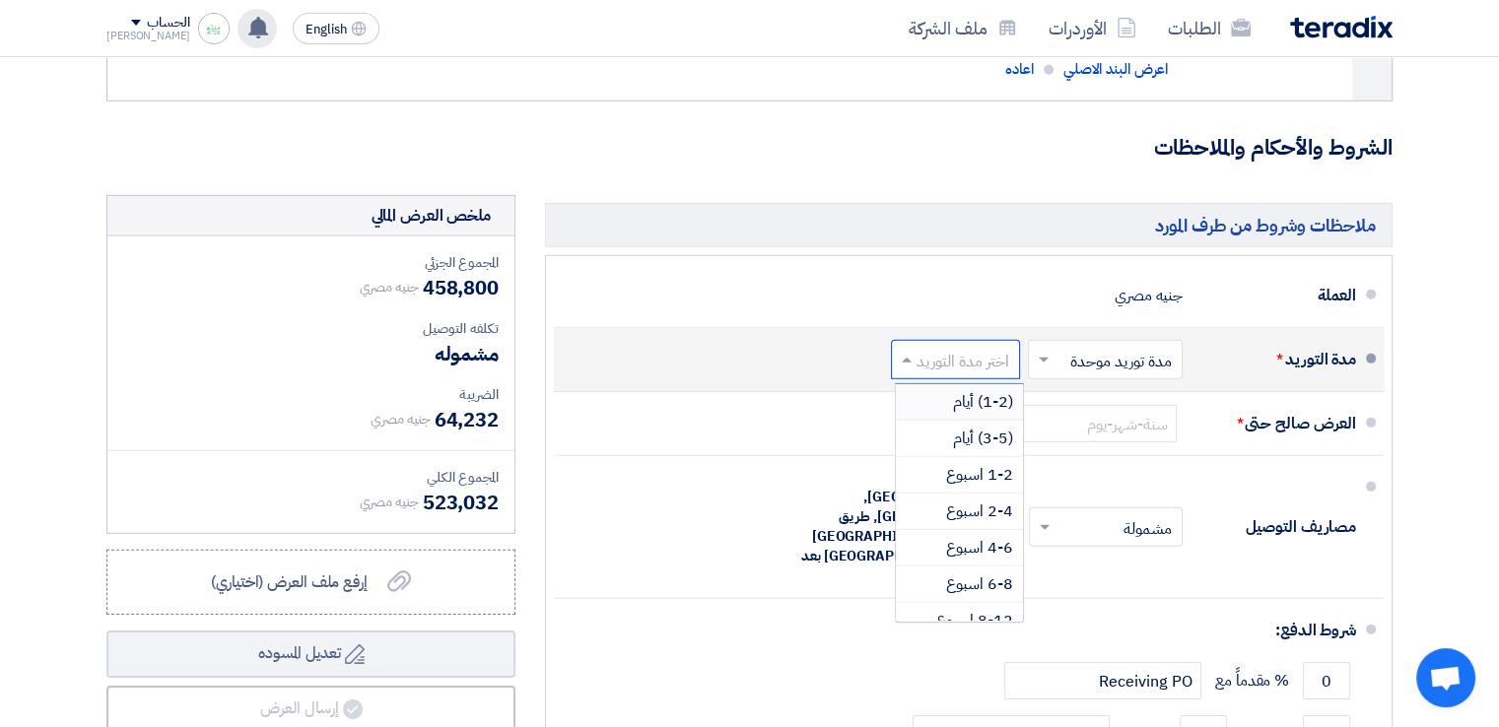
click at [1065, 348] on input "text" at bounding box center [1101, 362] width 145 height 29
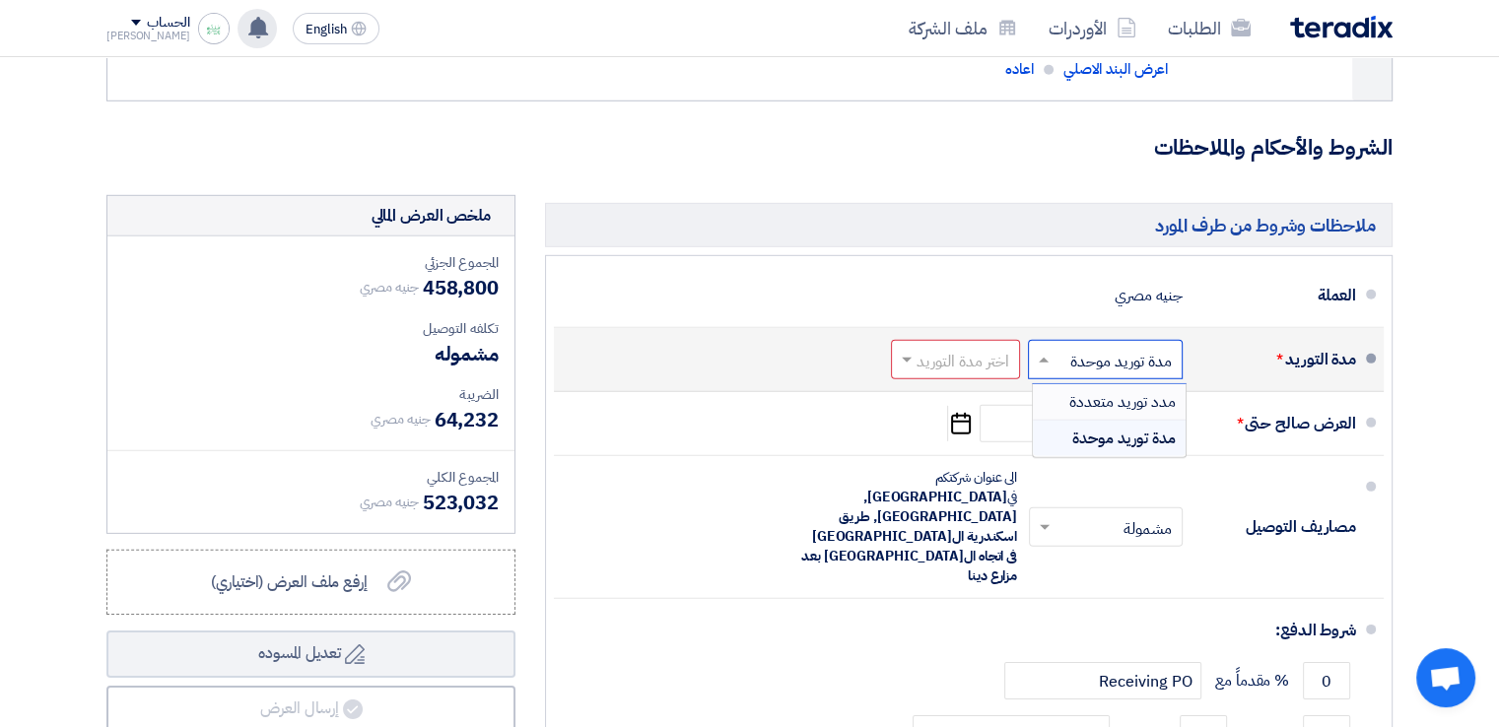
click at [1088, 390] on span "مدد توريد متعددة" at bounding box center [1122, 402] width 106 height 24
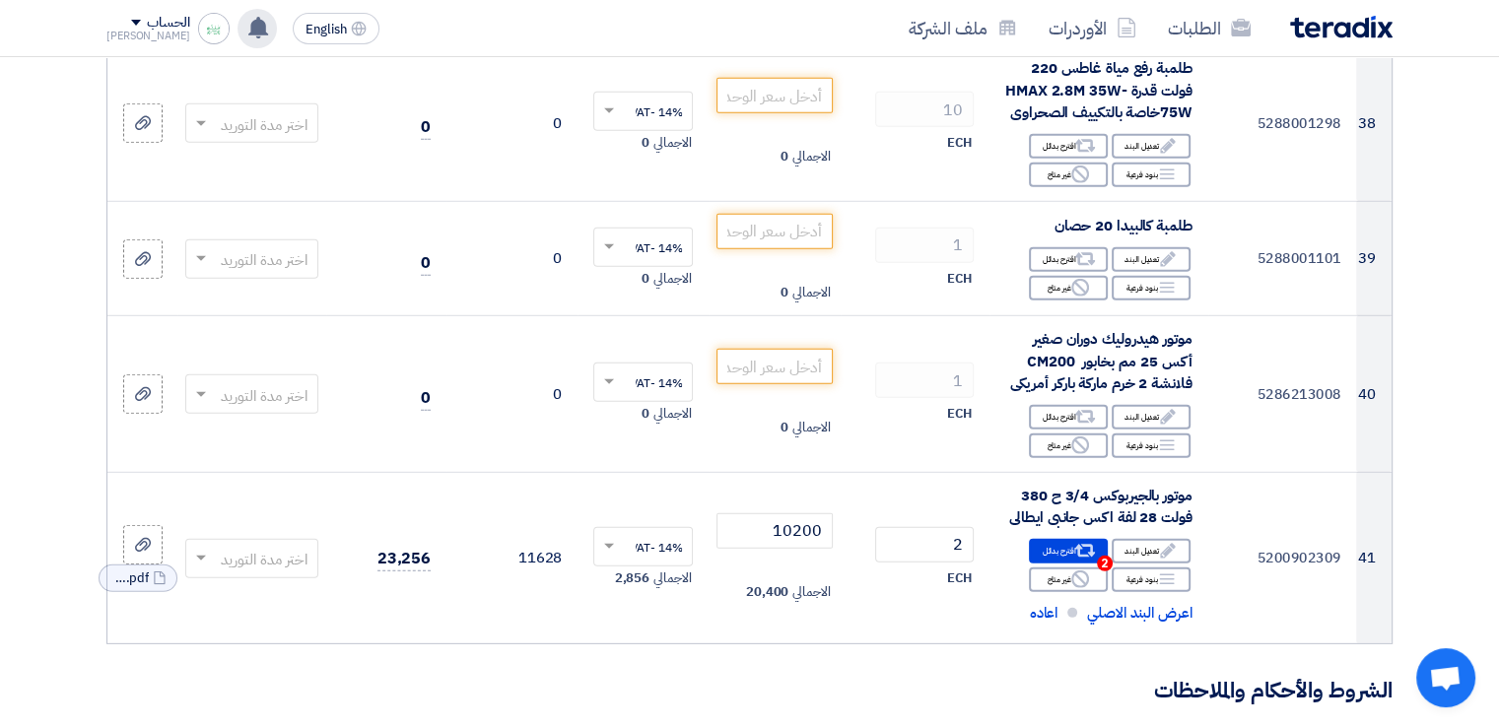
scroll to position [5695, 0]
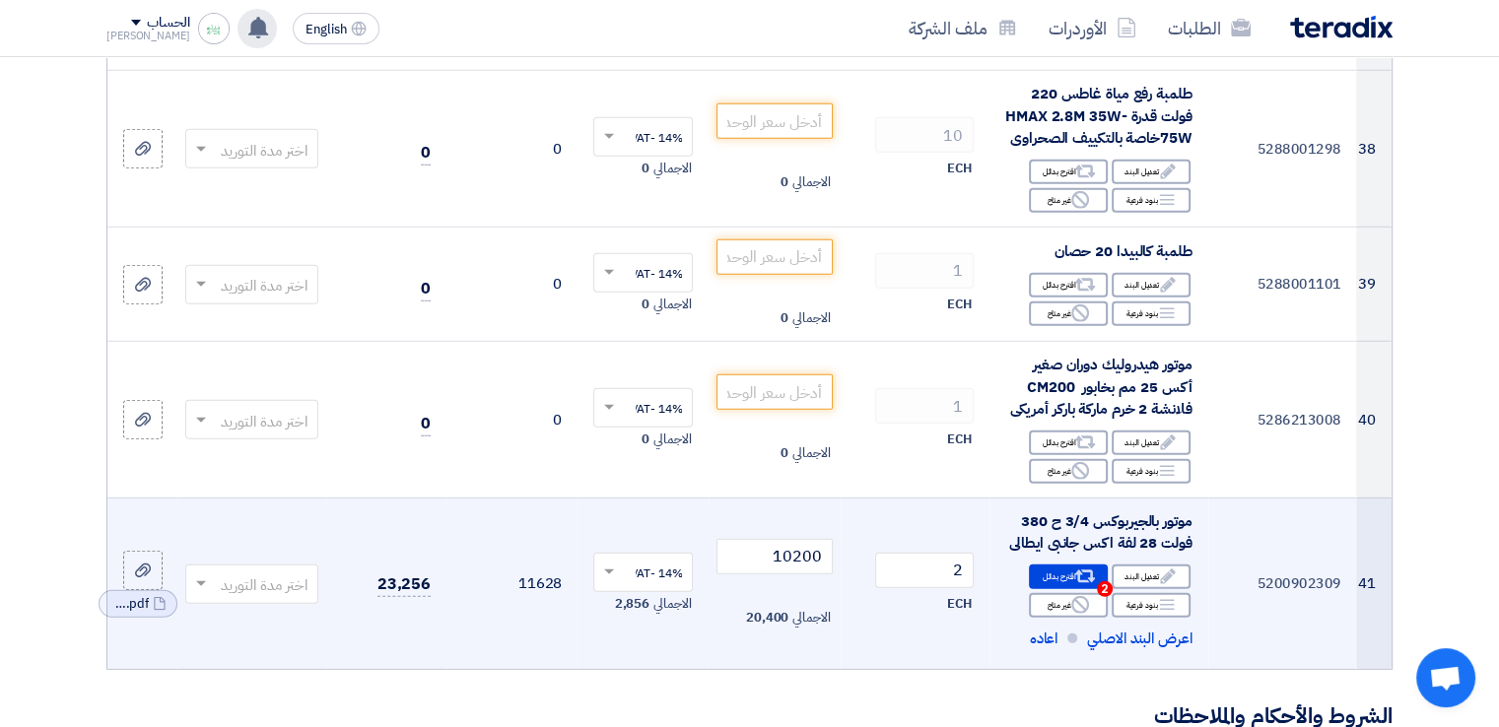
click at [254, 570] on input "text" at bounding box center [263, 586] width 94 height 33
click at [280, 335] on span "(1-2) أيام" at bounding box center [279, 346] width 56 height 22
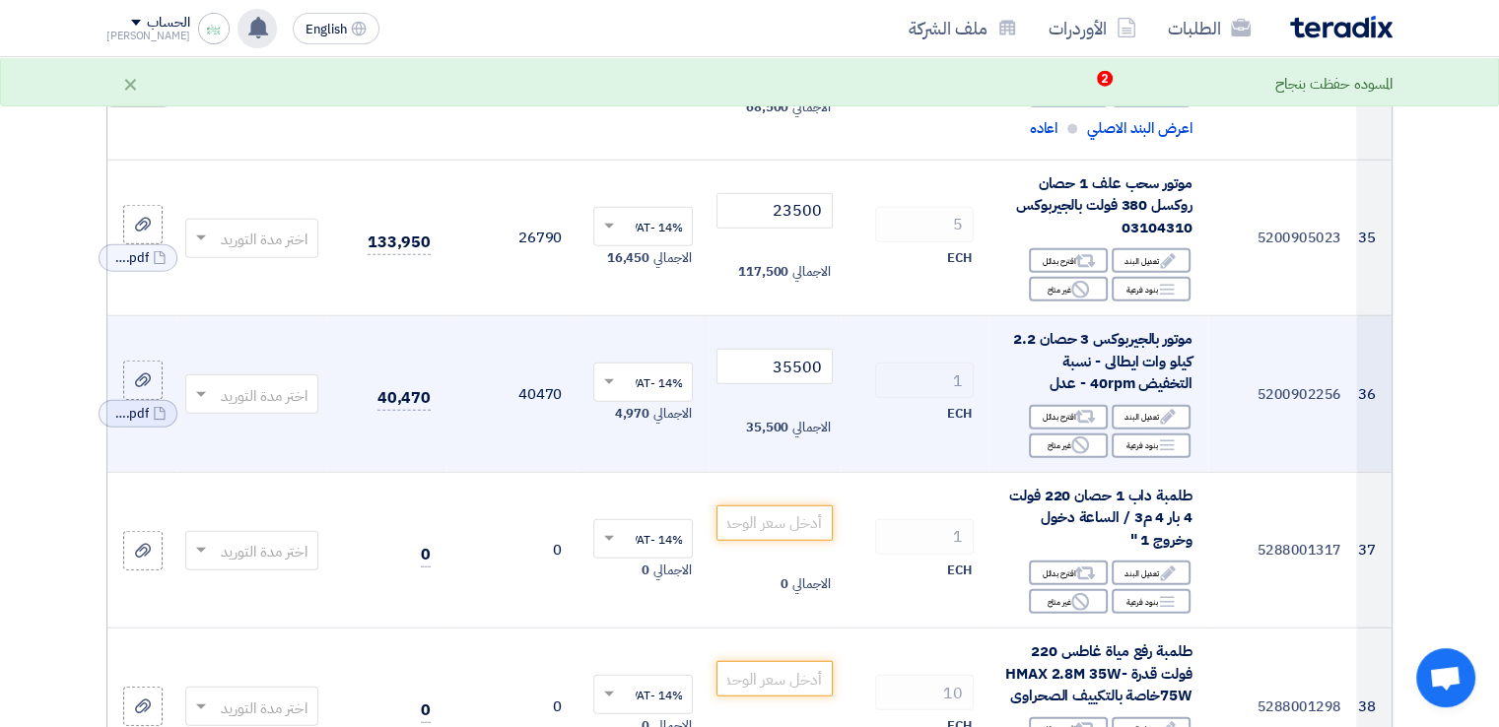
scroll to position [5104, 0]
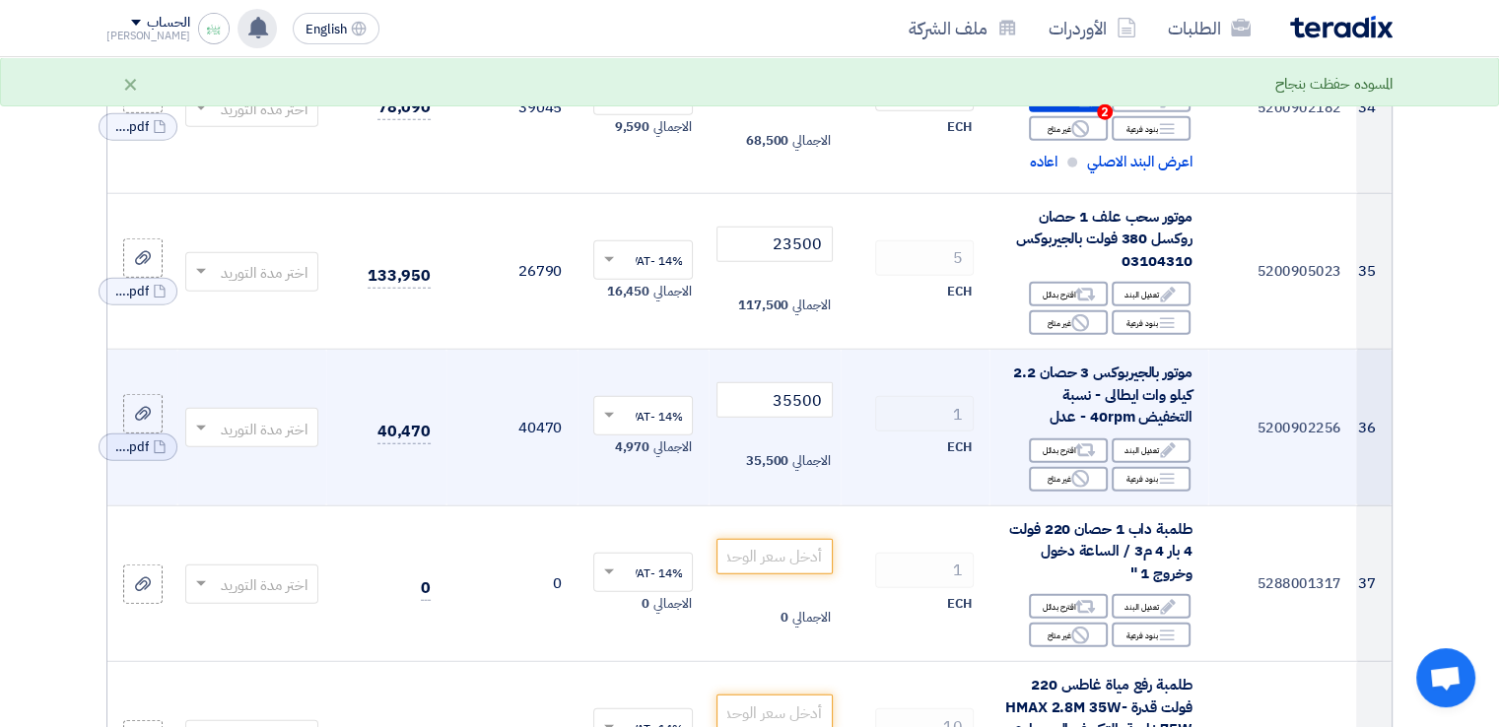
click at [288, 414] on input "text" at bounding box center [263, 430] width 94 height 33
click at [285, 455] on span "(1-2) أيام" at bounding box center [279, 466] width 56 height 22
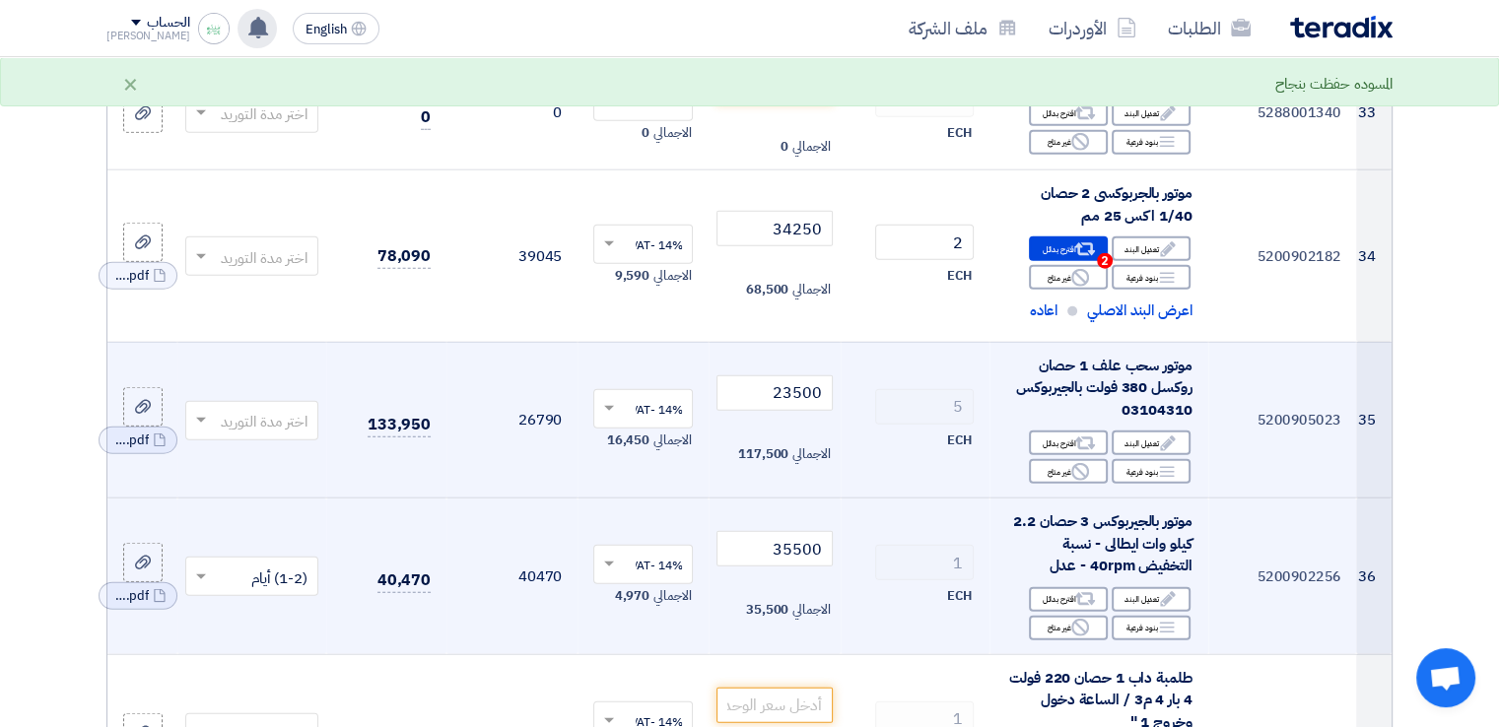
scroll to position [4907, 0]
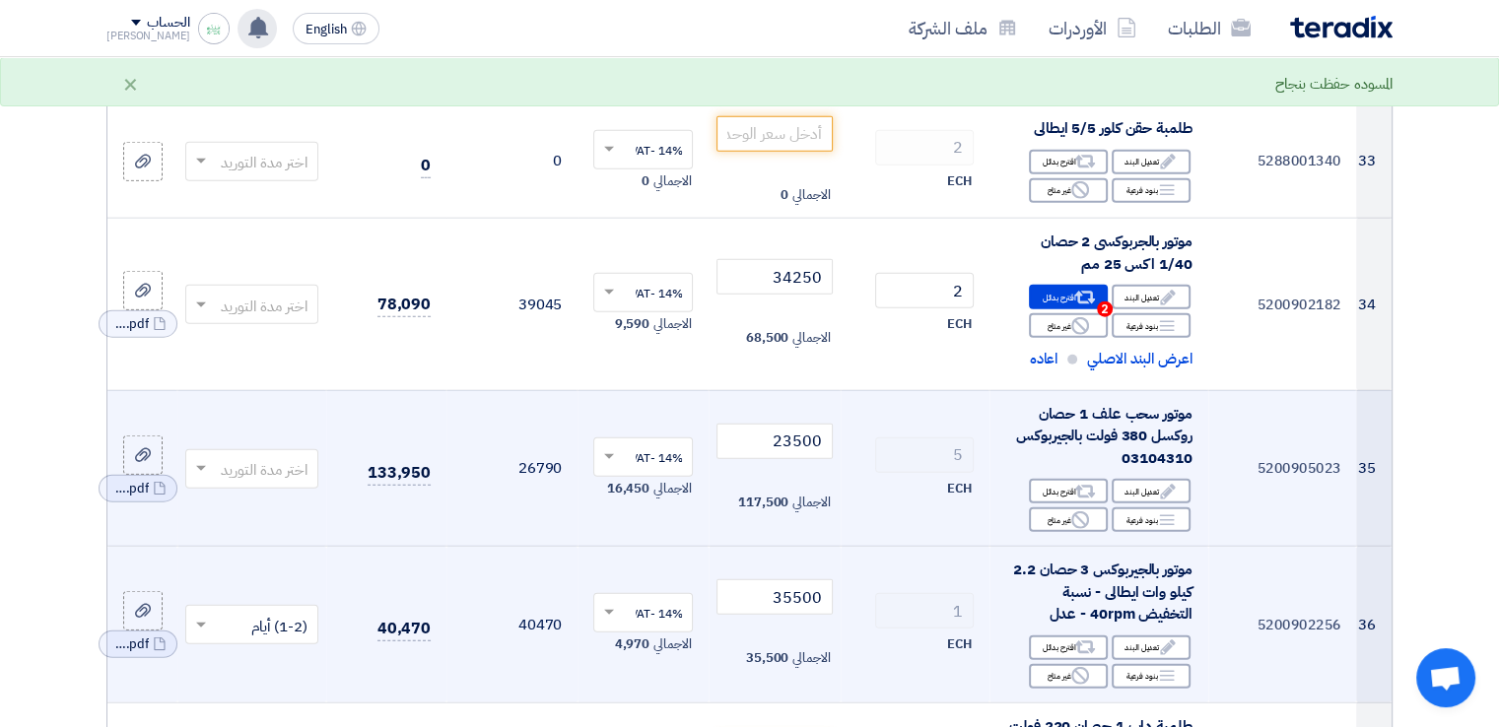
click at [279, 454] on input "text" at bounding box center [263, 470] width 94 height 33
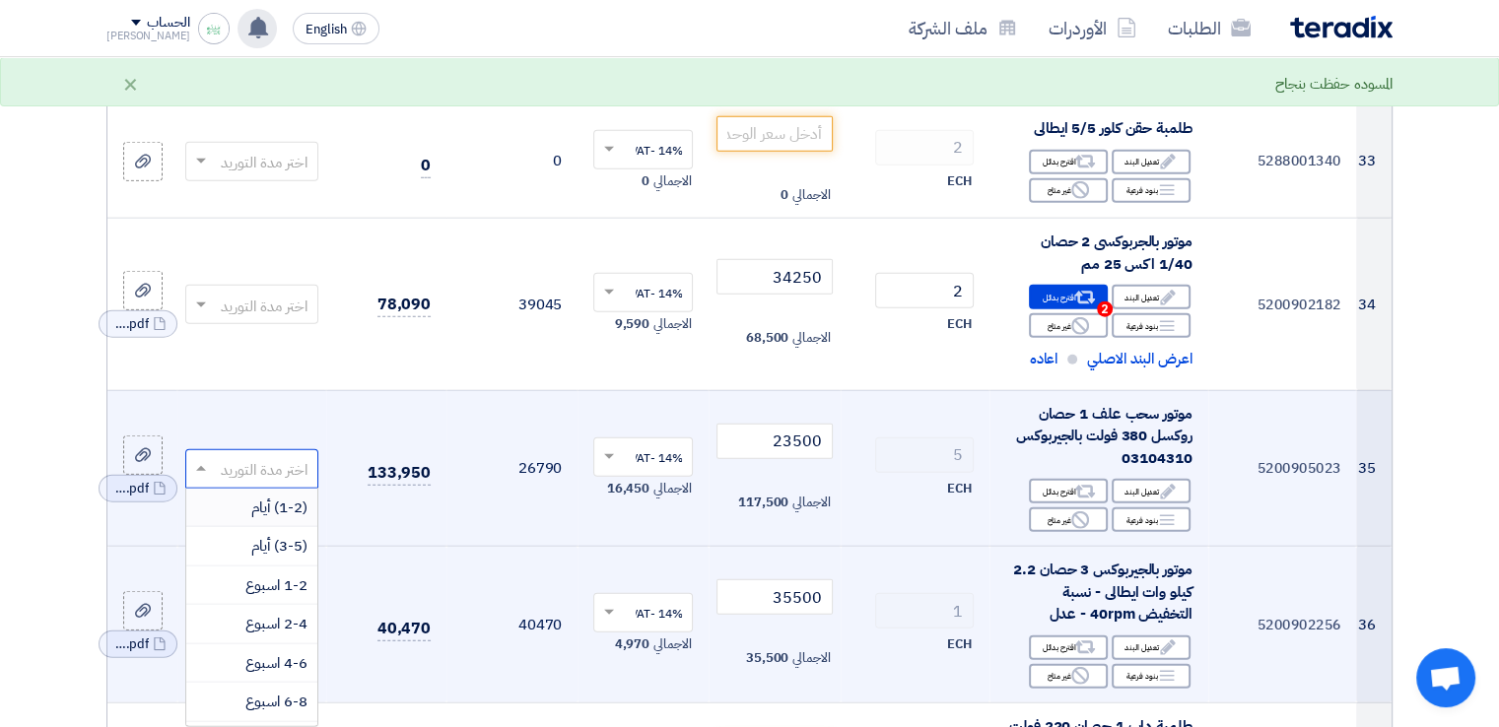
click at [282, 497] on span "(1-2) أيام" at bounding box center [279, 508] width 56 height 22
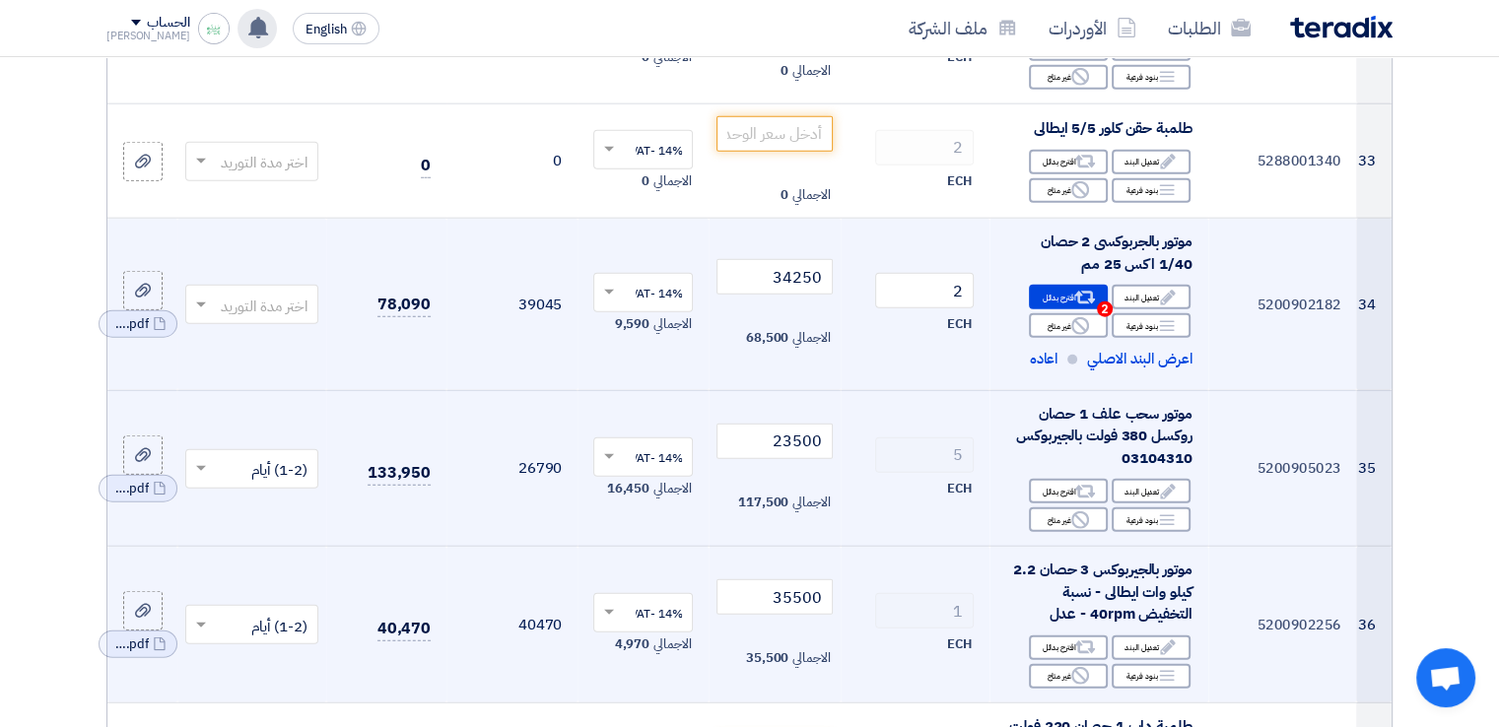
click at [265, 291] on input "text" at bounding box center [263, 307] width 94 height 33
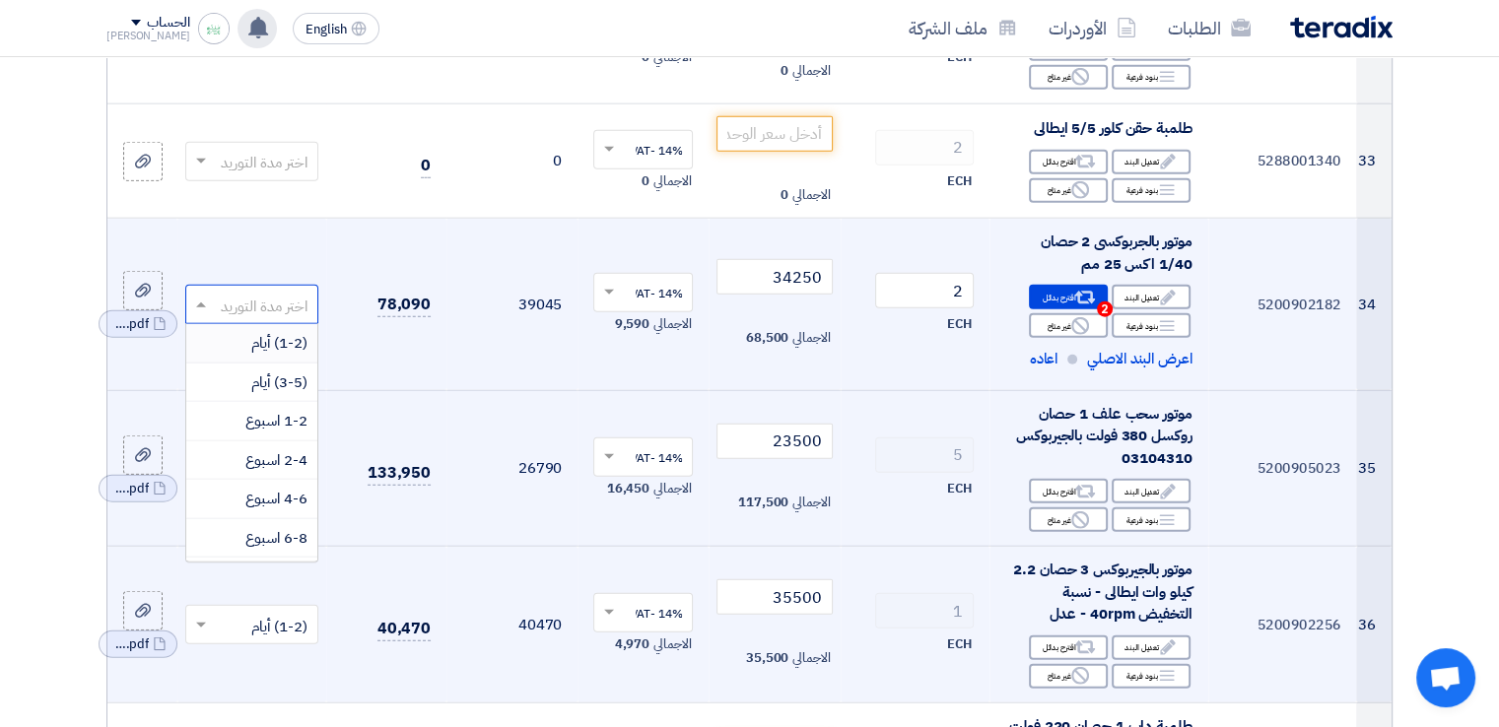
click at [294, 332] on span "(1-2) أيام" at bounding box center [279, 343] width 56 height 22
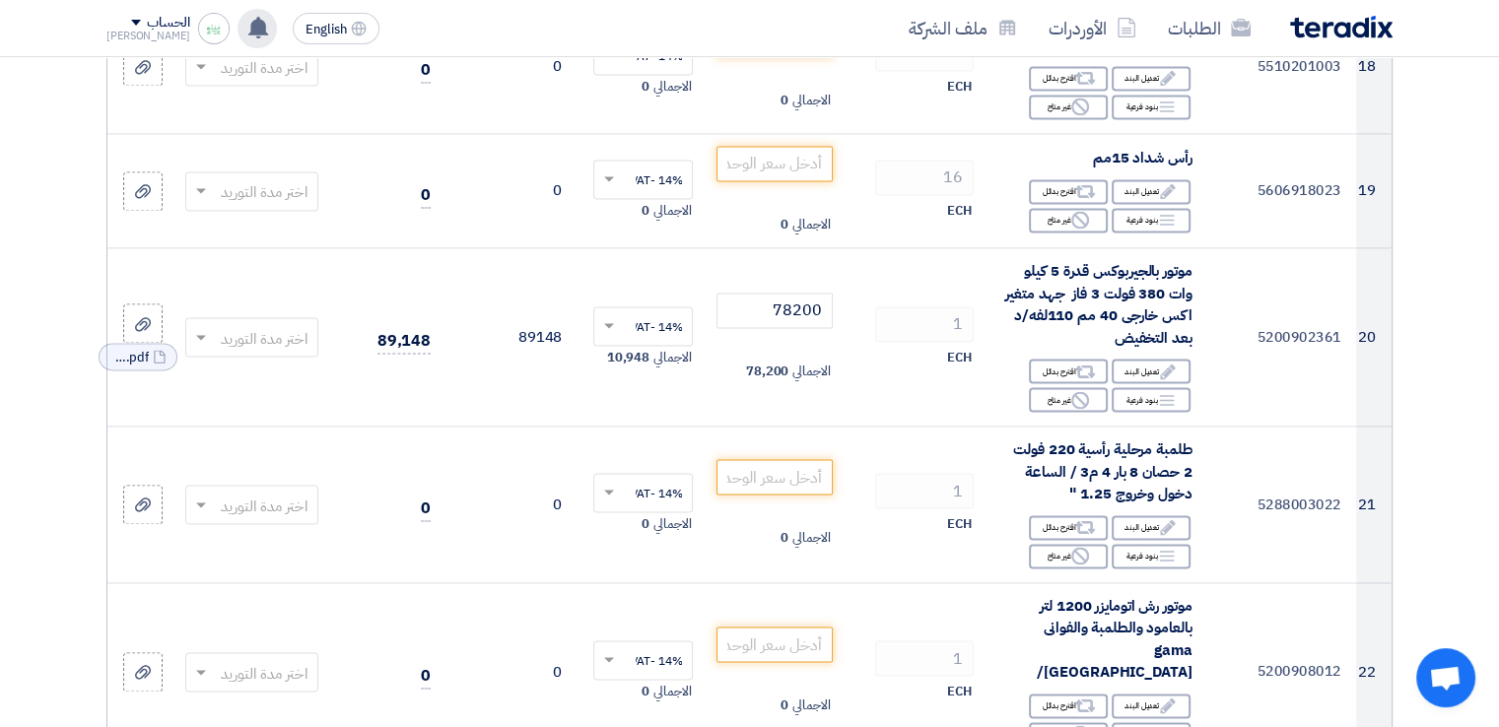
scroll to position [2837, 0]
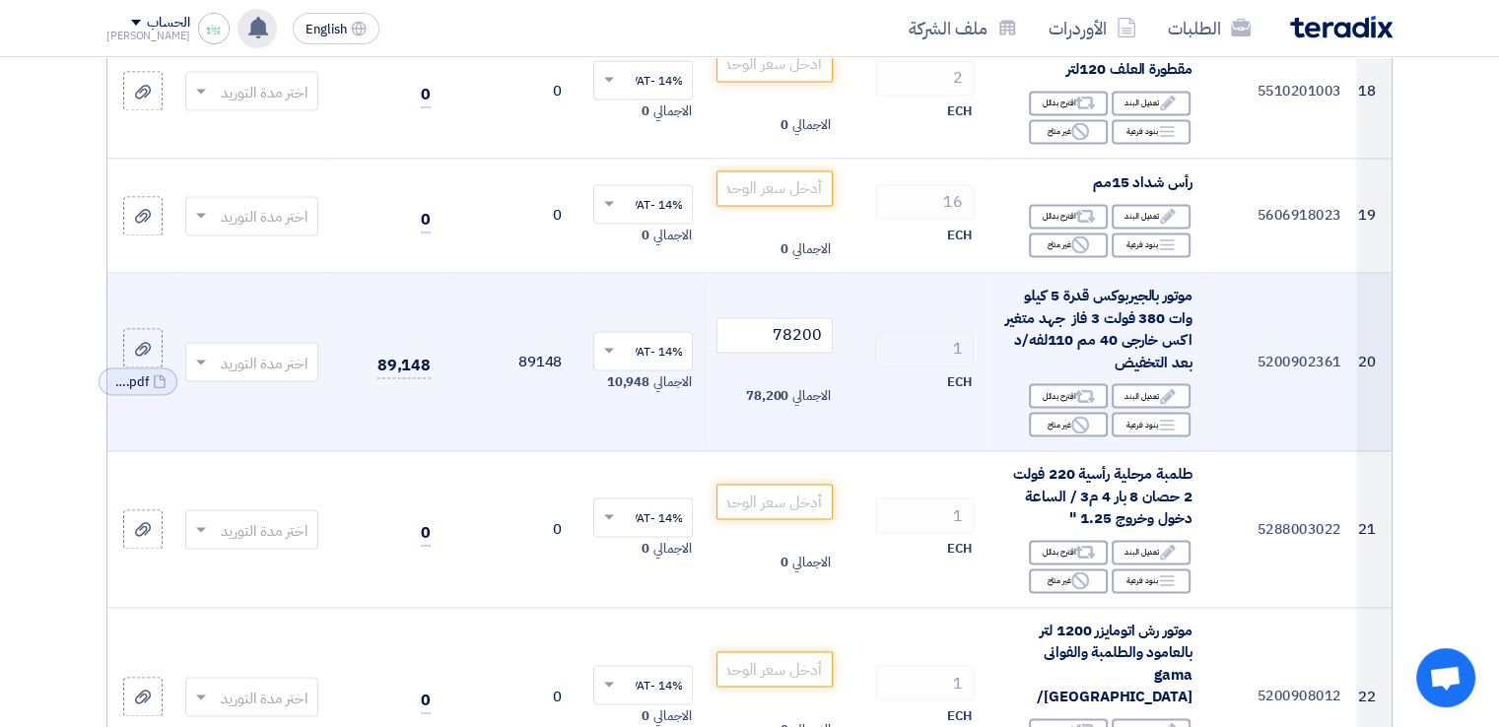
click at [284, 361] on input "text" at bounding box center [263, 364] width 94 height 33
click at [280, 400] on span "(1-2) أيام" at bounding box center [279, 400] width 56 height 22
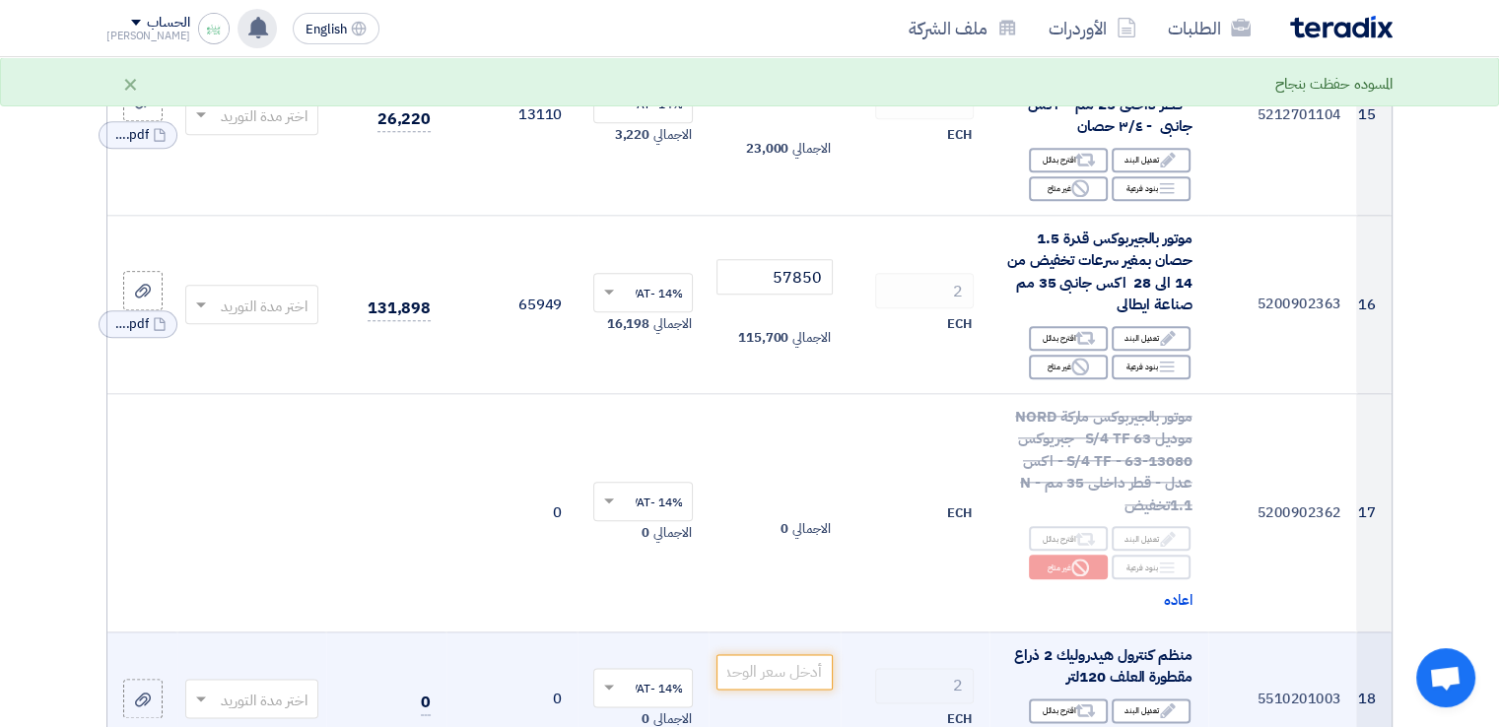
scroll to position [2148, 0]
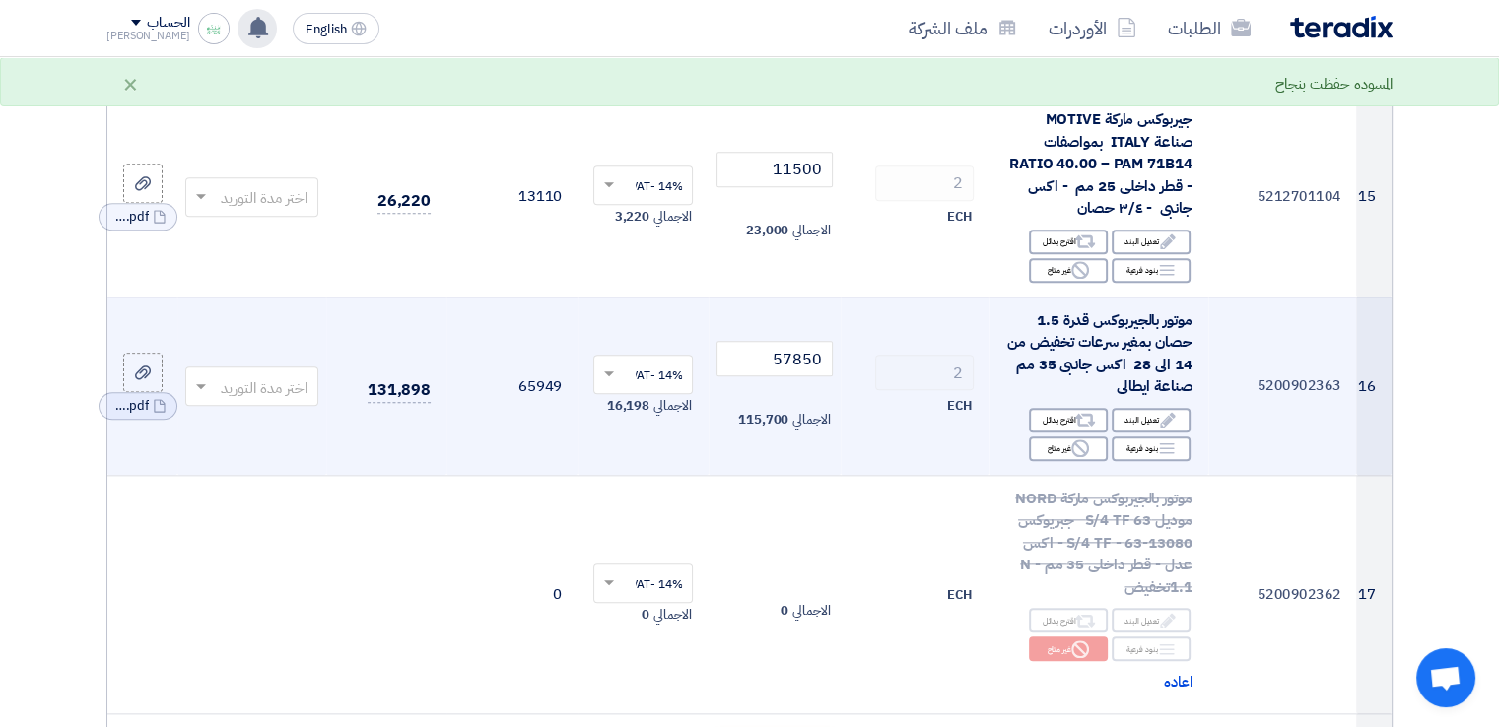
click at [283, 375] on input "text" at bounding box center [263, 388] width 94 height 33
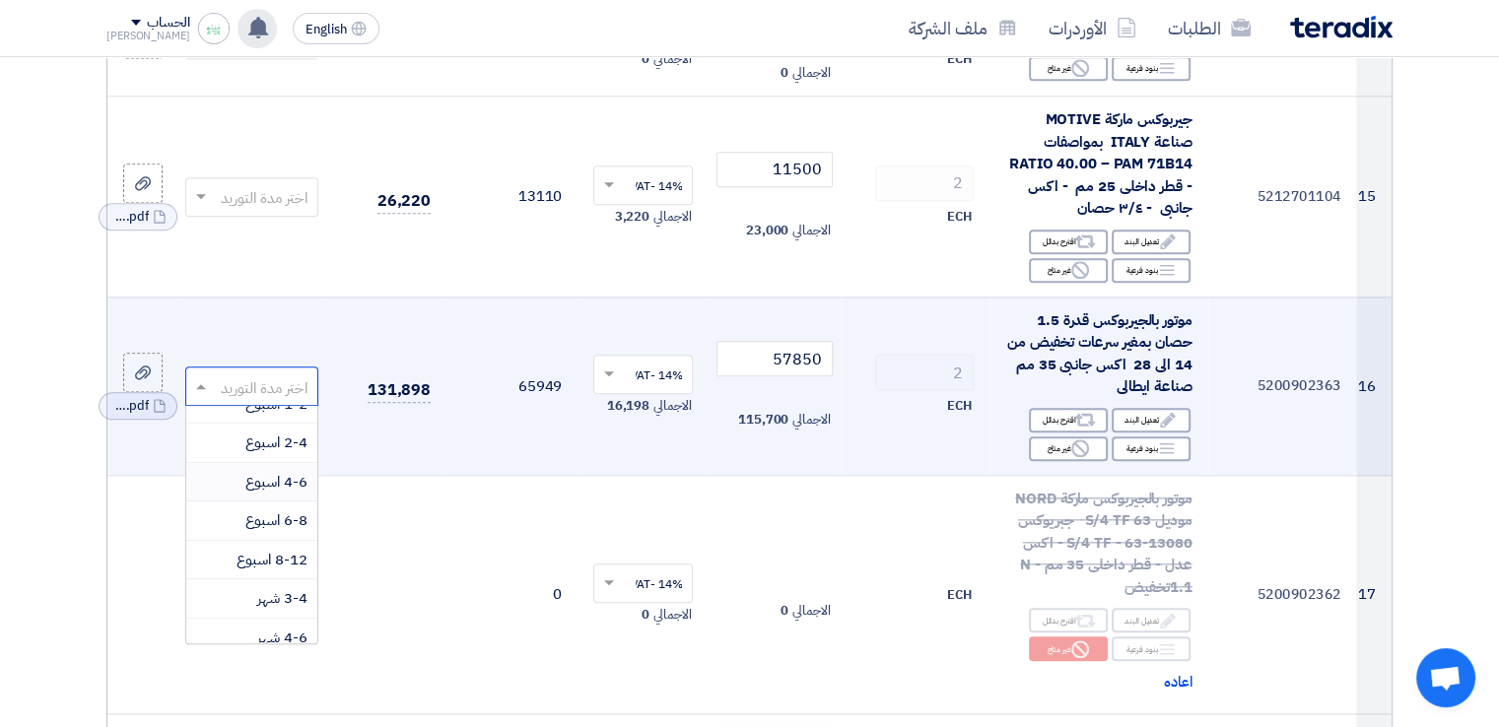
scroll to position [188, 0]
click at [286, 459] on span "8-12 اسبوع" at bounding box center [272, 470] width 71 height 22
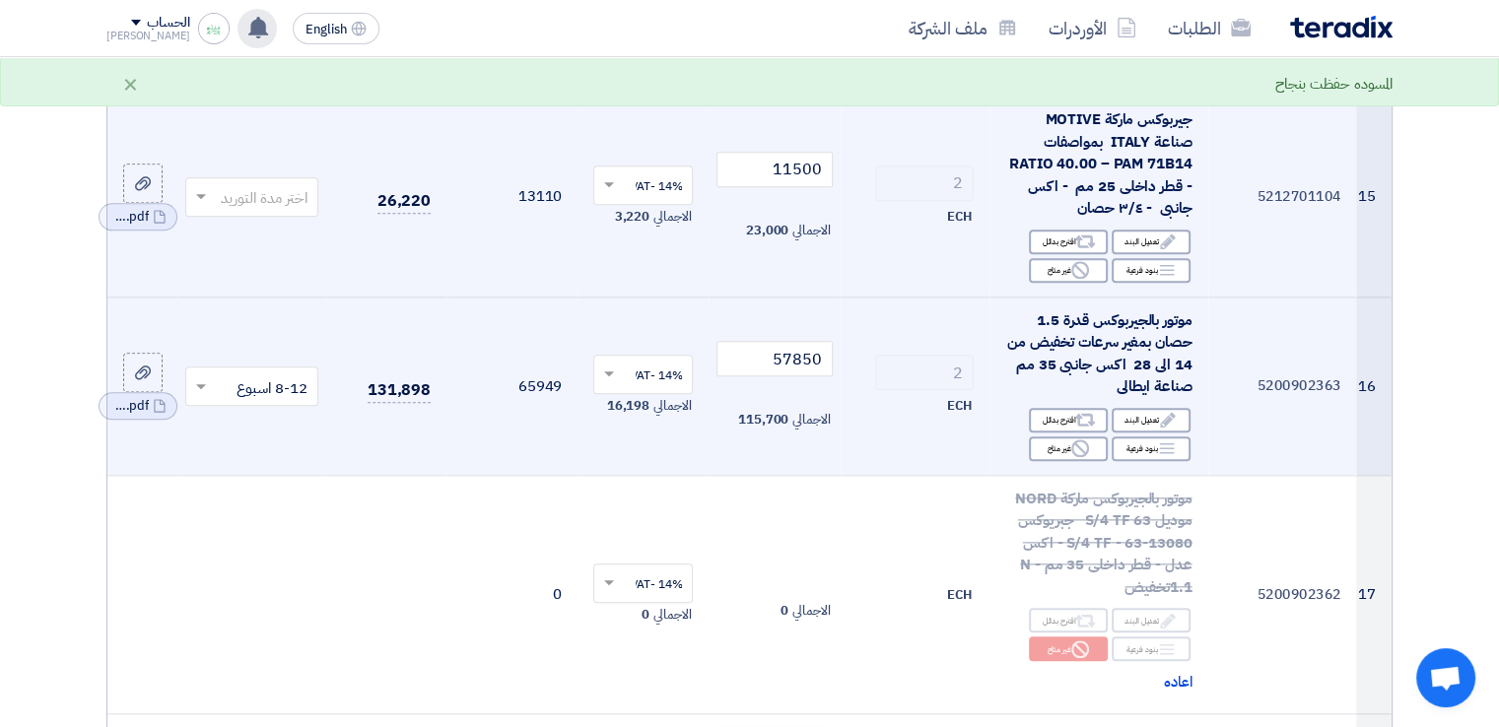
click at [250, 183] on input "text" at bounding box center [263, 198] width 94 height 33
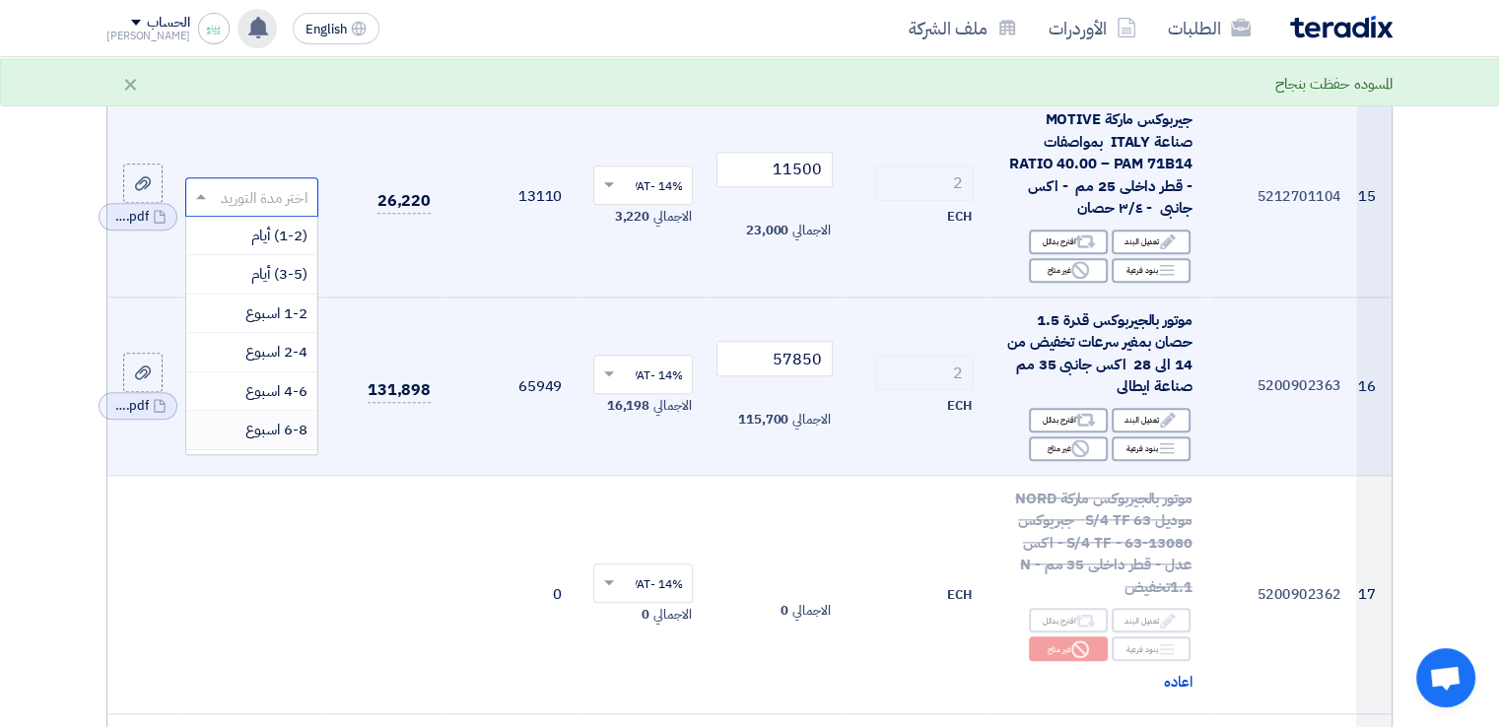
scroll to position [99, 0]
click at [282, 362] on span "8-12 اسبوع" at bounding box center [272, 371] width 71 height 22
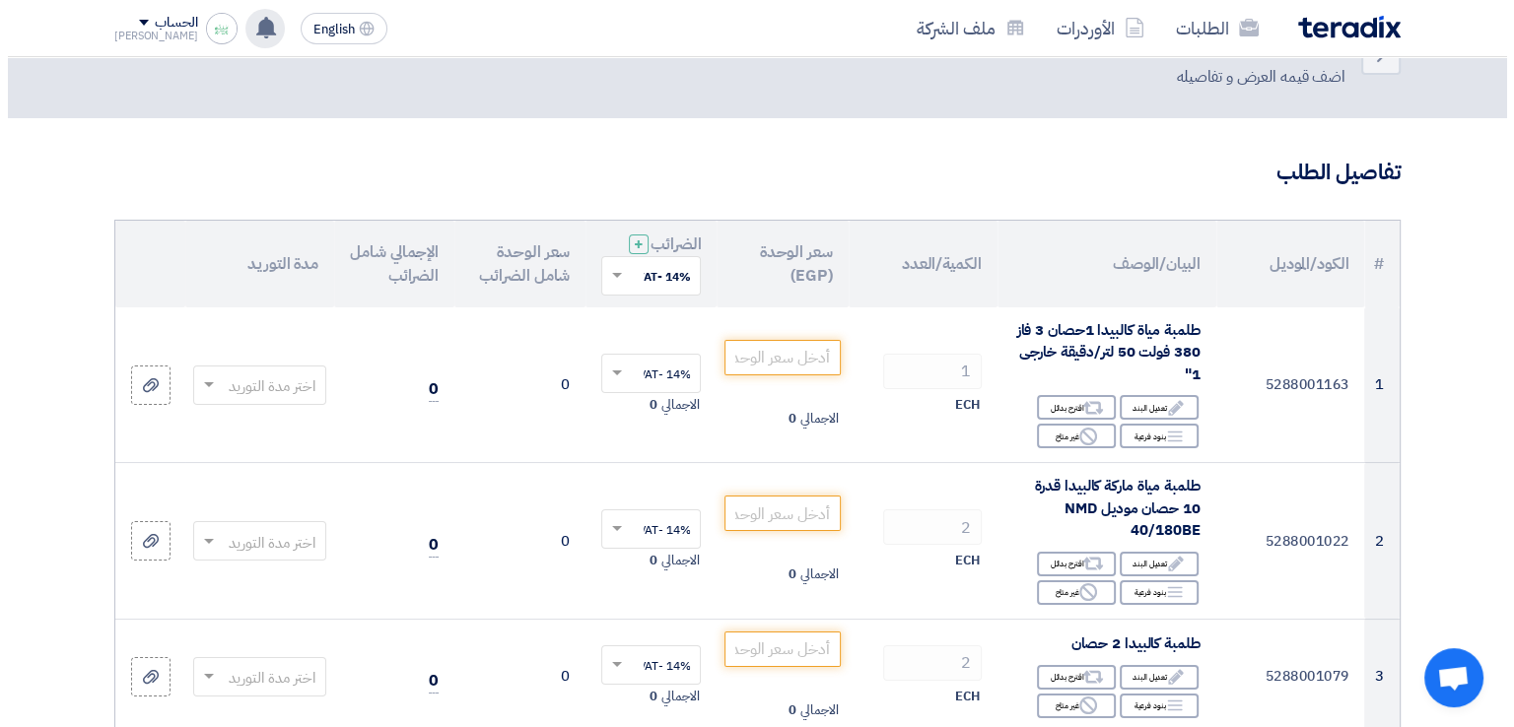
scroll to position [0, 0]
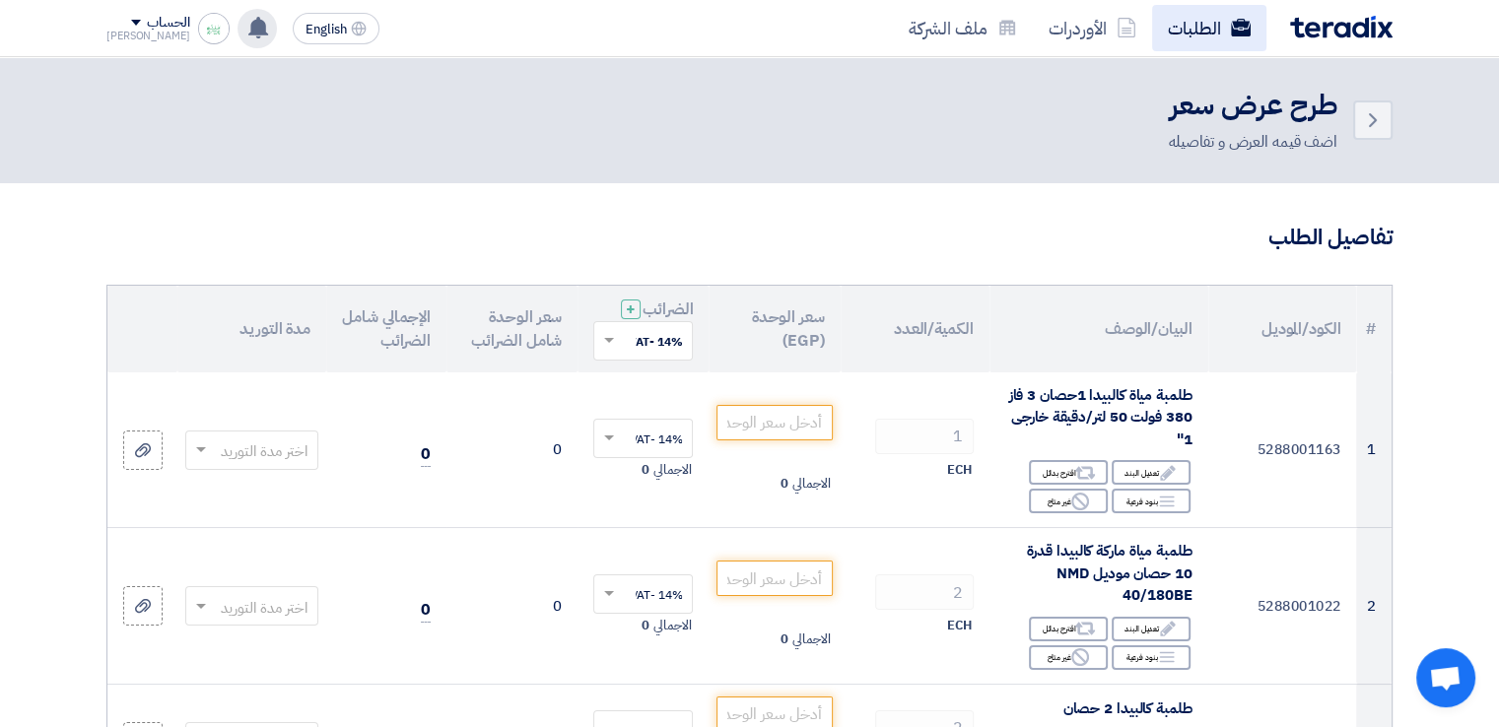
click at [1207, 17] on link "الطلبات" at bounding box center [1209, 28] width 114 height 46
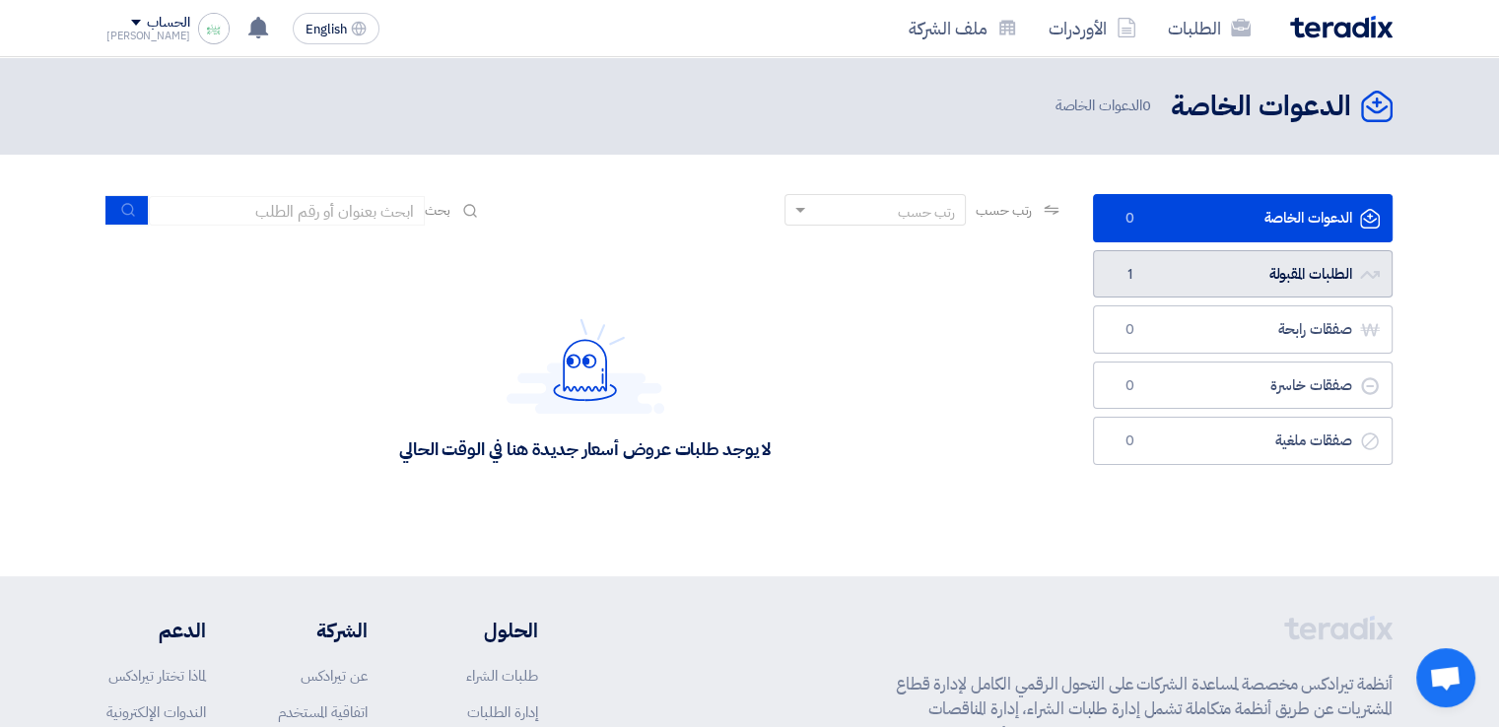
click at [1238, 265] on link "الطلبات المقبولة الطلبات المقبولة 1" at bounding box center [1243, 274] width 300 height 48
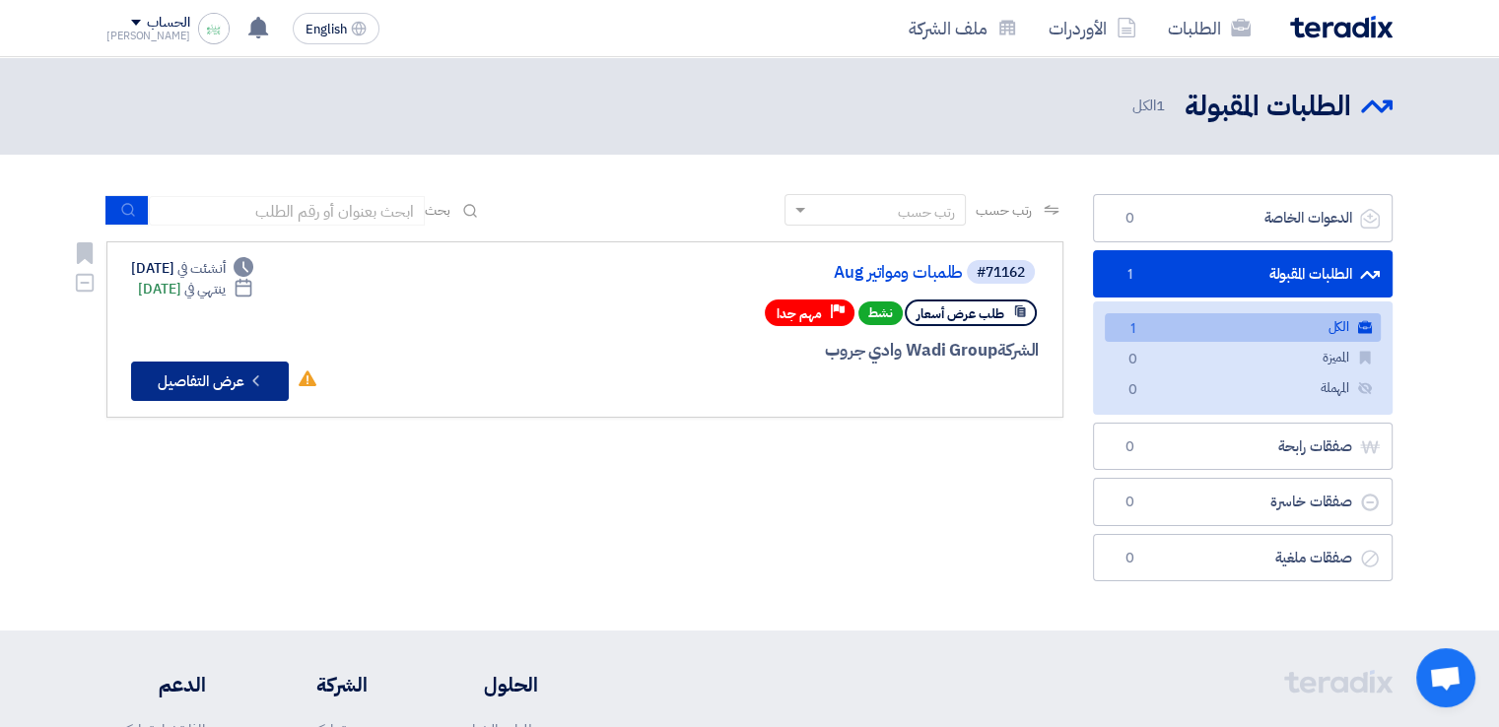
click at [244, 378] on button "Check details عرض التفاصيل" at bounding box center [210, 381] width 158 height 39
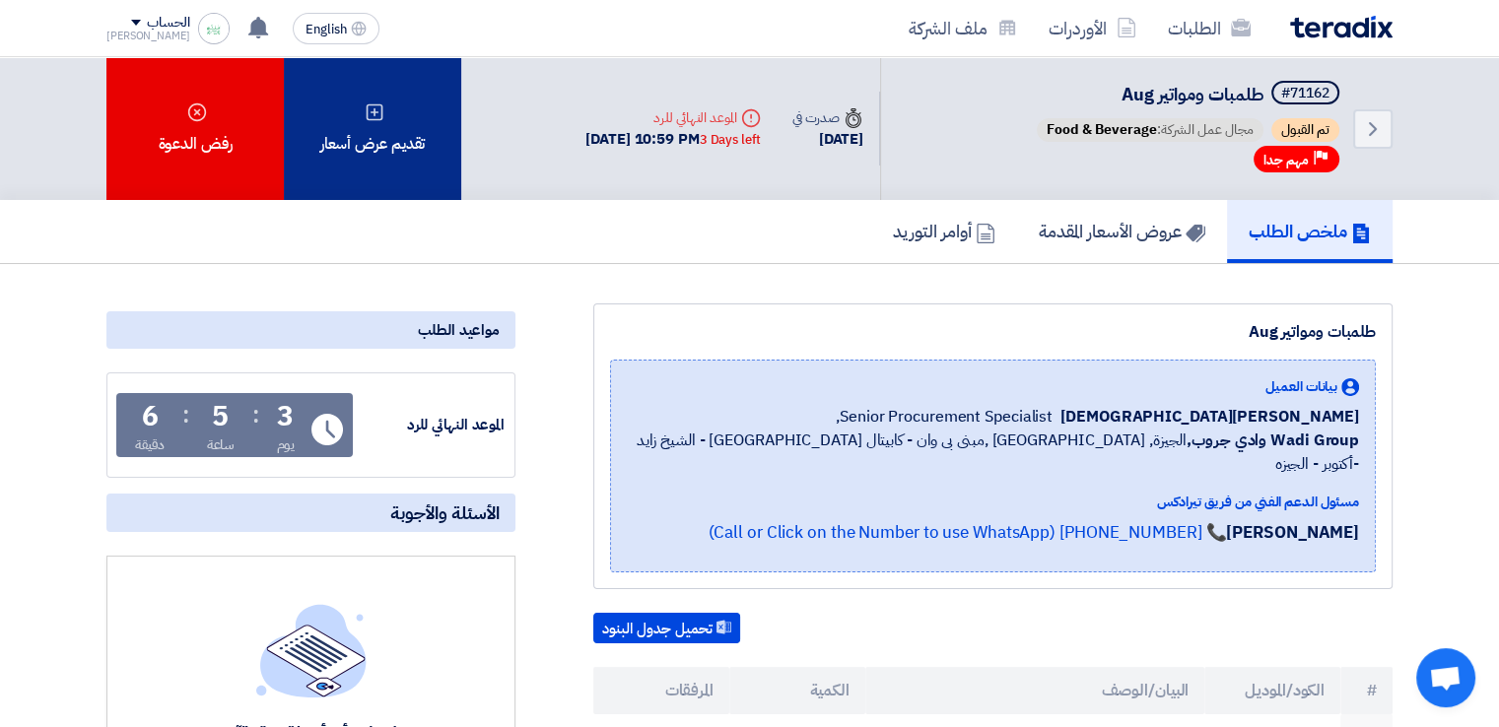
click at [375, 144] on div "تقديم عرض أسعار" at bounding box center [372, 128] width 177 height 143
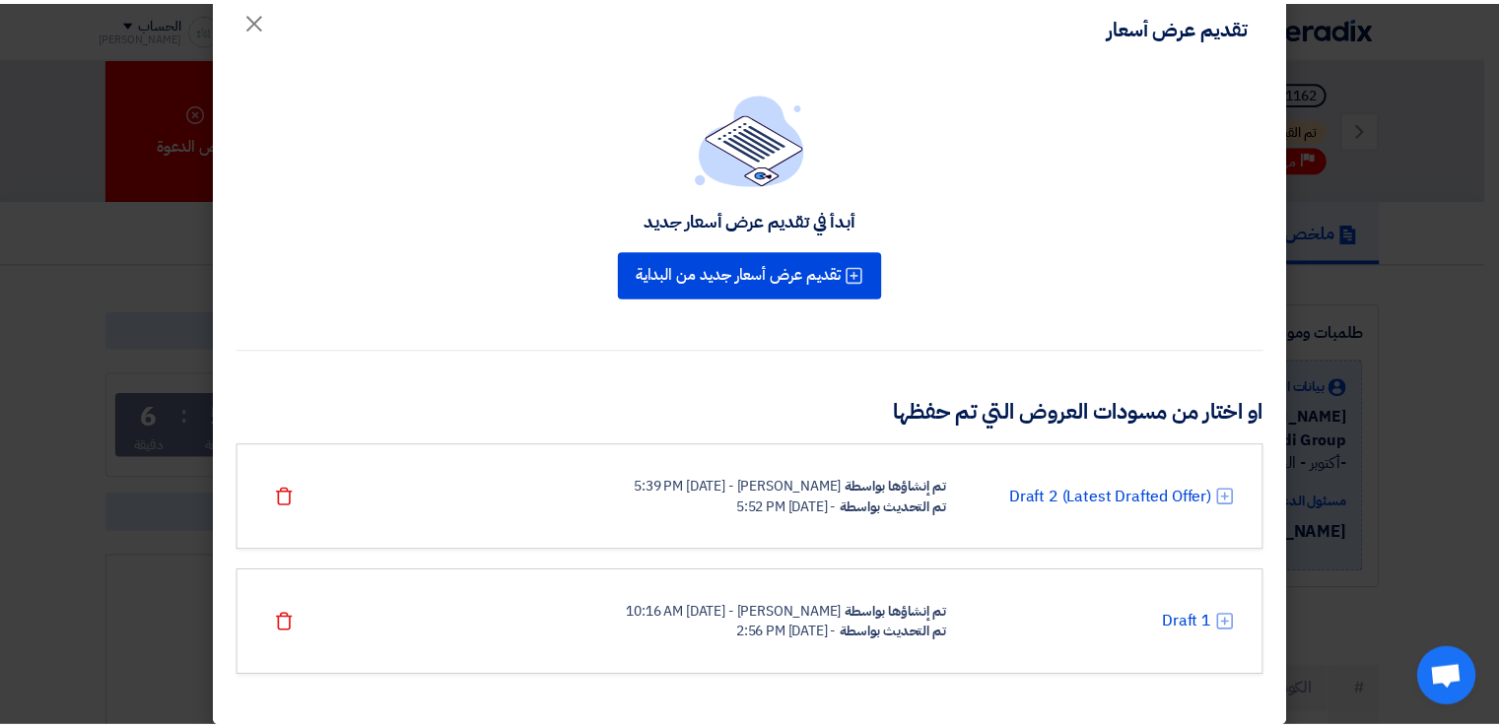
scroll to position [51, 0]
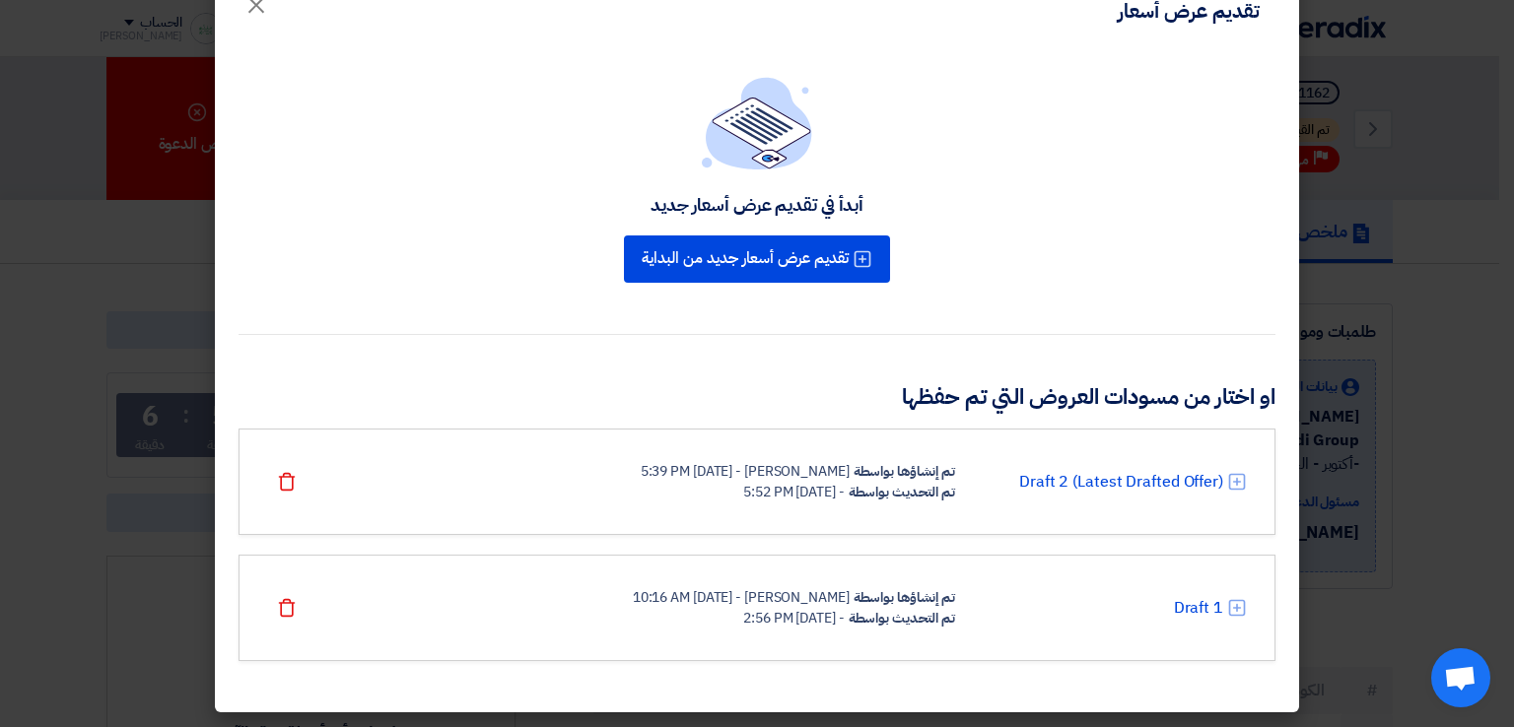
click at [1045, 462] on div "Draft 2 (Latest Drafted Offer) تم إنشاؤها بواسطة [PERSON_NAME] - [DATE] 5:39 PM…" at bounding box center [757, 481] width 980 height 41
click at [1049, 475] on link "Draft 2 (Latest Drafted Offer)" at bounding box center [1121, 482] width 204 height 24
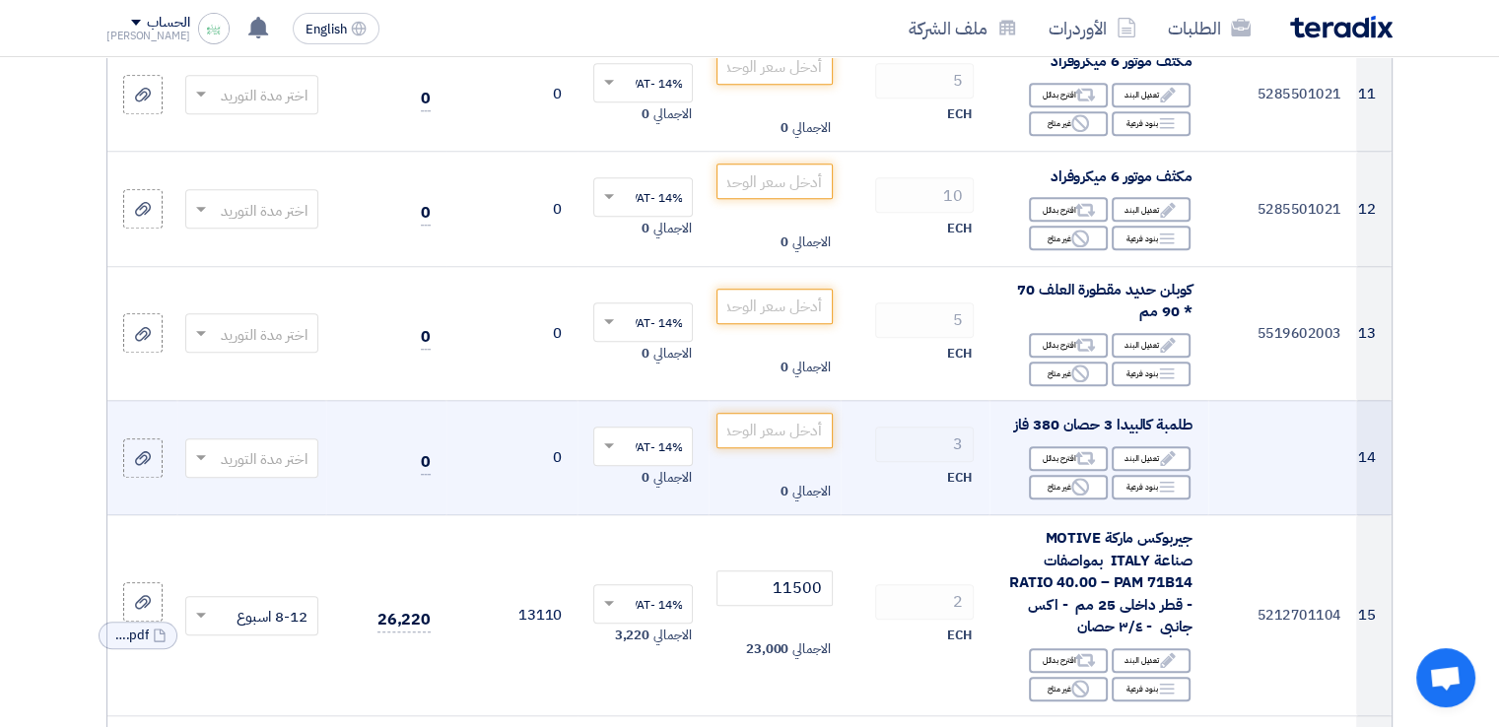
scroll to position [1774, 0]
